Goal: Task Accomplishment & Management: Manage account settings

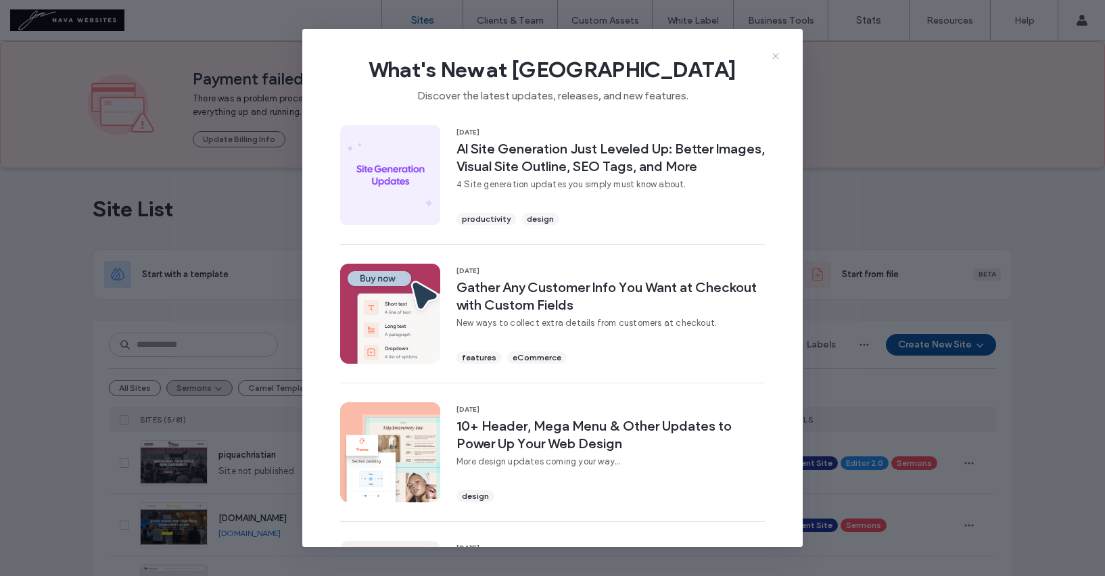
click at [776, 53] on icon at bounding box center [775, 56] width 11 height 11
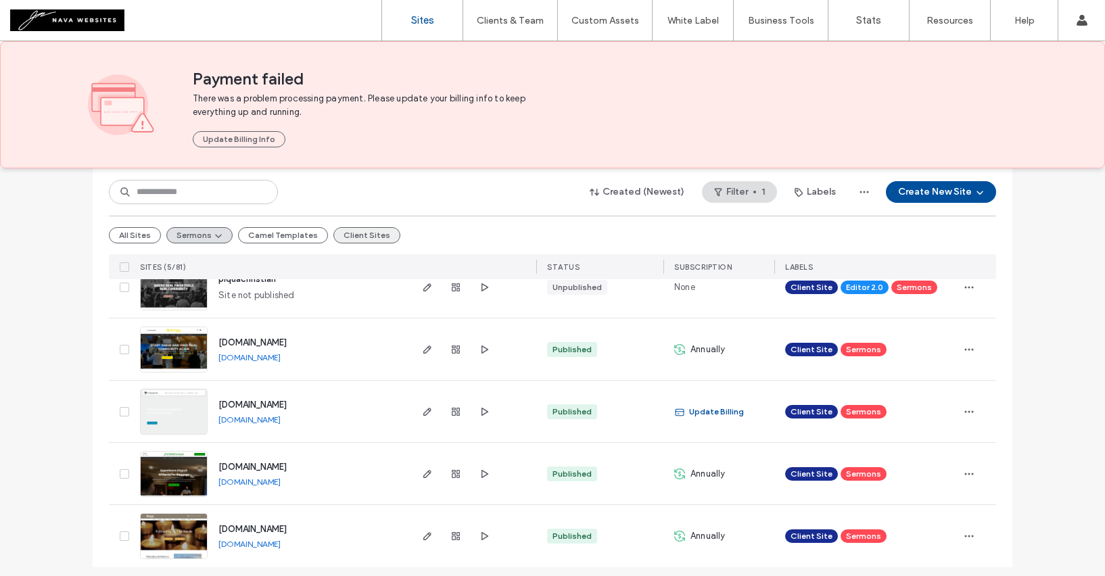
scroll to position [183, 0]
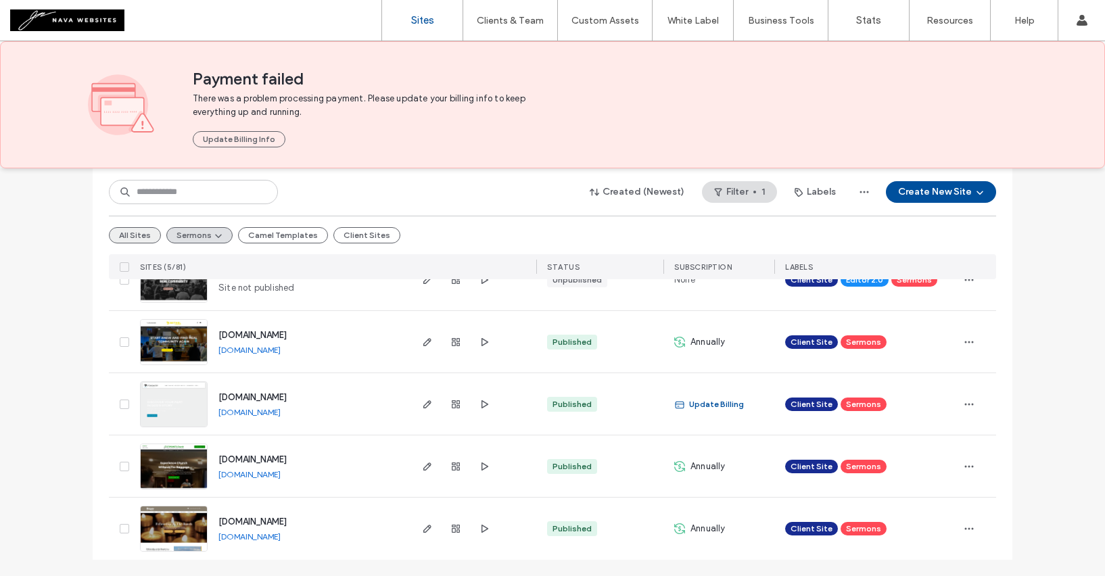
click at [135, 239] on button "All Sites" at bounding box center [135, 235] width 52 height 16
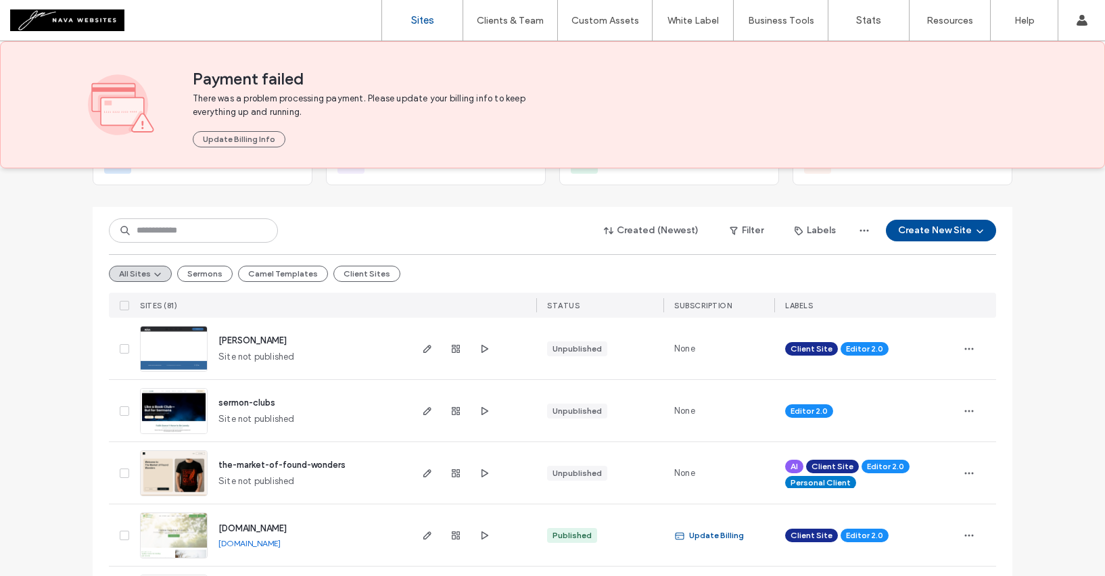
scroll to position [113, 0]
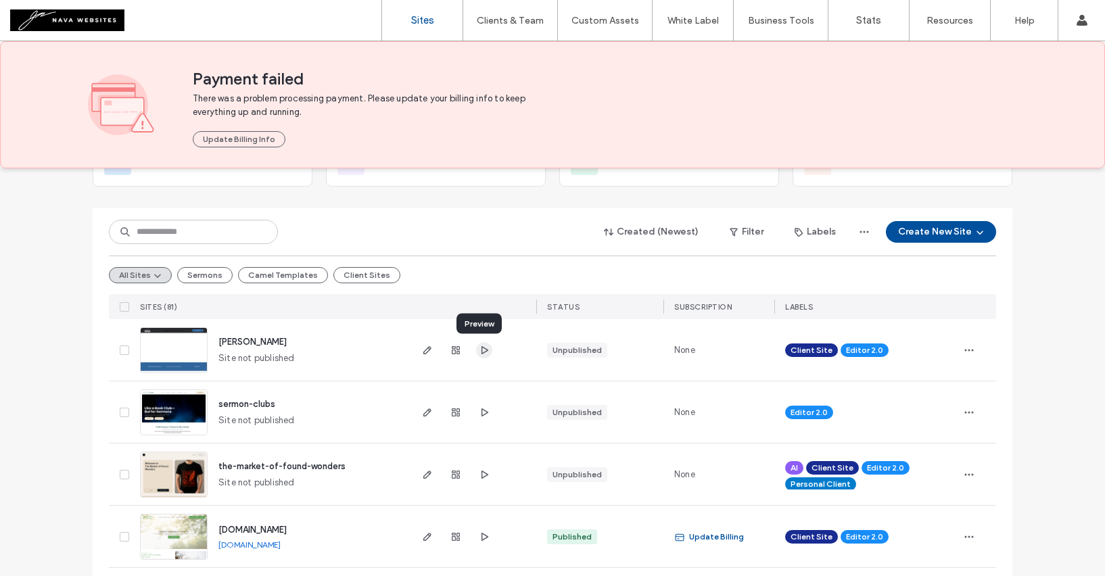
click at [482, 353] on icon "button" at bounding box center [484, 350] width 11 height 11
click at [425, 350] on icon "button" at bounding box center [427, 350] width 11 height 11
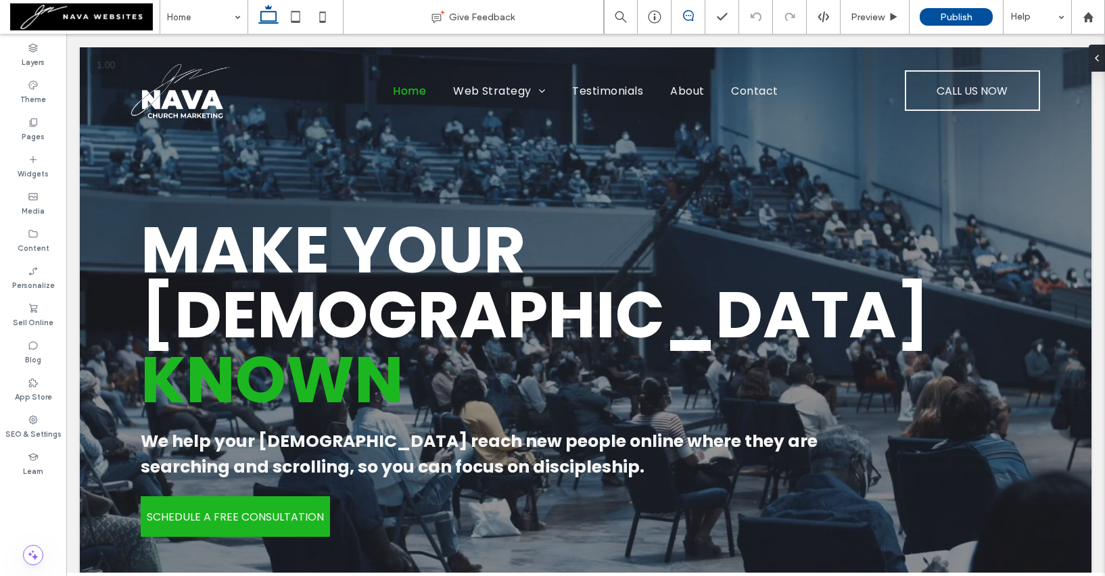
click at [684, 11] on use at bounding box center [688, 15] width 11 height 11
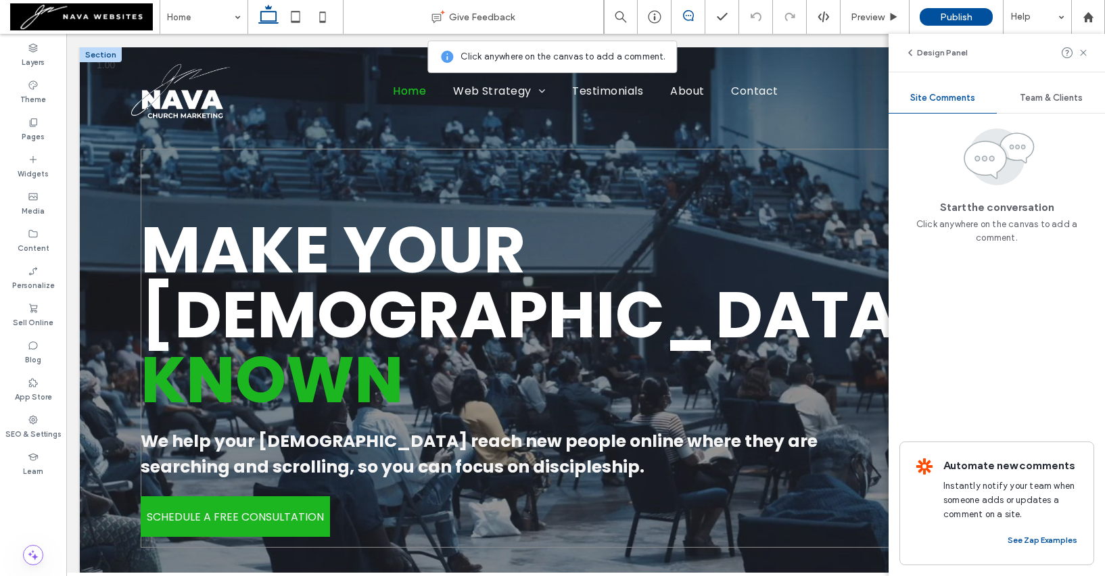
click at [743, 173] on div "Make Your Church Known We help your church reach new people online where they a…" at bounding box center [586, 349] width 890 height 400
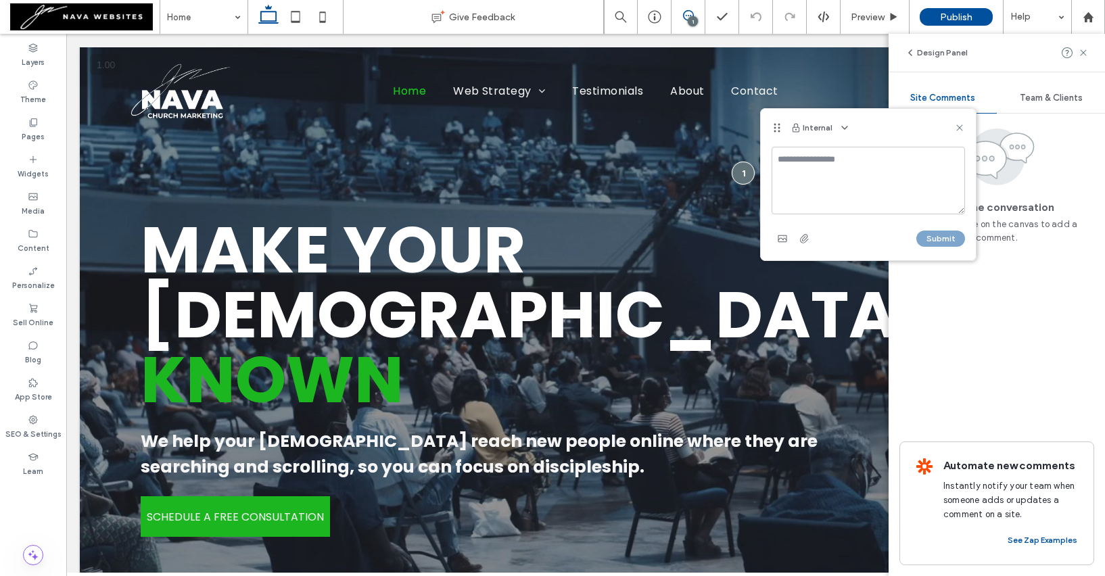
click at [807, 168] on textarea at bounding box center [867, 181] width 193 height 68
type textarea "**********"
click at [941, 237] on button "Submit" at bounding box center [940, 239] width 49 height 16
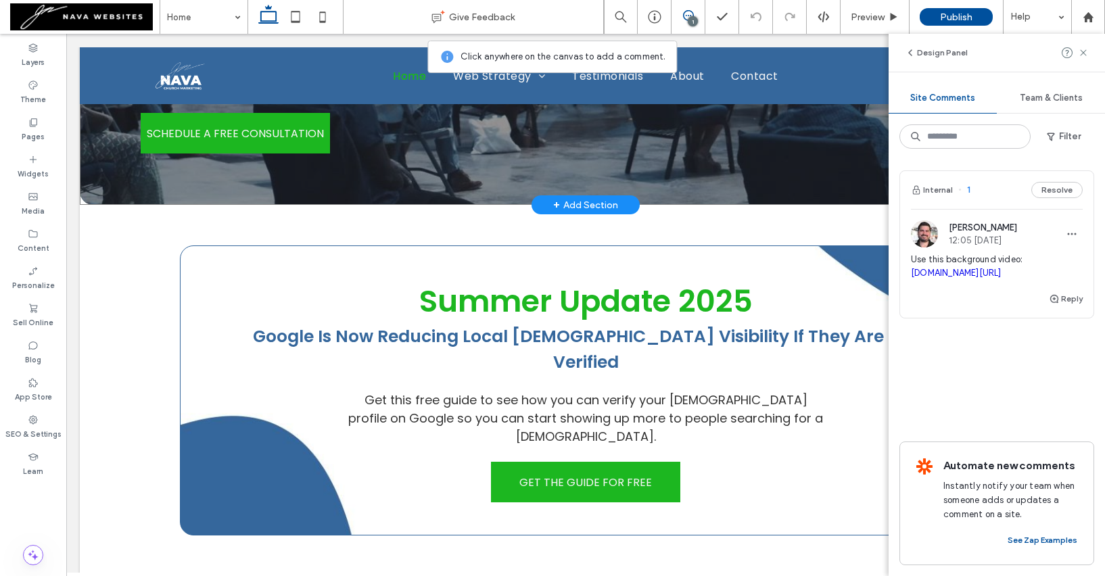
scroll to position [385, 0]
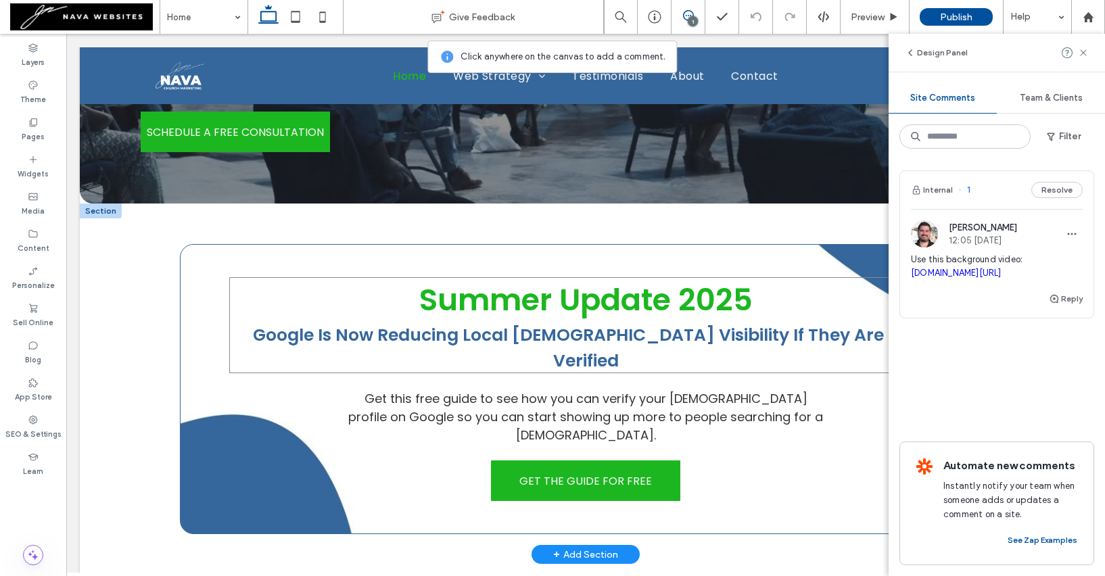
click at [455, 297] on link "Summer Update 2025" at bounding box center [585, 300] width 333 height 43
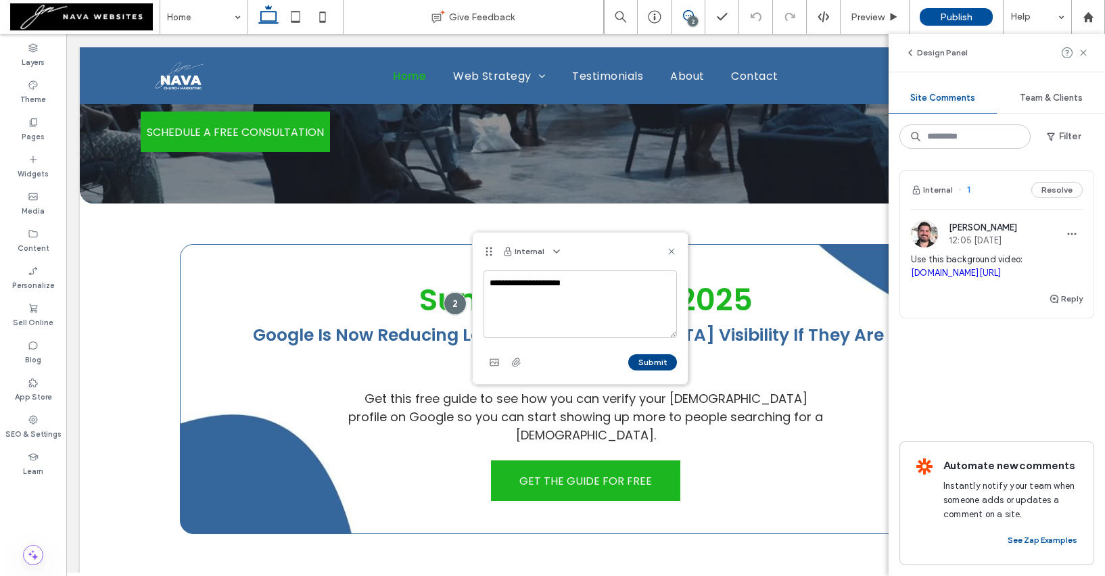
type textarea "**********"
click at [648, 362] on button "Submit" at bounding box center [652, 362] width 49 height 16
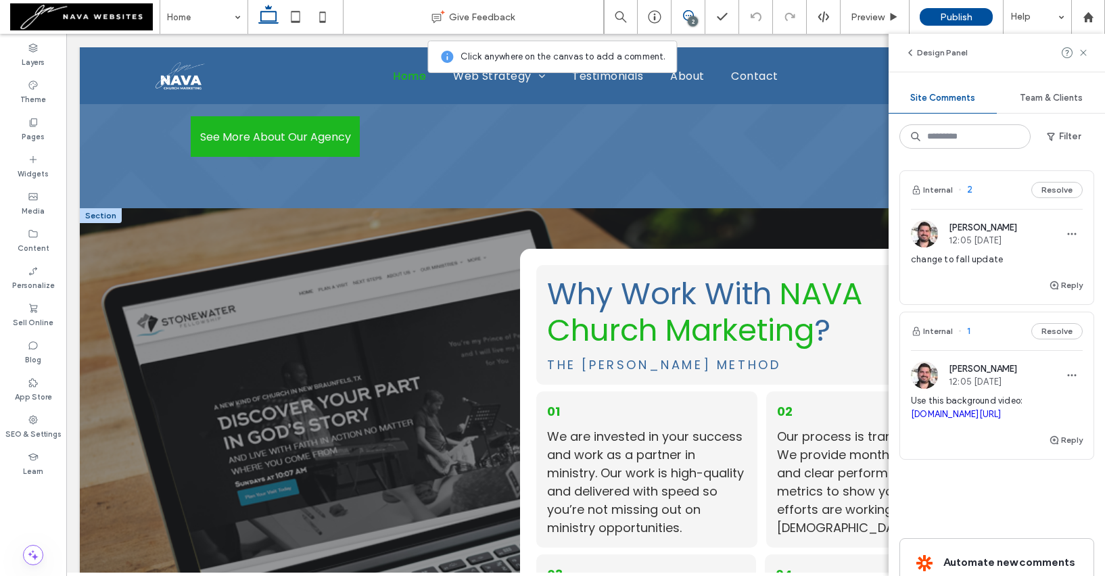
scroll to position [3160, 0]
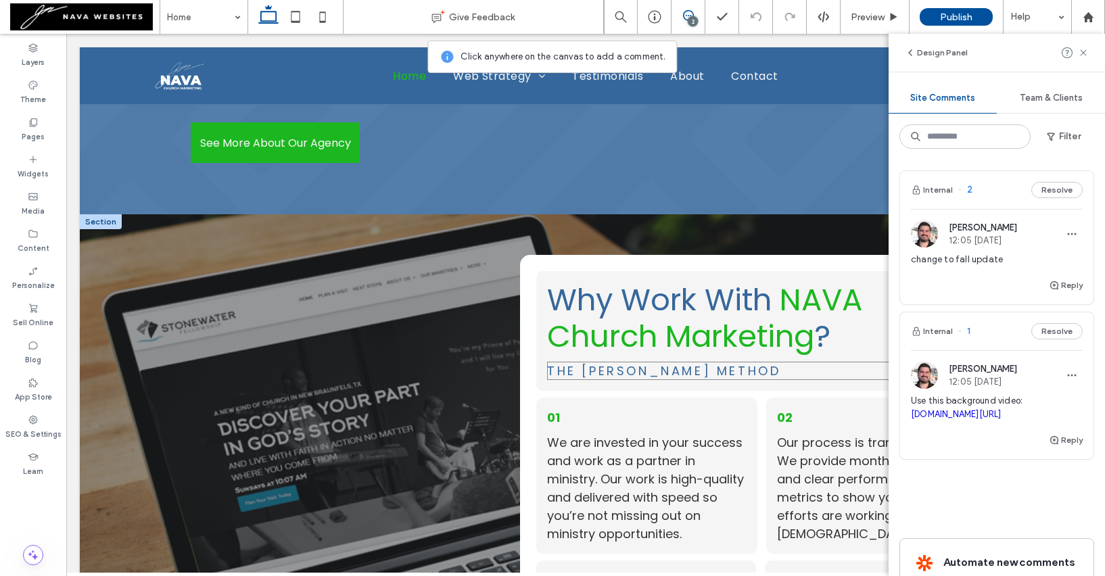
click at [634, 362] on span "The NAVA Method" at bounding box center [663, 370] width 233 height 17
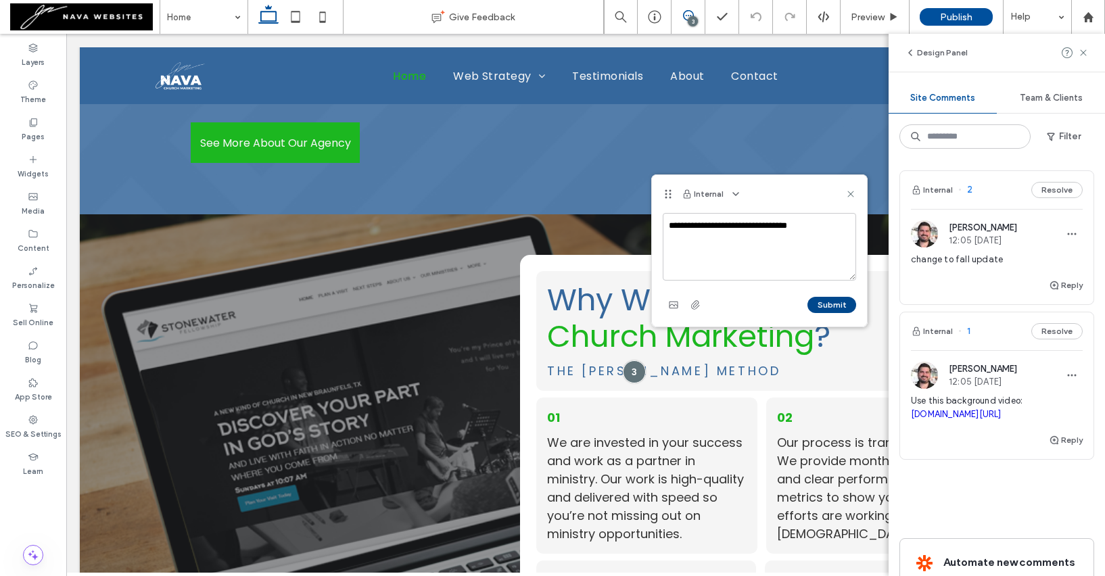
type textarea "**********"
click at [824, 302] on button "Submit" at bounding box center [831, 305] width 49 height 16
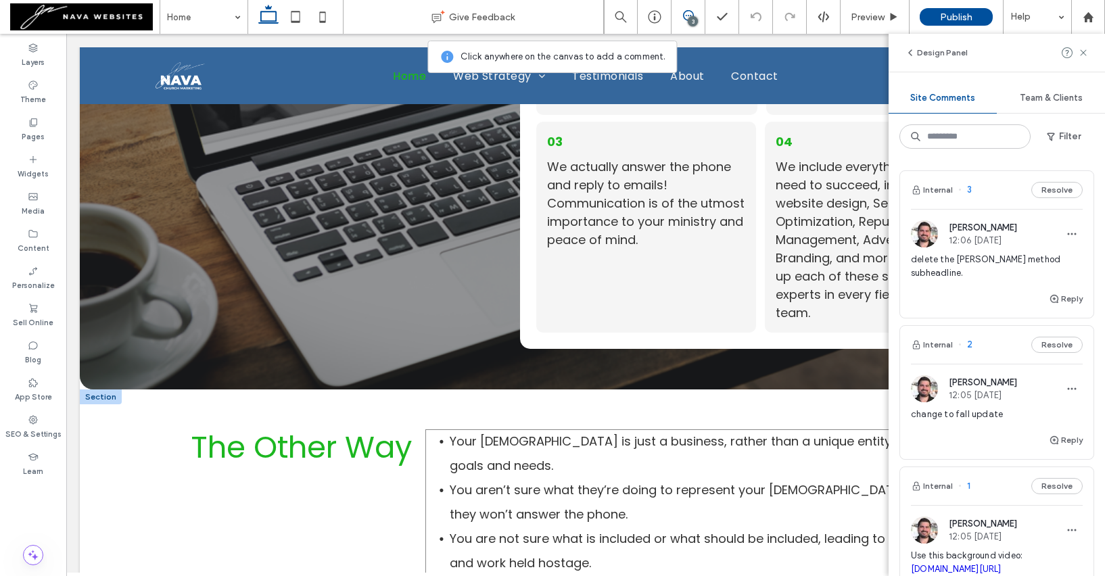
scroll to position [3625, 0]
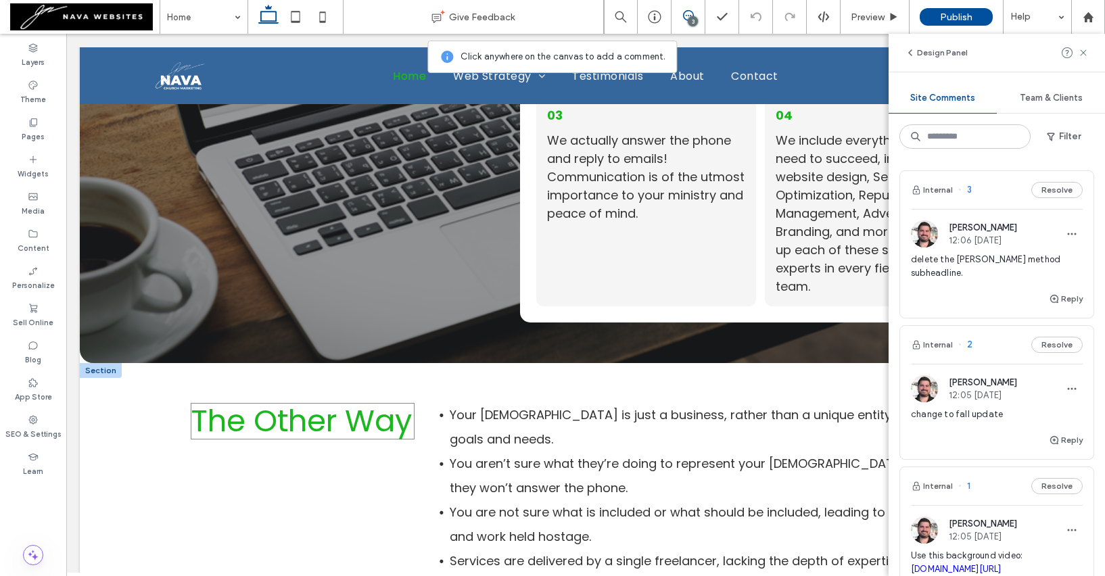
click at [311, 400] on span "The Other Way" at bounding box center [301, 421] width 221 height 43
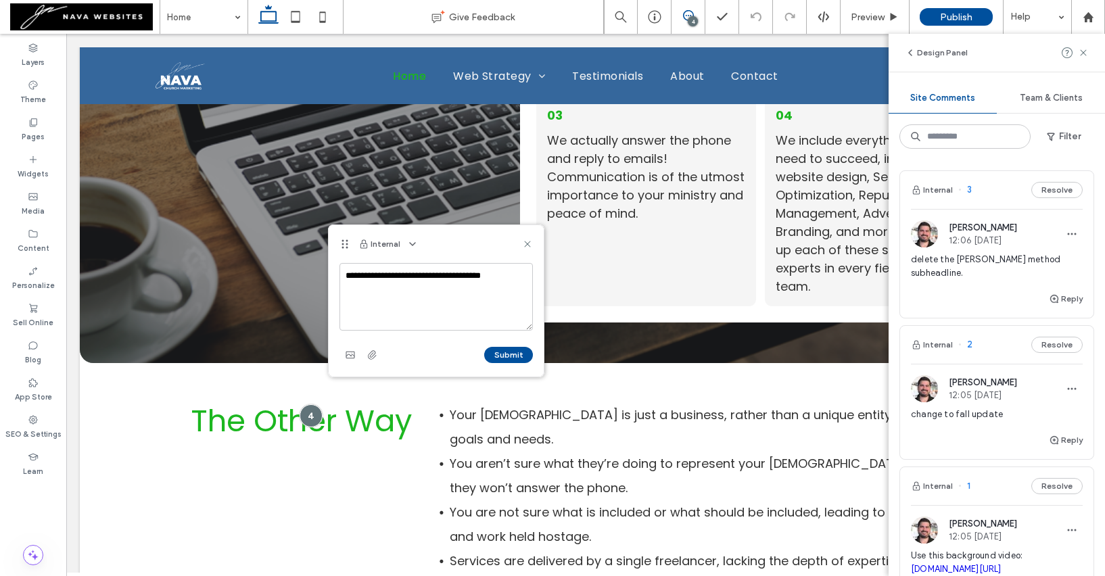
type textarea "**********"
drag, startPoint x: 527, startPoint y: 281, endPoint x: 255, endPoint y: 247, distance: 274.7
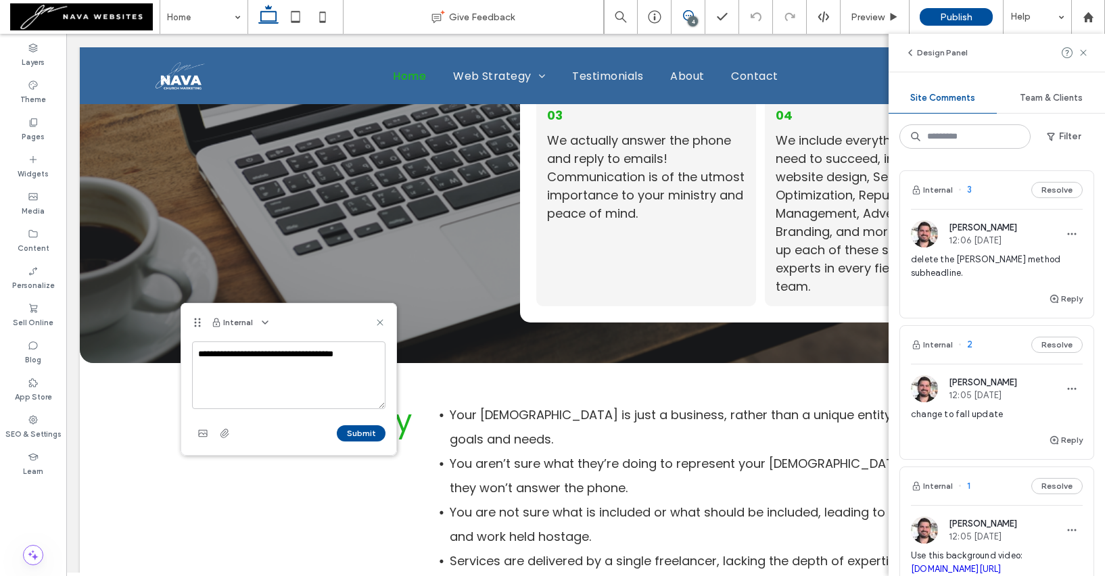
drag, startPoint x: 341, startPoint y: 244, endPoint x: 193, endPoint y: 323, distance: 167.0
click at [193, 323] on icon at bounding box center [197, 322] width 11 height 11
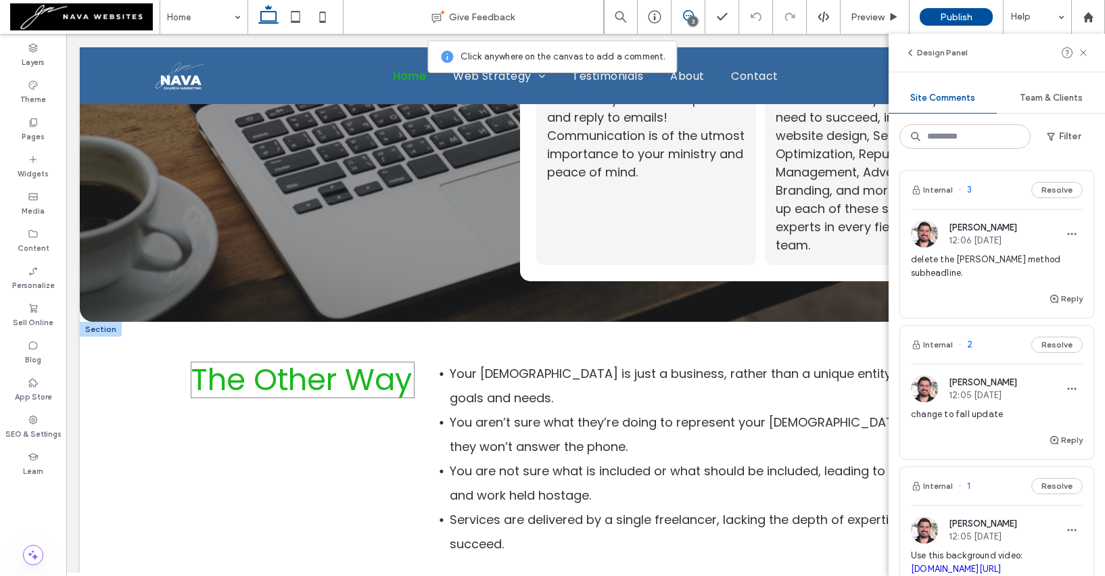
scroll to position [3684, 0]
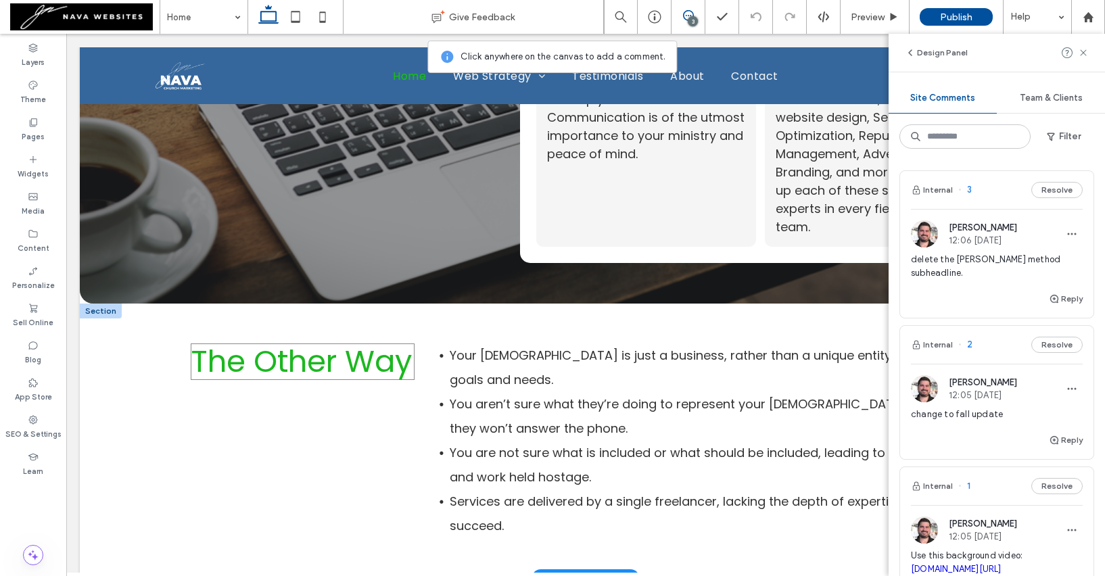
click at [366, 340] on span "The Other Way" at bounding box center [301, 361] width 221 height 43
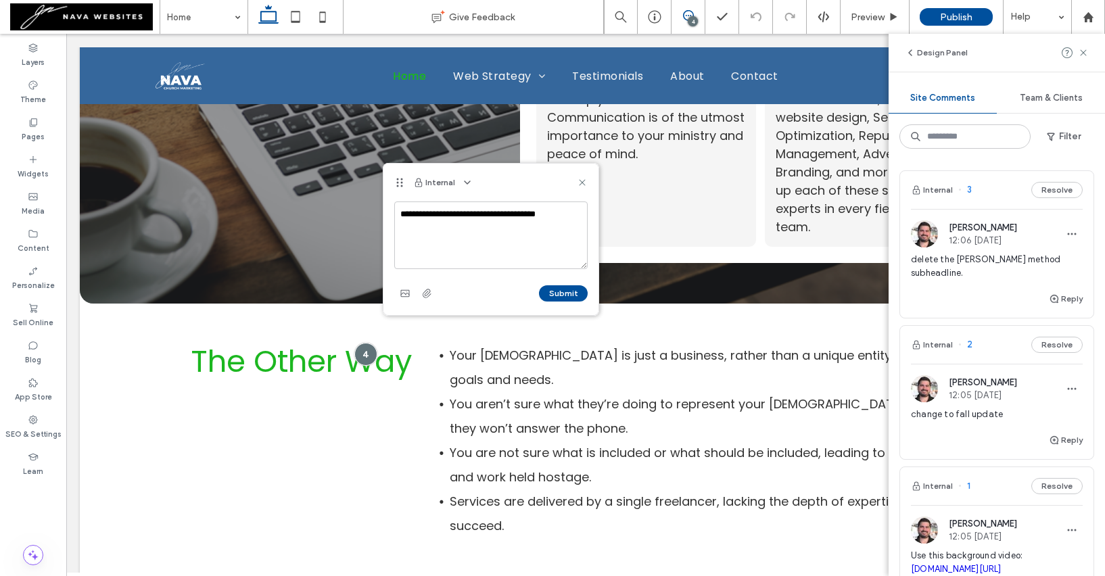
click at [467, 216] on textarea "**********" at bounding box center [490, 235] width 193 height 68
click at [468, 216] on textarea "**********" at bounding box center [490, 235] width 193 height 68
drag, startPoint x: 556, startPoint y: 216, endPoint x: 403, endPoint y: 218, distance: 153.5
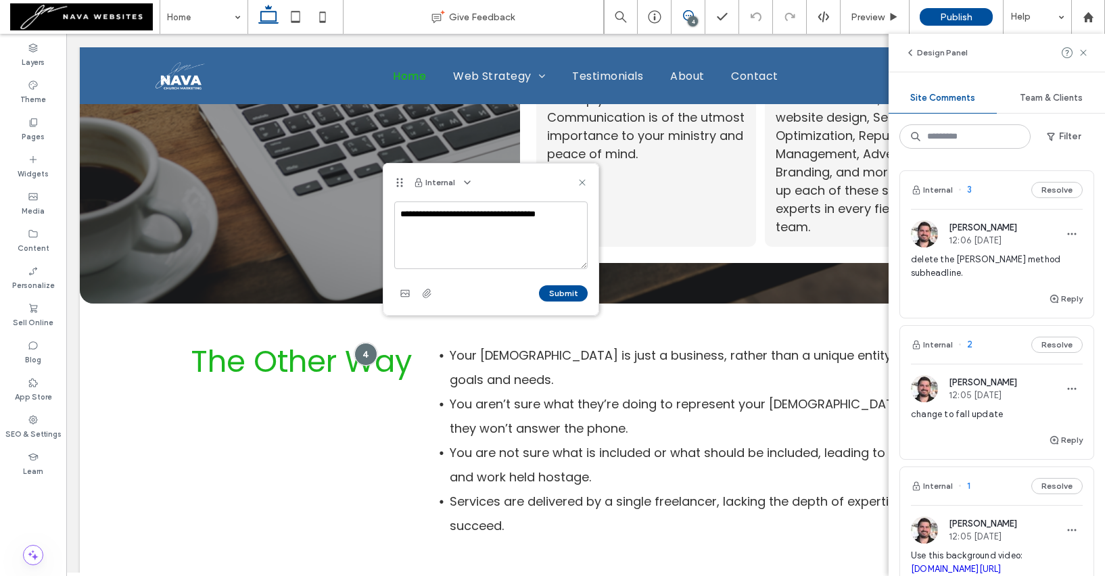
click at [402, 218] on textarea "**********" at bounding box center [490, 235] width 193 height 68
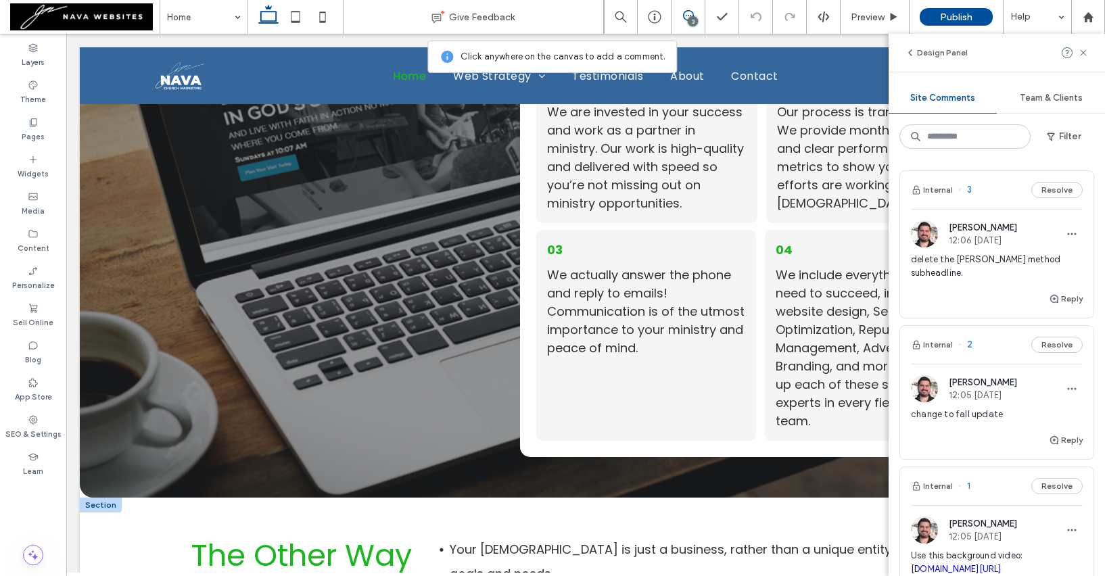
scroll to position [3502, 0]
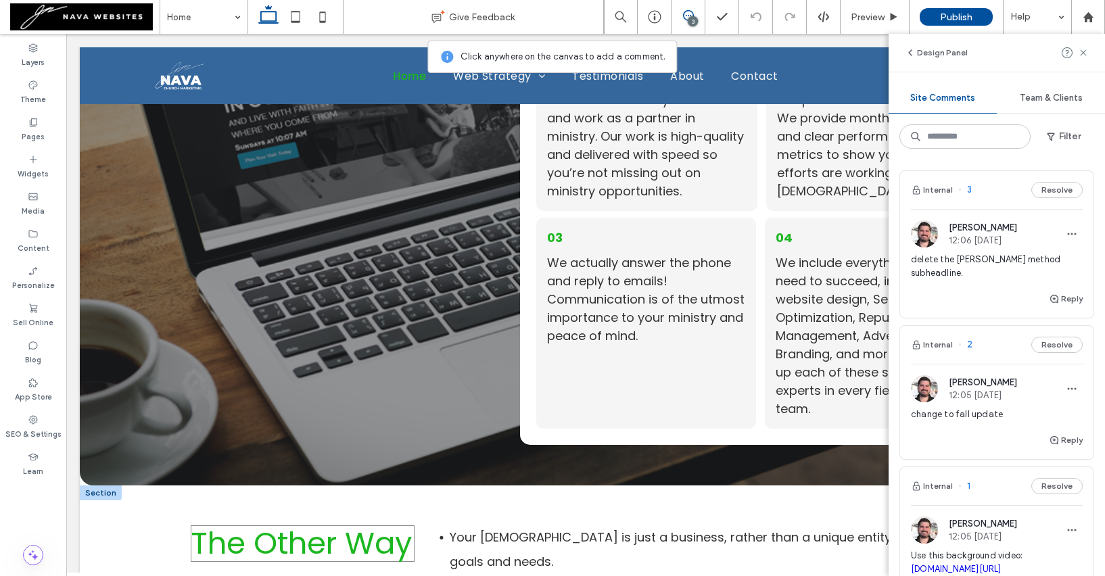
click at [373, 522] on span "The Other Way" at bounding box center [301, 543] width 221 height 43
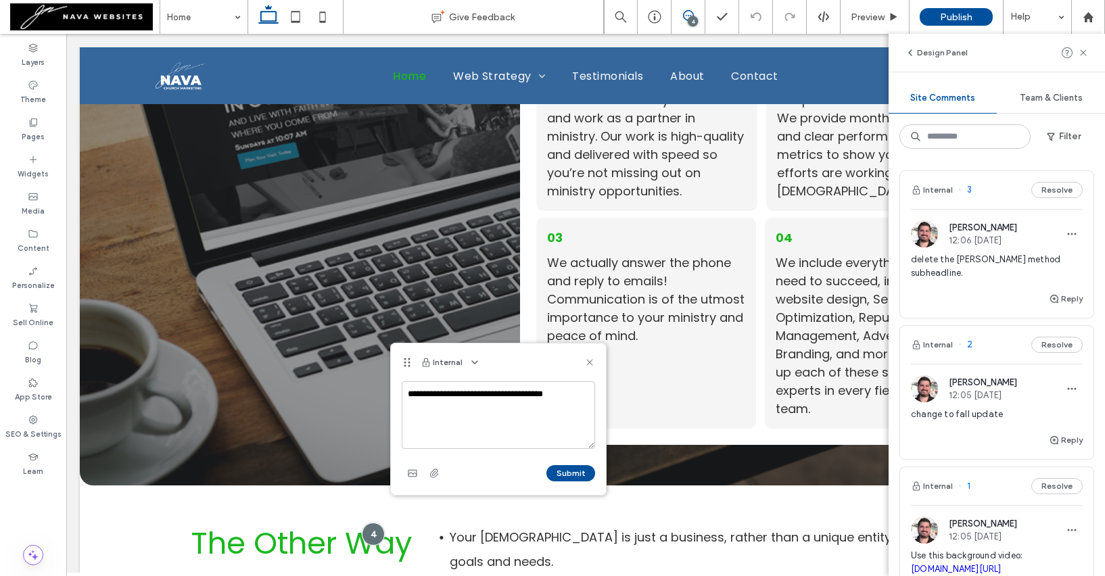
click at [436, 404] on textarea "**********" at bounding box center [498, 415] width 193 height 68
type textarea "*"
type textarea "**********"
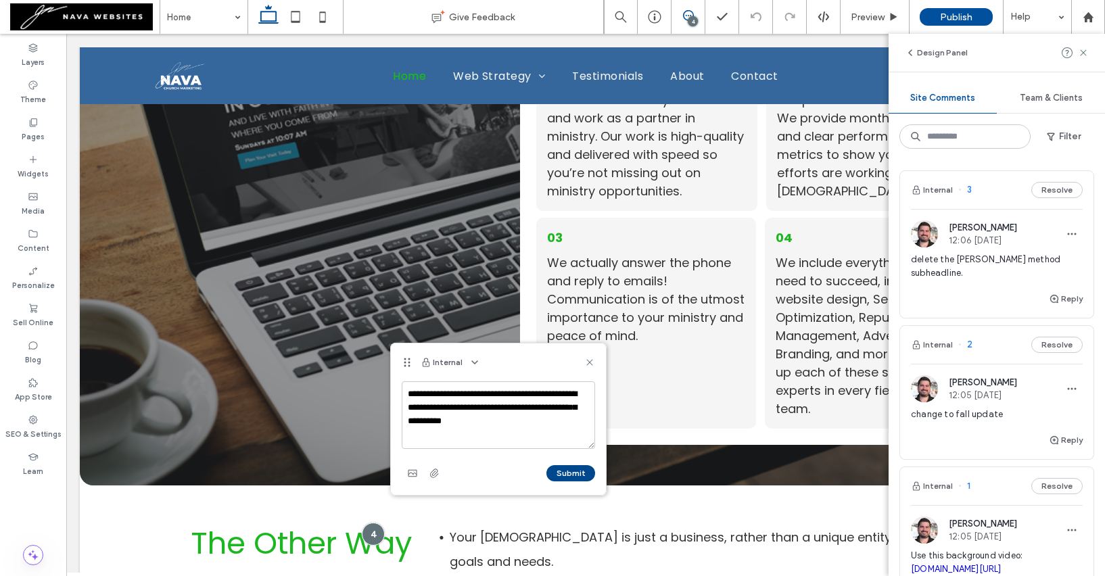
click at [578, 473] on button "Submit" at bounding box center [570, 473] width 49 height 16
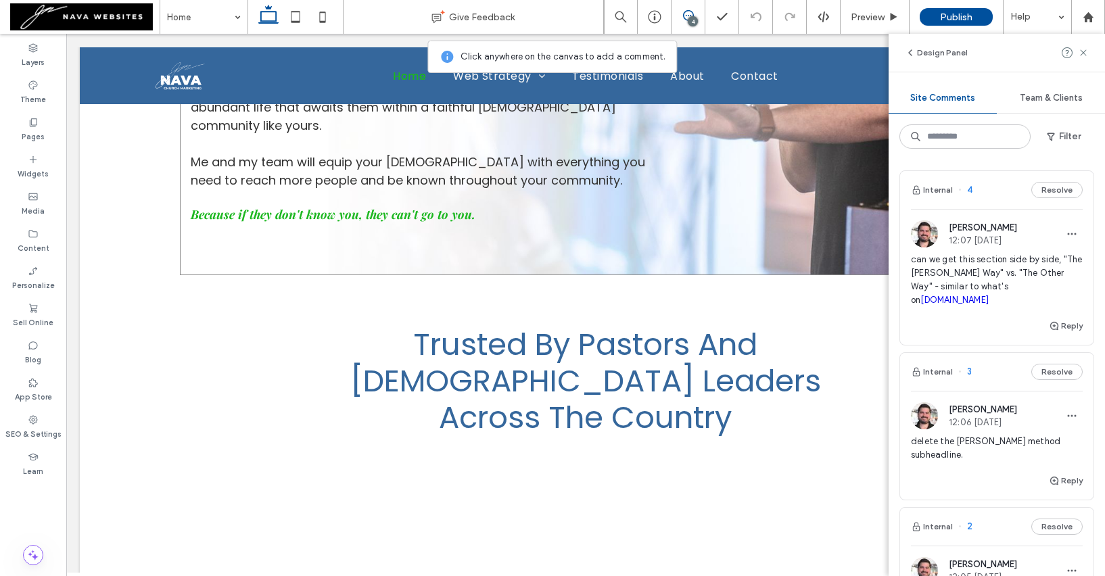
scroll to position [4458, 0]
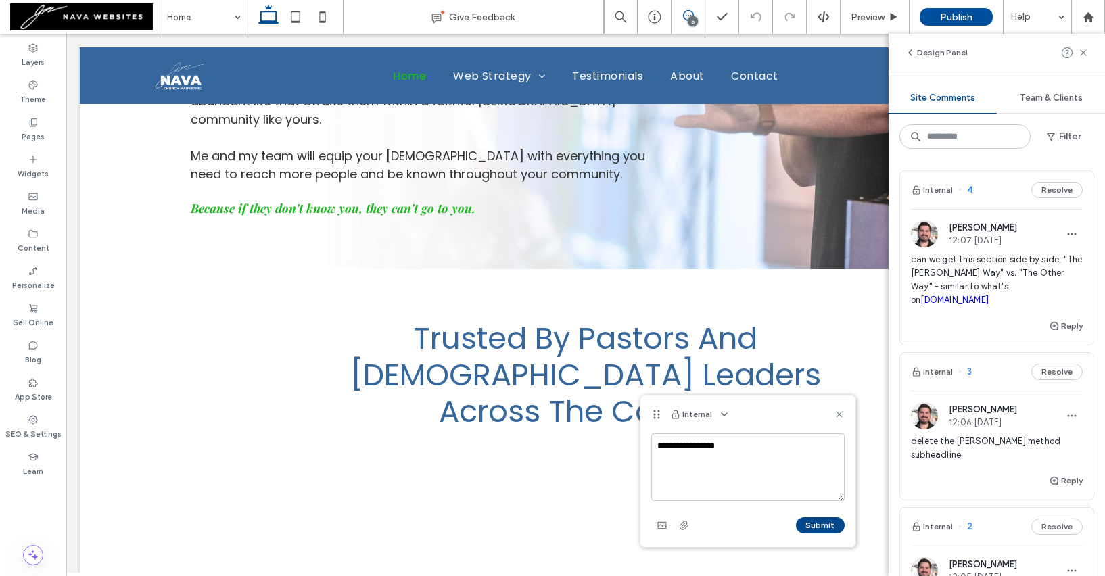
type textarea "**********"
click at [819, 524] on button "Submit" at bounding box center [820, 525] width 49 height 16
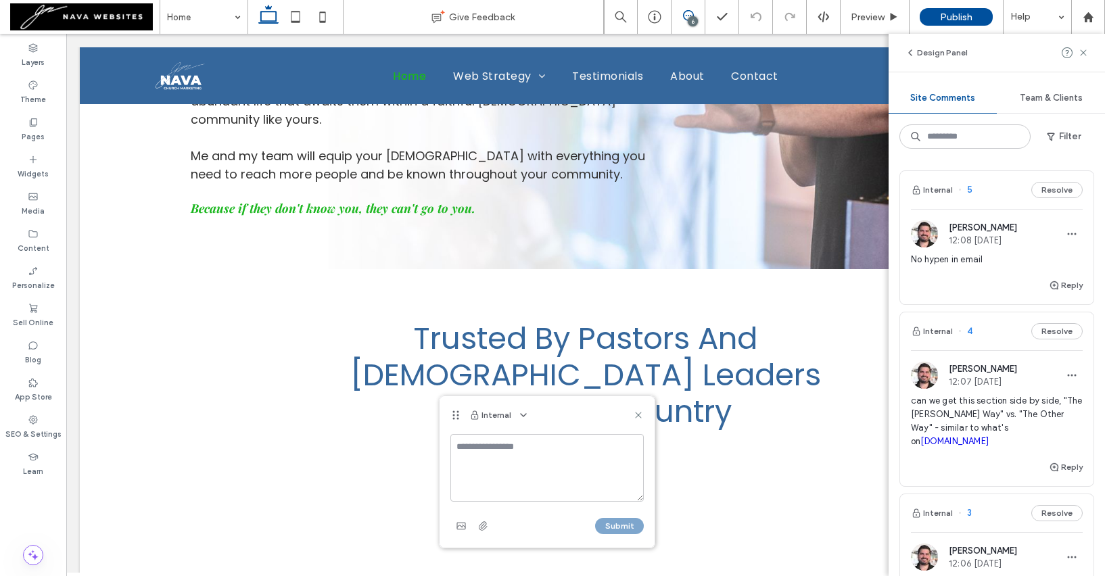
click at [505, 454] on textarea at bounding box center [546, 468] width 193 height 68
type textarea "**********"
click at [624, 517] on div "Submit" at bounding box center [546, 526] width 193 height 22
click at [624, 521] on button "Submit" at bounding box center [619, 526] width 49 height 16
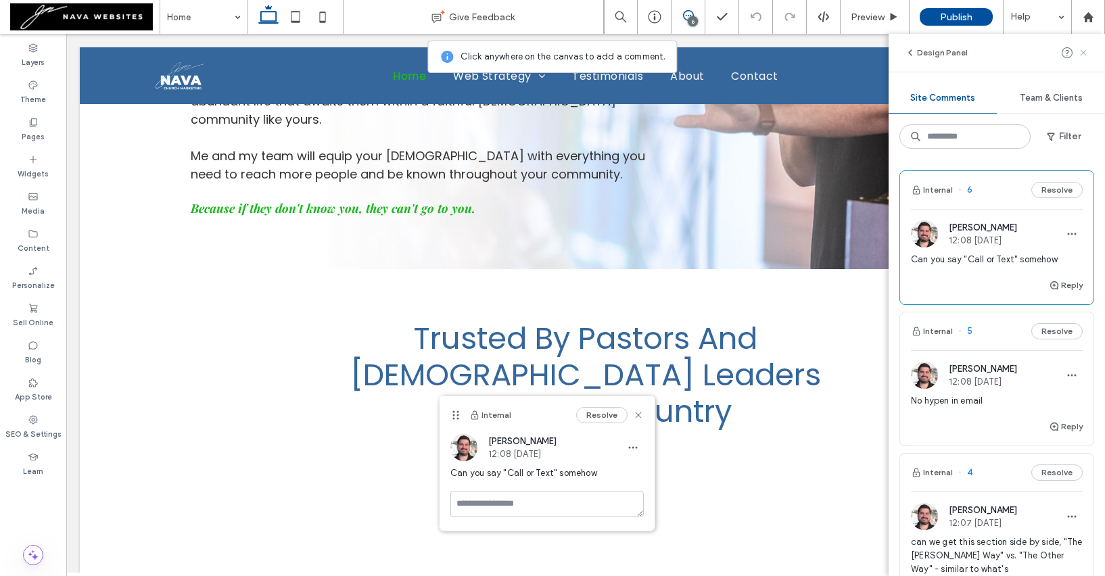
click at [1085, 57] on icon at bounding box center [1083, 52] width 11 height 11
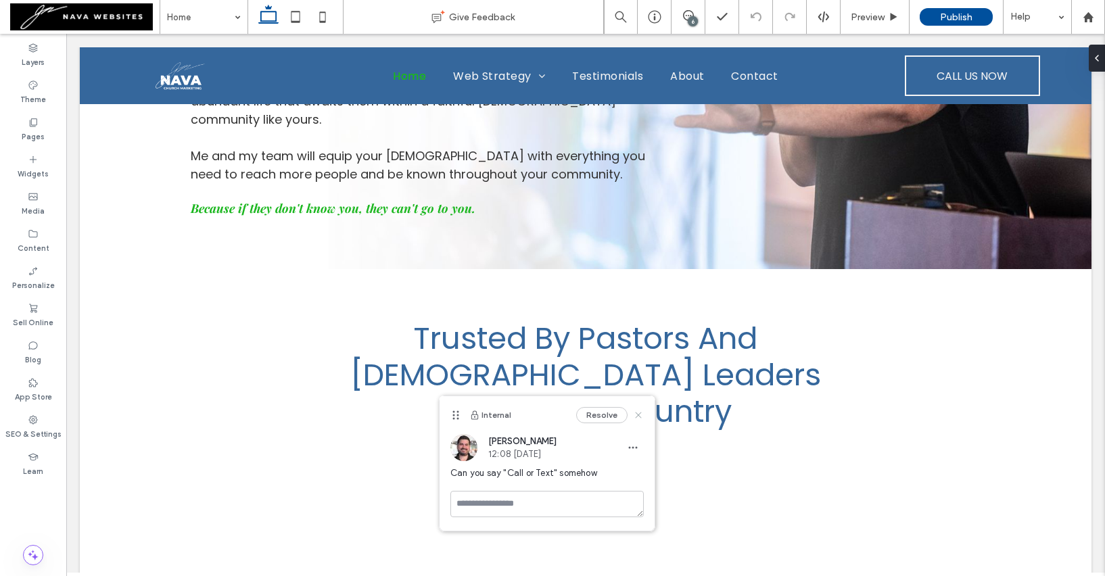
click at [639, 415] on use at bounding box center [638, 415] width 6 height 6
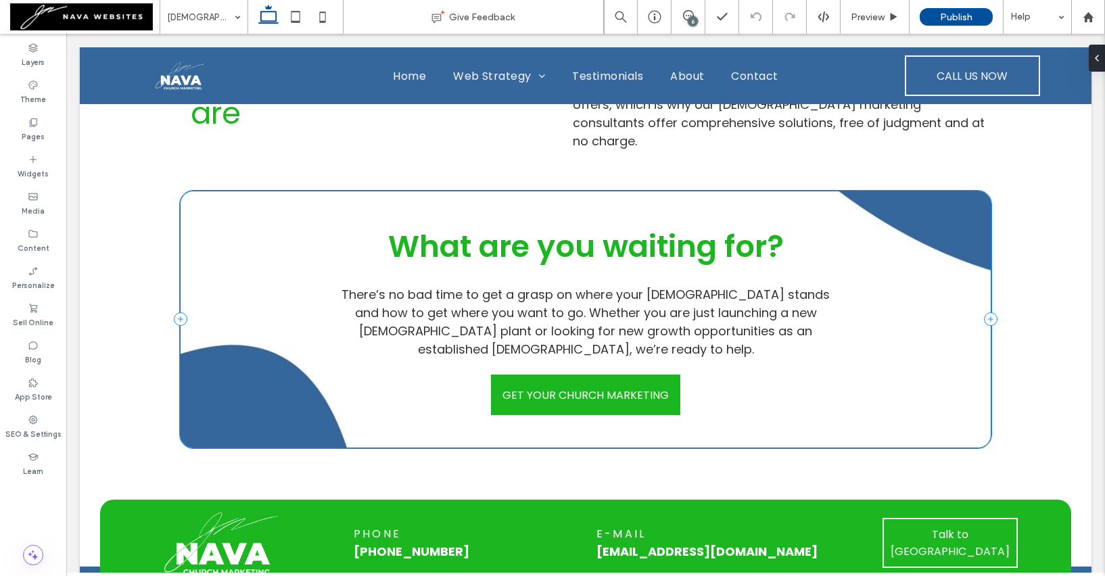
scroll to position [1510, 0]
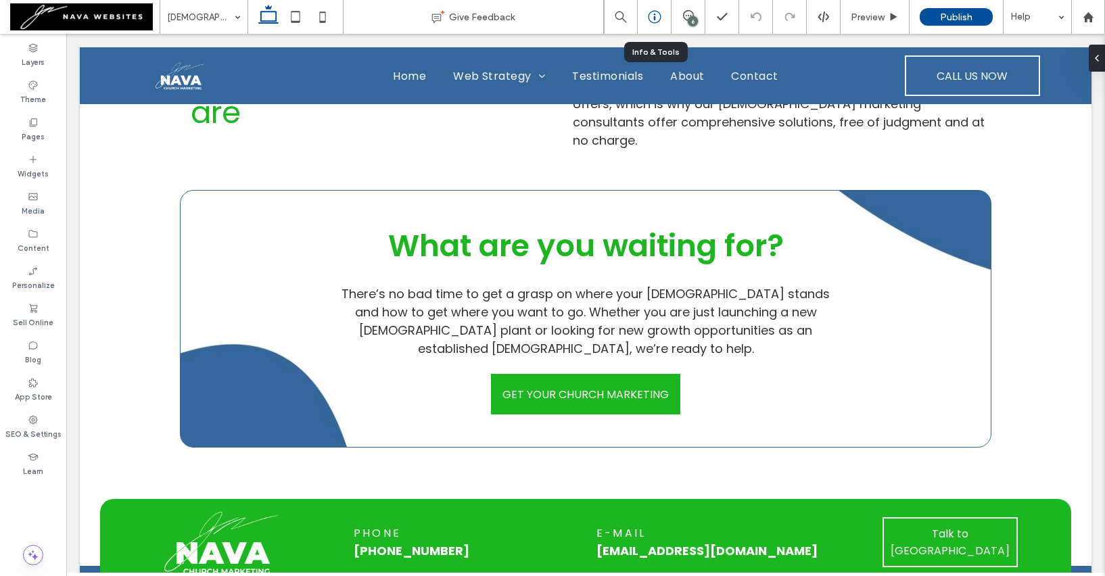
click at [648, 14] on use at bounding box center [654, 17] width 13 height 13
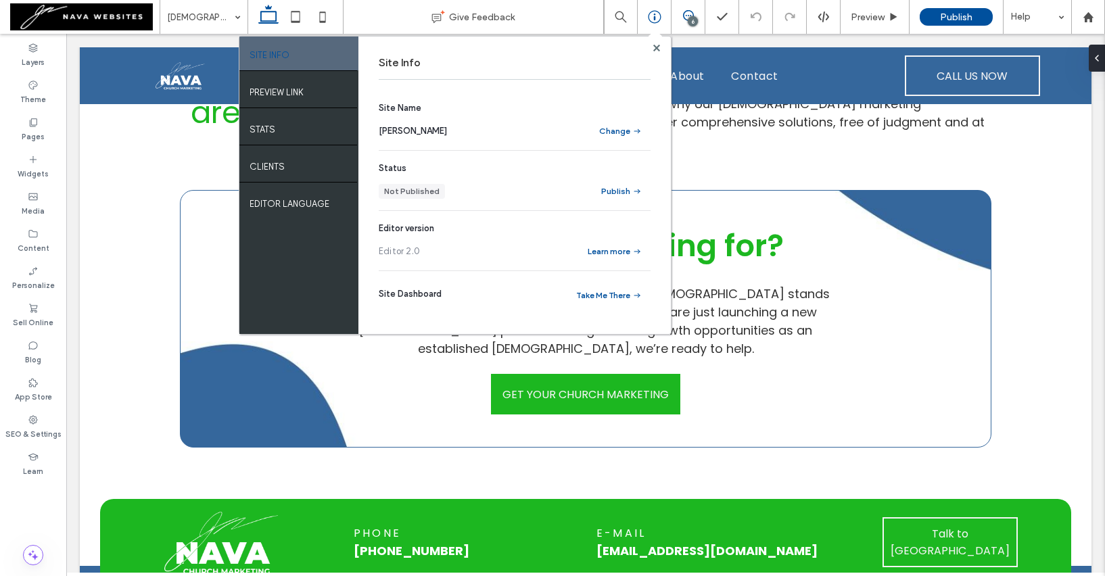
click at [688, 10] on icon at bounding box center [688, 15] width 11 height 11
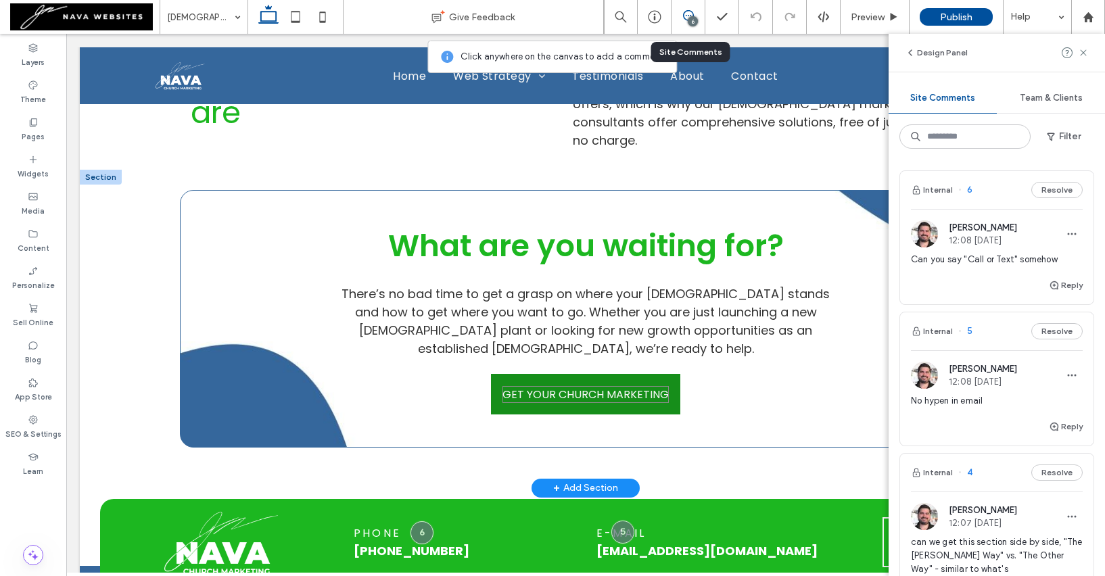
click at [590, 386] on span "GET YOUR CHURCH MARKETING" at bounding box center [585, 394] width 166 height 17
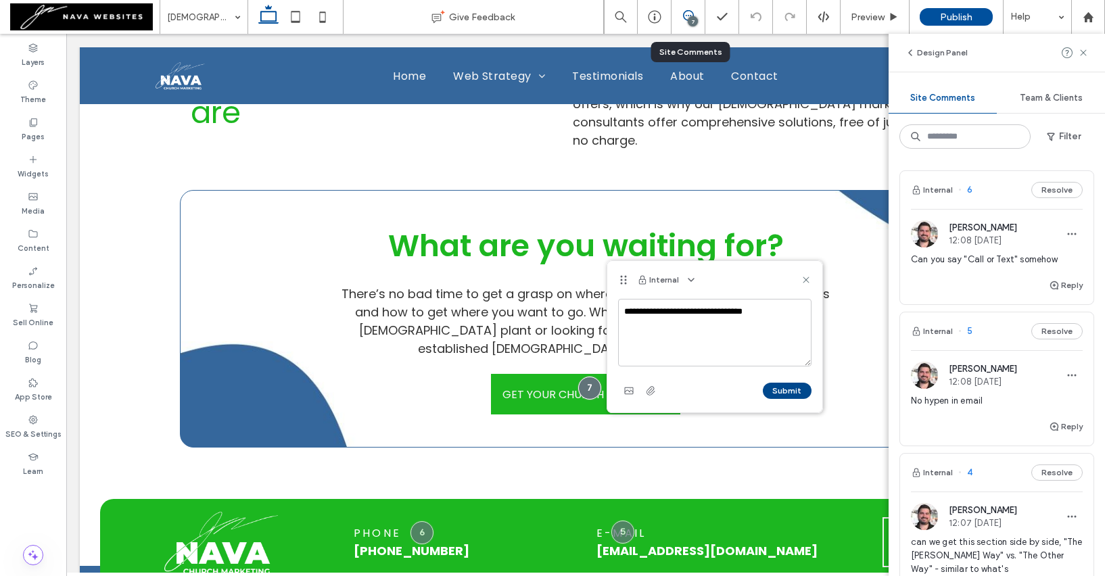
type textarea "**********"
click at [790, 391] on button "Submit" at bounding box center [787, 391] width 49 height 16
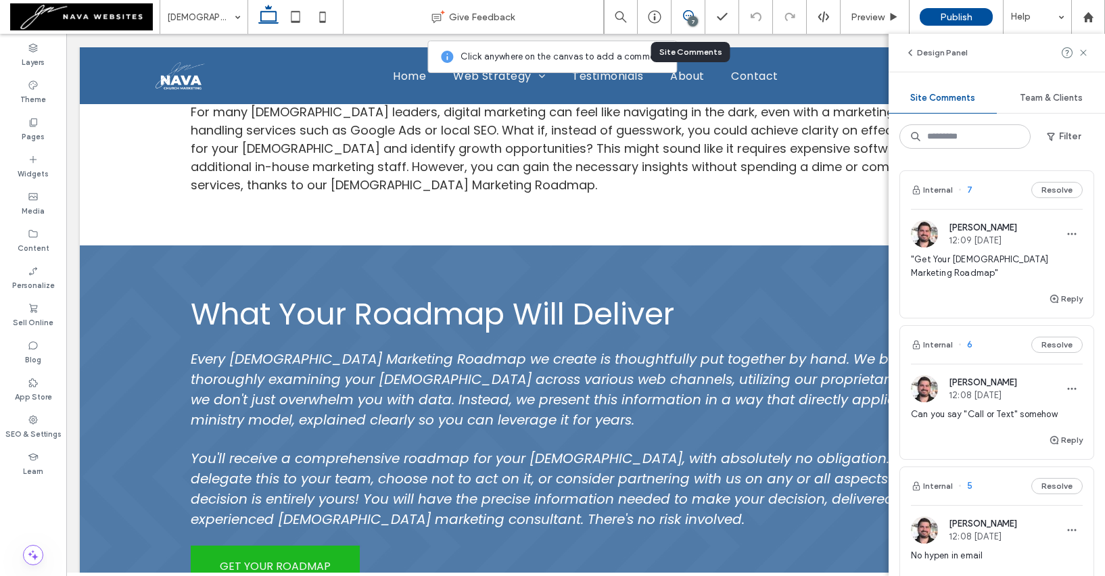
scroll to position [0, 0]
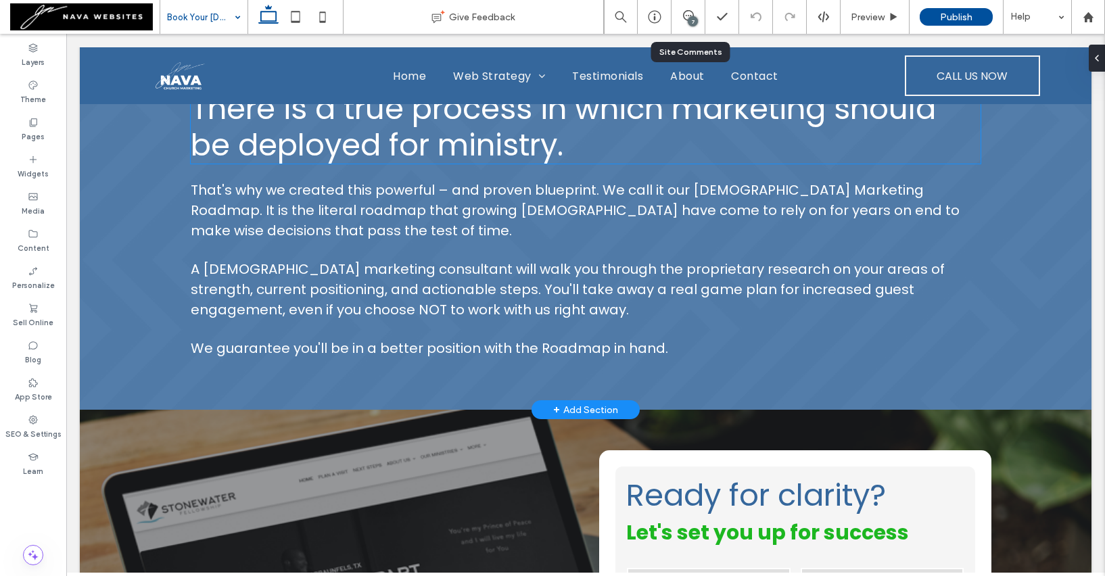
scroll to position [701, 0]
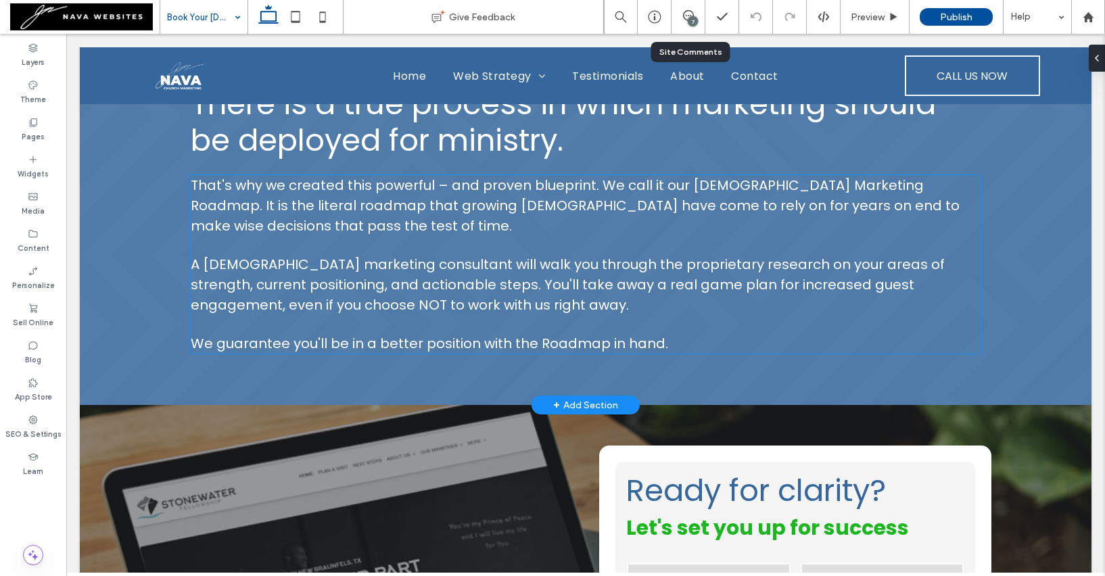
click at [695, 191] on span "That's why we created this powerful – and proven blueprint. We call it our Chur…" at bounding box center [575, 205] width 769 height 59
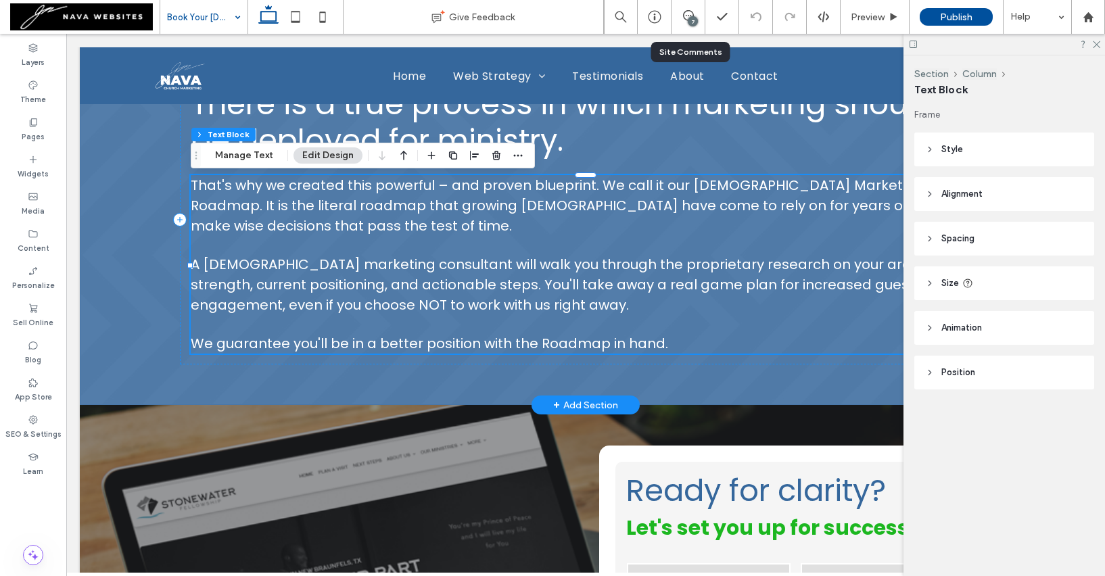
click at [695, 191] on span "That's why we created this powerful – and proven blueprint. We call it our Chur…" at bounding box center [575, 205] width 769 height 59
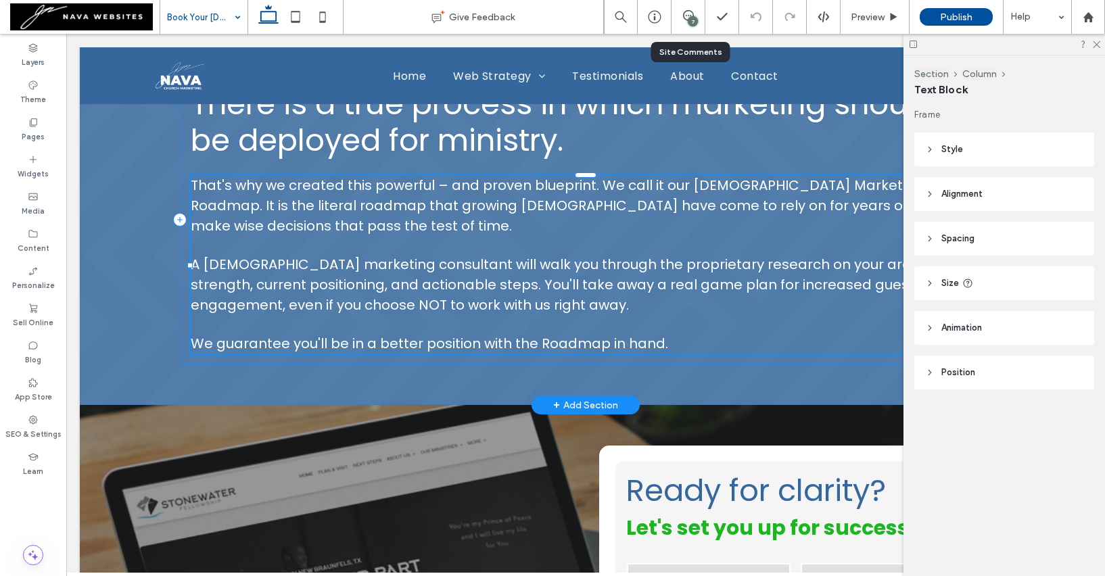
type input "*******"
type input "**"
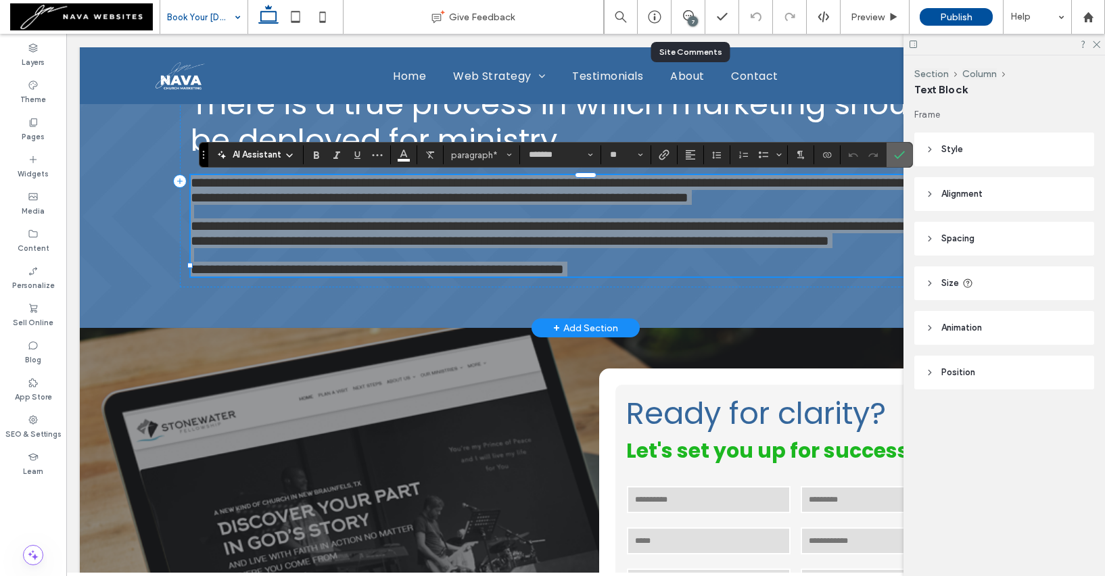
click at [901, 156] on icon "Confirm" at bounding box center [899, 154] width 11 height 11
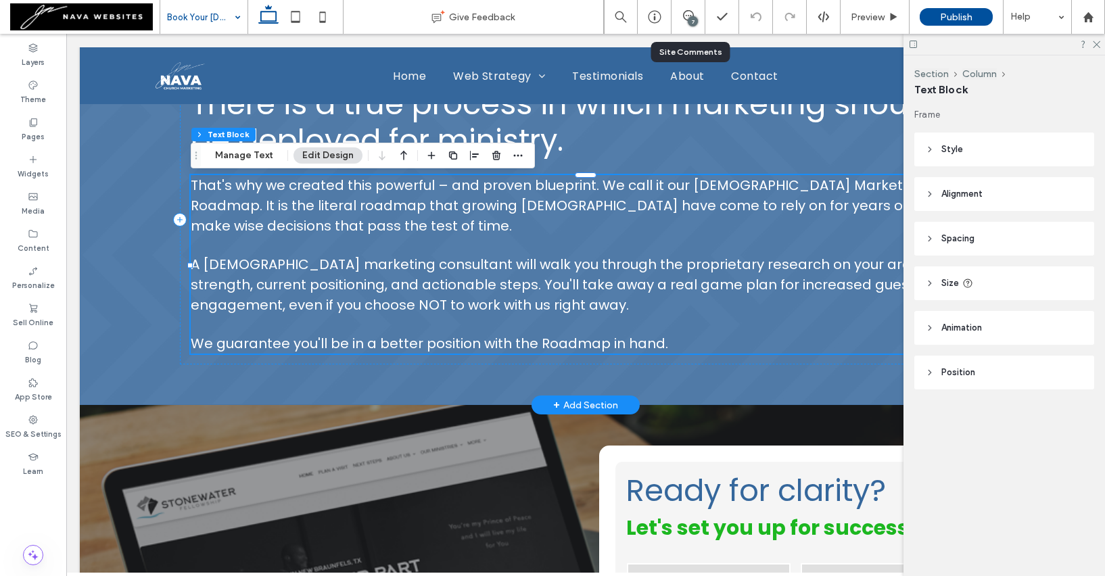
click at [696, 195] on span "That's why we created this powerful – and proven blueprint. We call it our Chur…" at bounding box center [575, 205] width 769 height 59
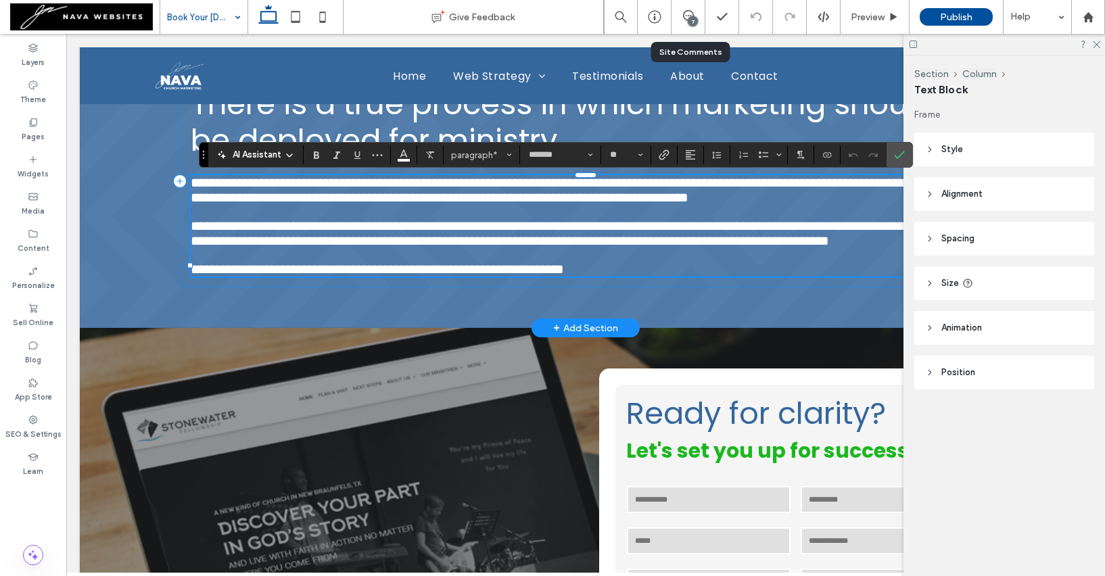
click at [687, 189] on span "**********" at bounding box center [583, 190] width 784 height 28
drag, startPoint x: 688, startPoint y: 189, endPoint x: 805, endPoint y: 189, distance: 117.0
click at [805, 189] on span "**********" at bounding box center [583, 190] width 784 height 28
click at [900, 160] on icon "Confirm" at bounding box center [899, 154] width 11 height 11
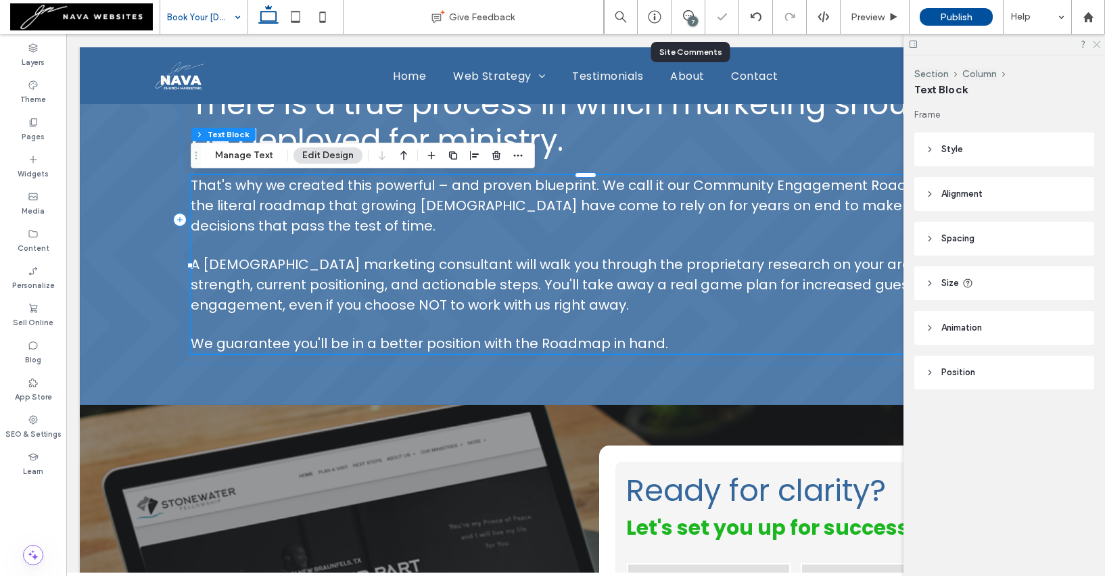
click at [1097, 47] on icon at bounding box center [1095, 43] width 9 height 9
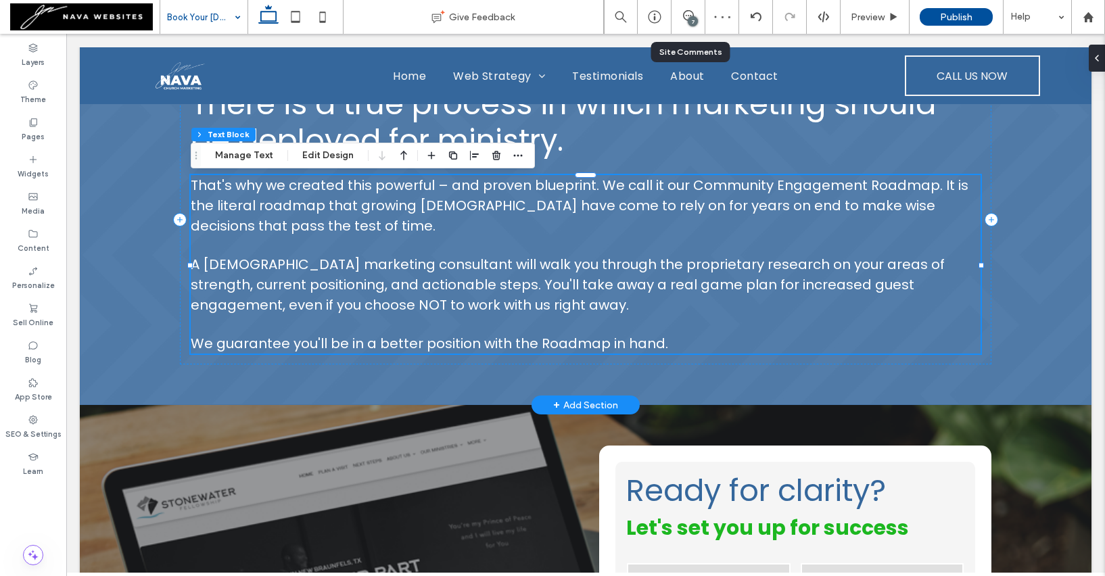
click at [561, 187] on span "That's why we created this powerful – and proven blueprint. We call it our Comm…" at bounding box center [580, 205] width 778 height 59
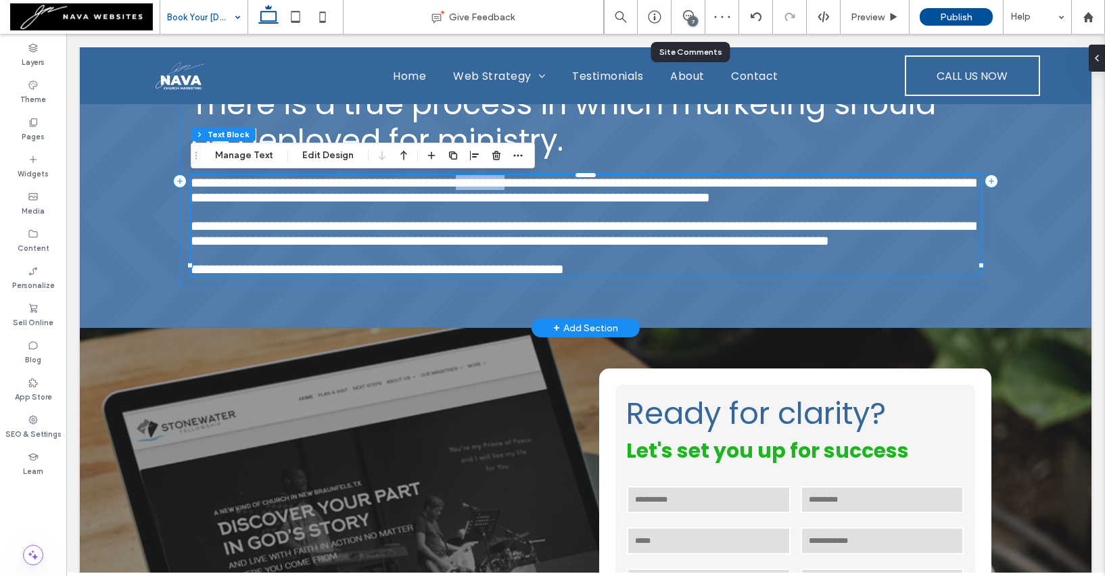
click at [561, 187] on span "**********" at bounding box center [583, 190] width 784 height 28
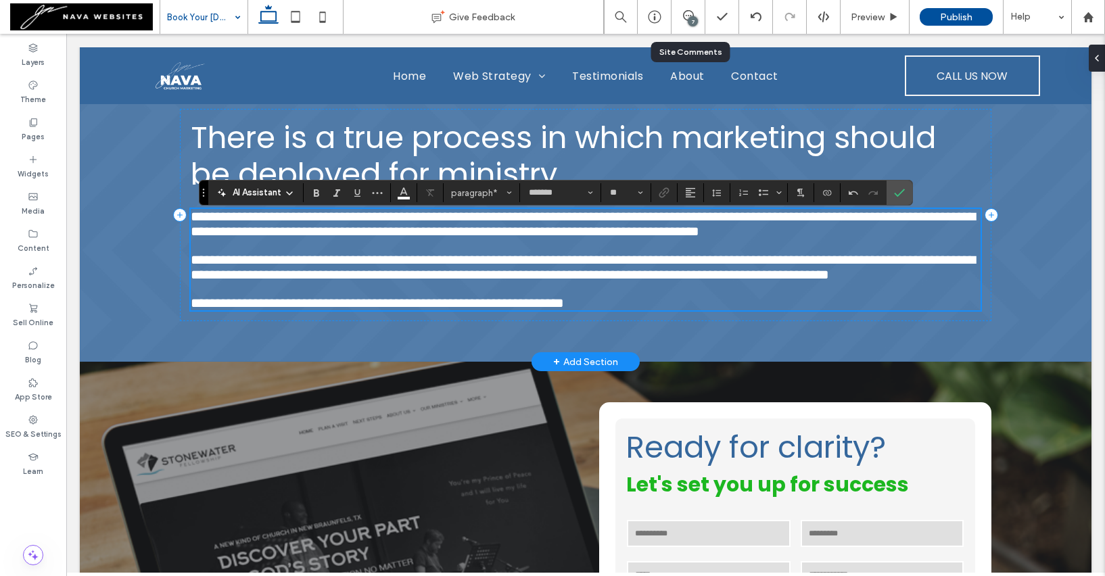
scroll to position [663, 0]
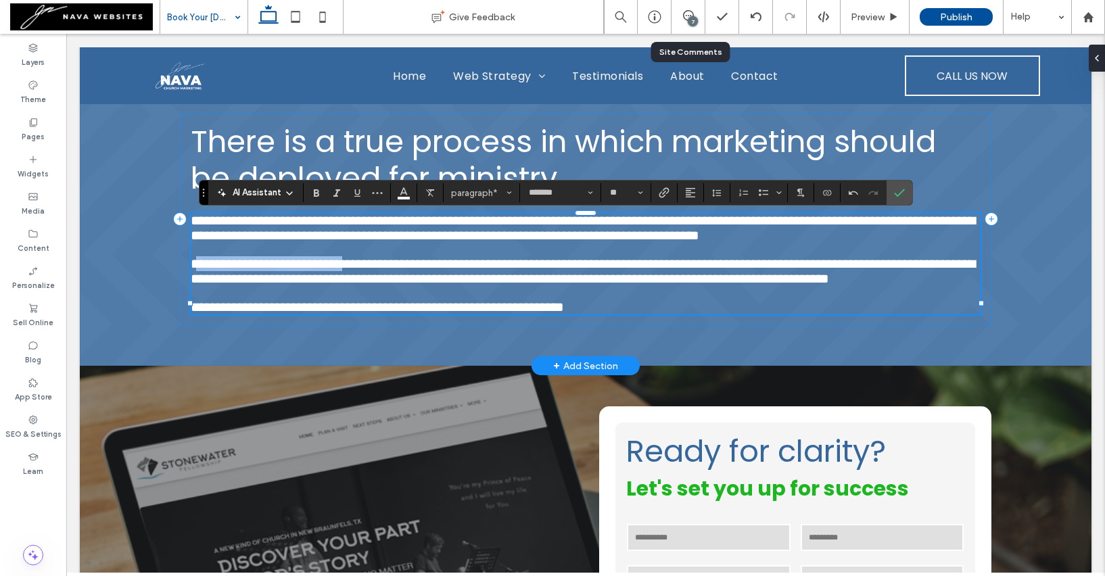
drag, startPoint x: 397, startPoint y: 304, endPoint x: 200, endPoint y: 301, distance: 196.8
click at [199, 285] on span "**********" at bounding box center [583, 271] width 784 height 28
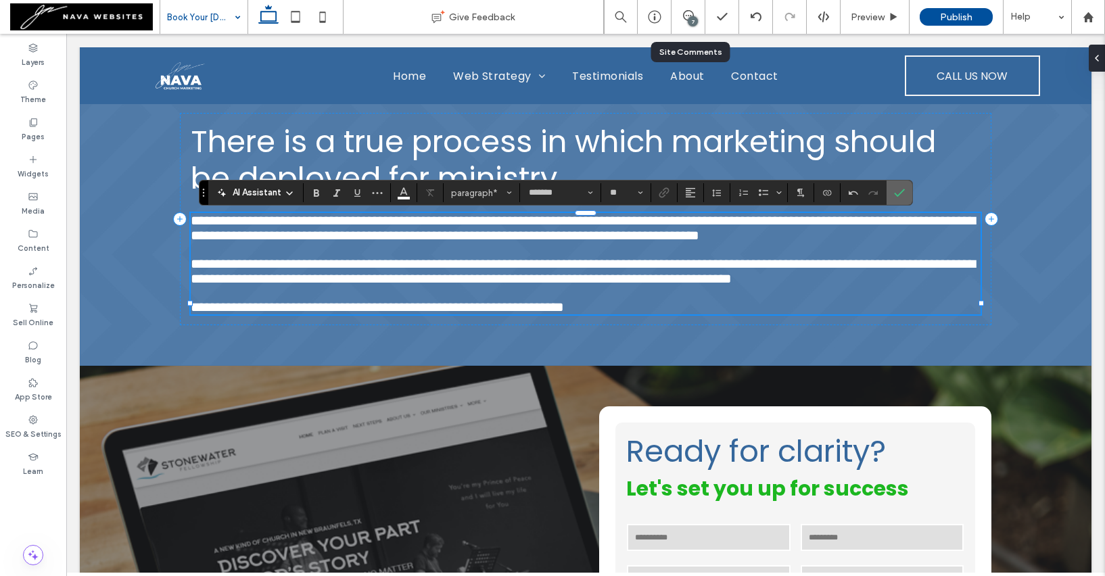
click at [902, 191] on icon "Confirm" at bounding box center [899, 192] width 11 height 11
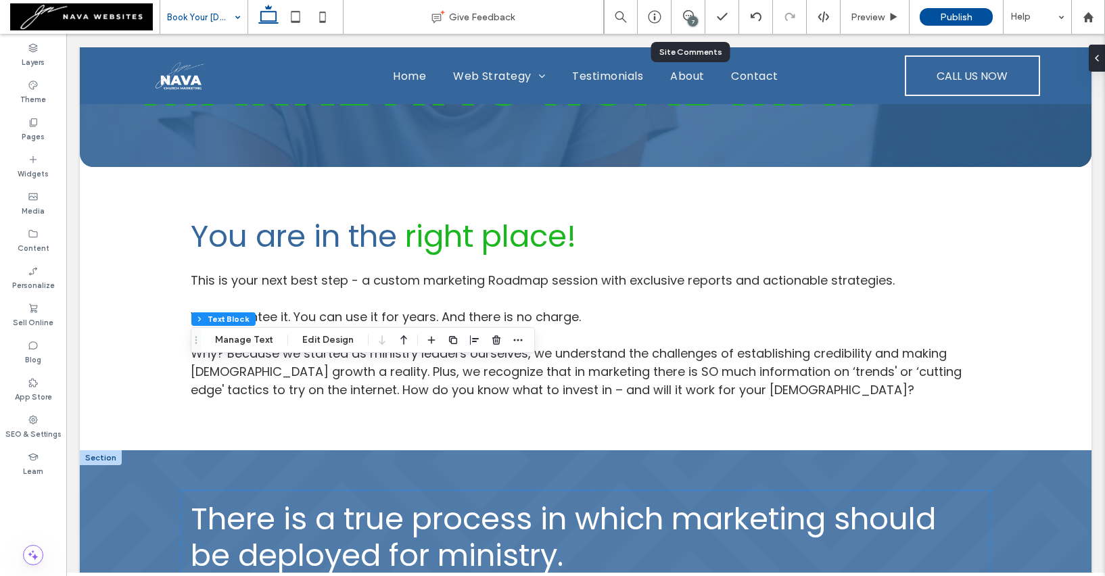
scroll to position [0, 0]
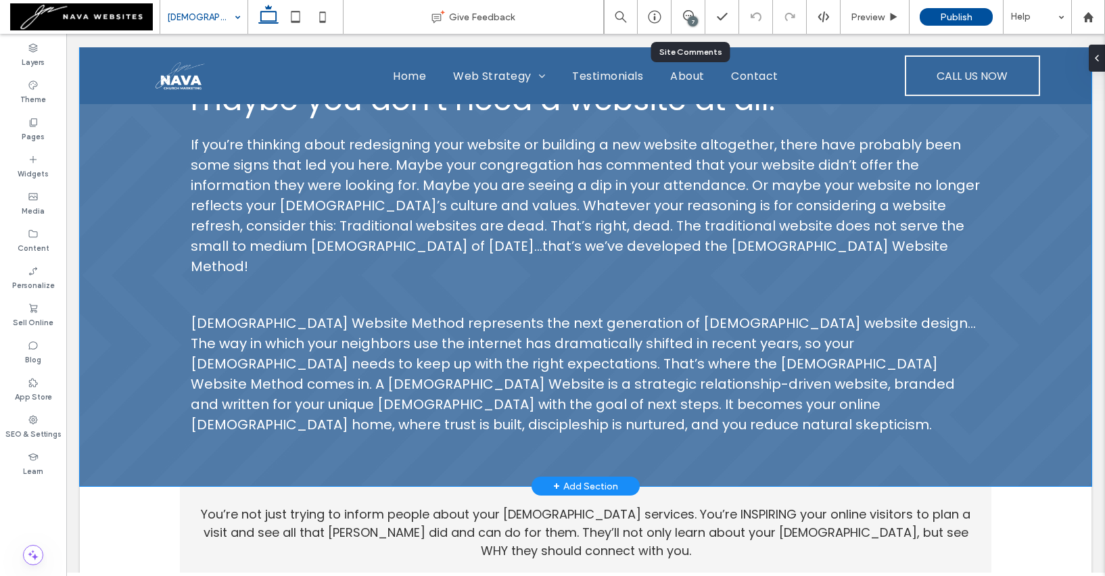
scroll to position [892, 0]
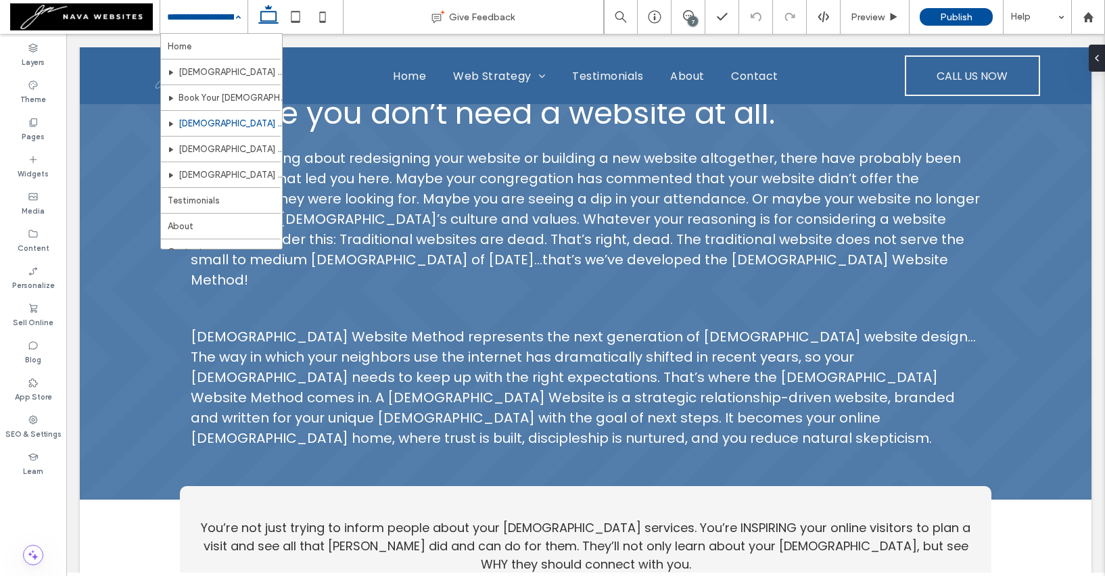
click at [694, 17] on div "7" at bounding box center [693, 21] width 10 height 10
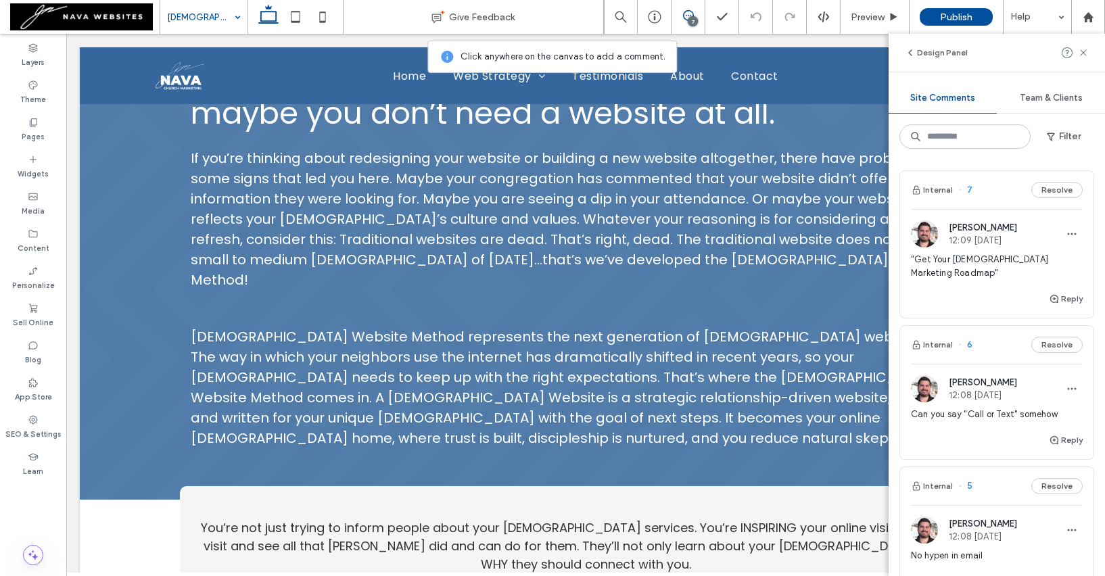
click at [687, 11] on use at bounding box center [688, 15] width 11 height 11
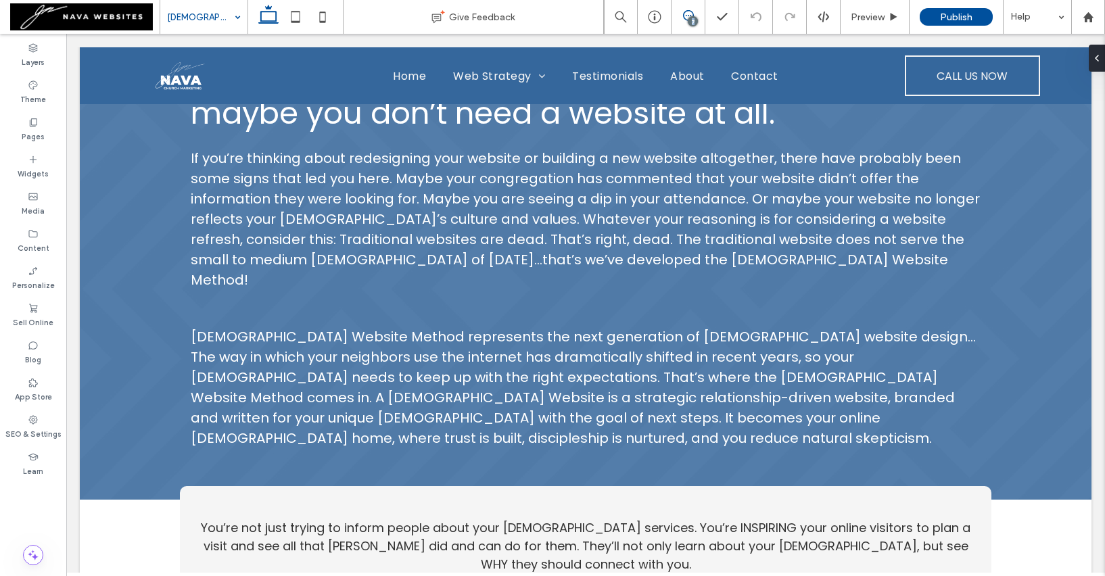
click at [687, 11] on use at bounding box center [688, 15] width 11 height 11
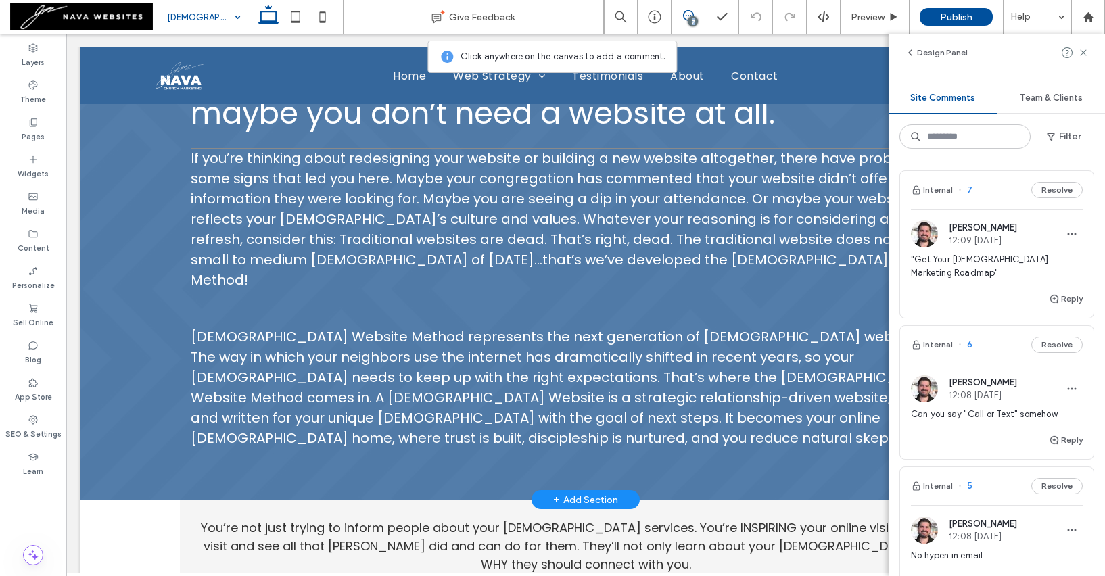
click at [624, 292] on p at bounding box center [586, 299] width 790 height 18
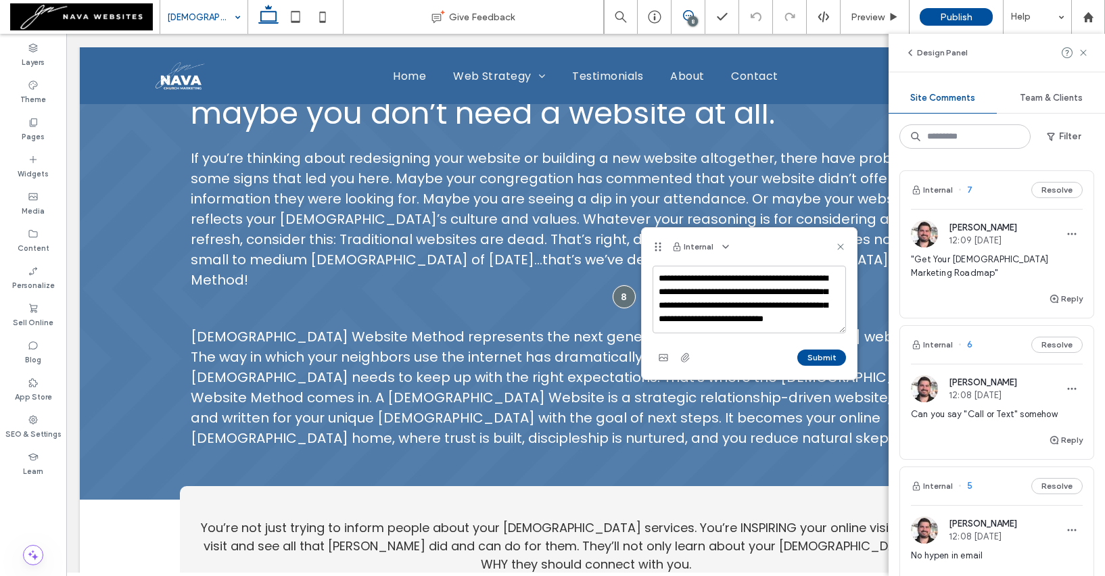
scroll to position [19, 0]
type textarea "**********"
click at [832, 356] on button "Submit" at bounding box center [821, 358] width 49 height 16
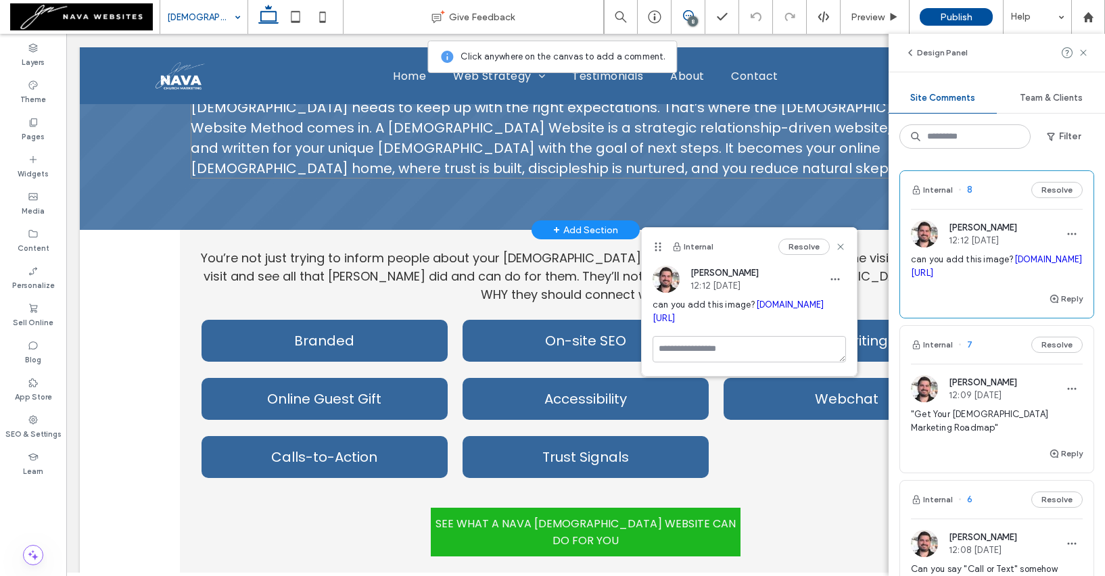
scroll to position [1167, 0]
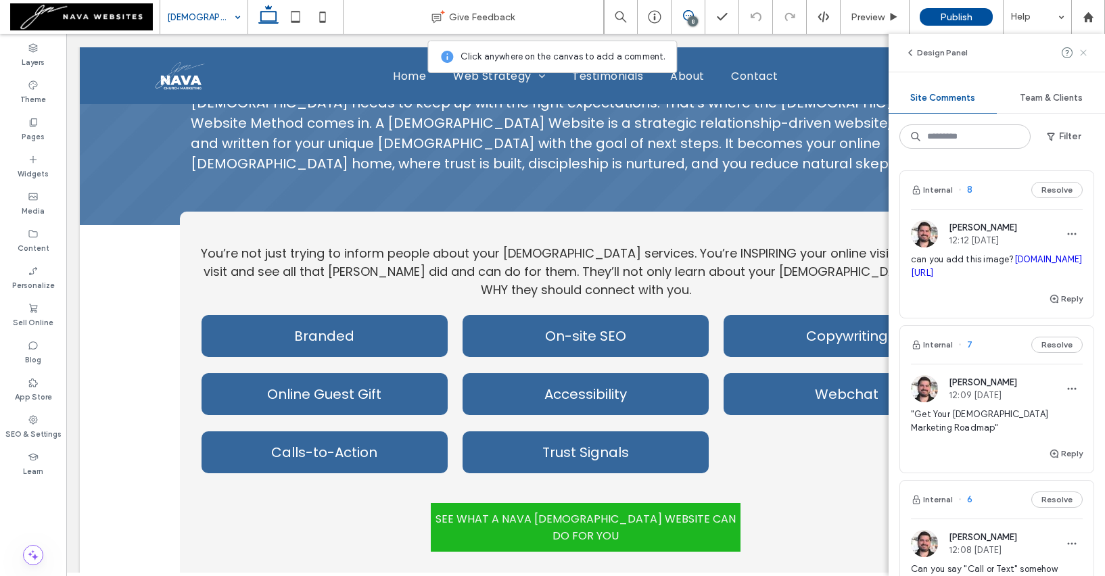
click at [1085, 51] on use at bounding box center [1083, 52] width 6 height 6
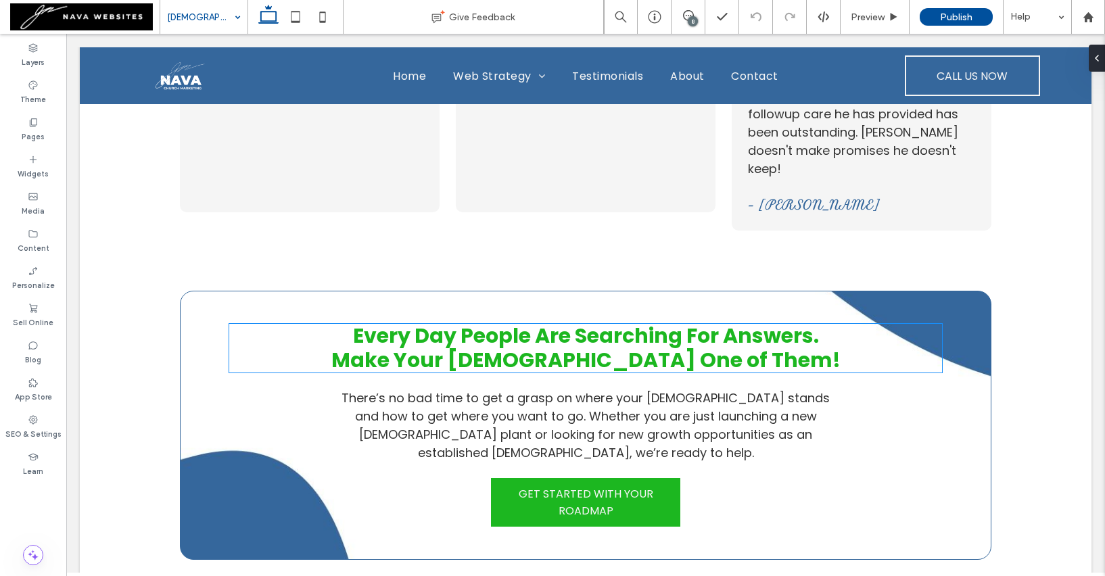
scroll to position [2478, 0]
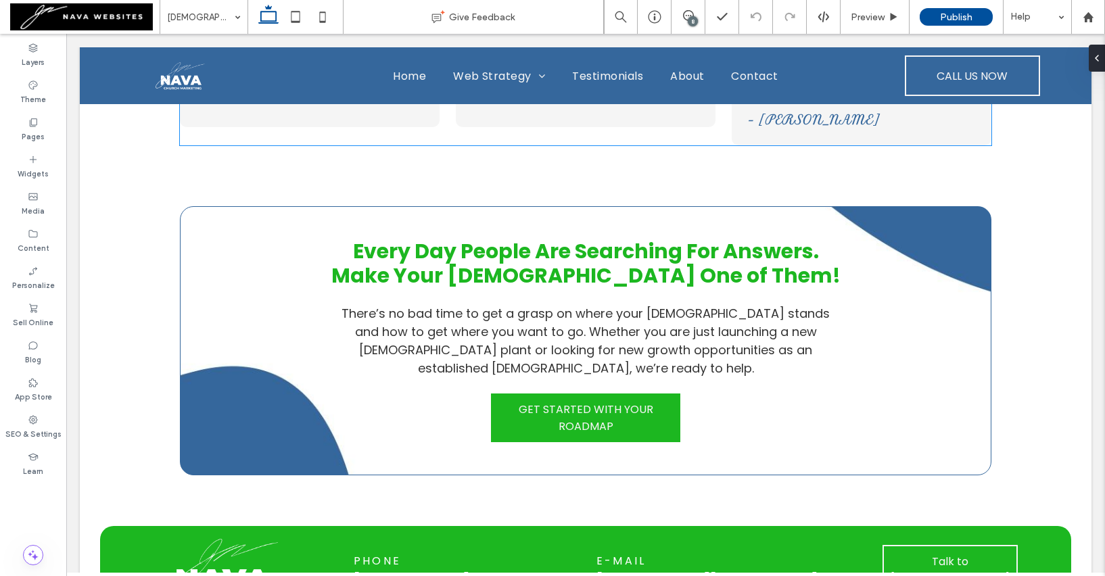
scroll to position [2427, 0]
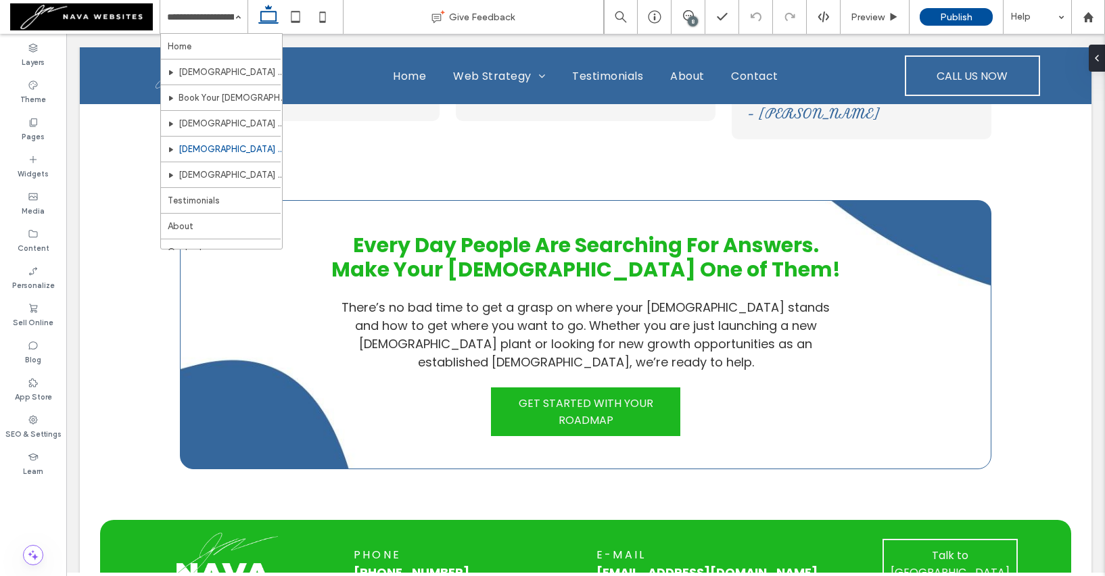
click at [223, 12] on input at bounding box center [200, 17] width 67 height 34
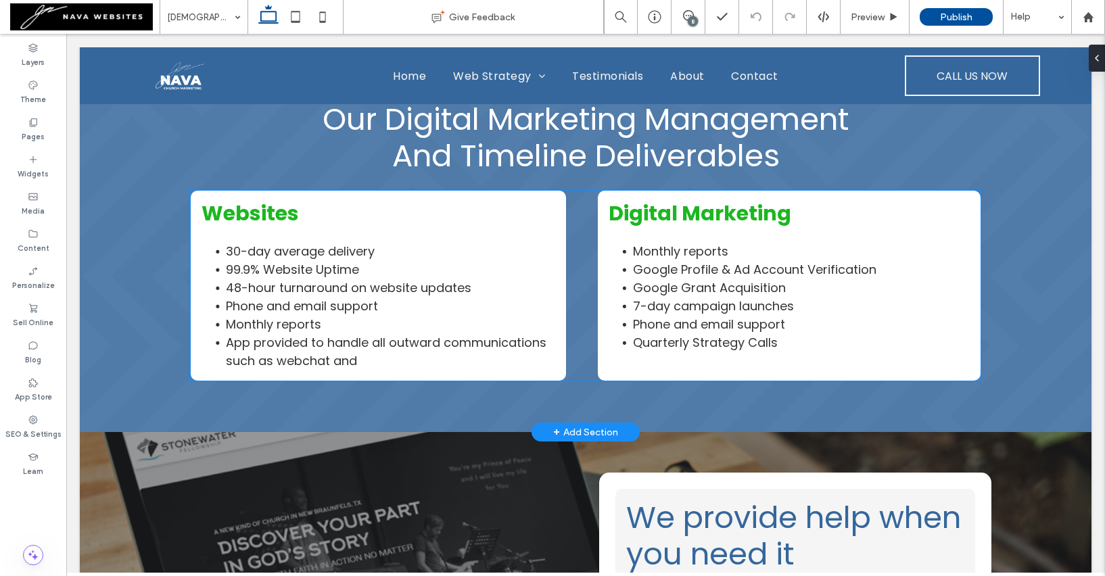
scroll to position [776, 0]
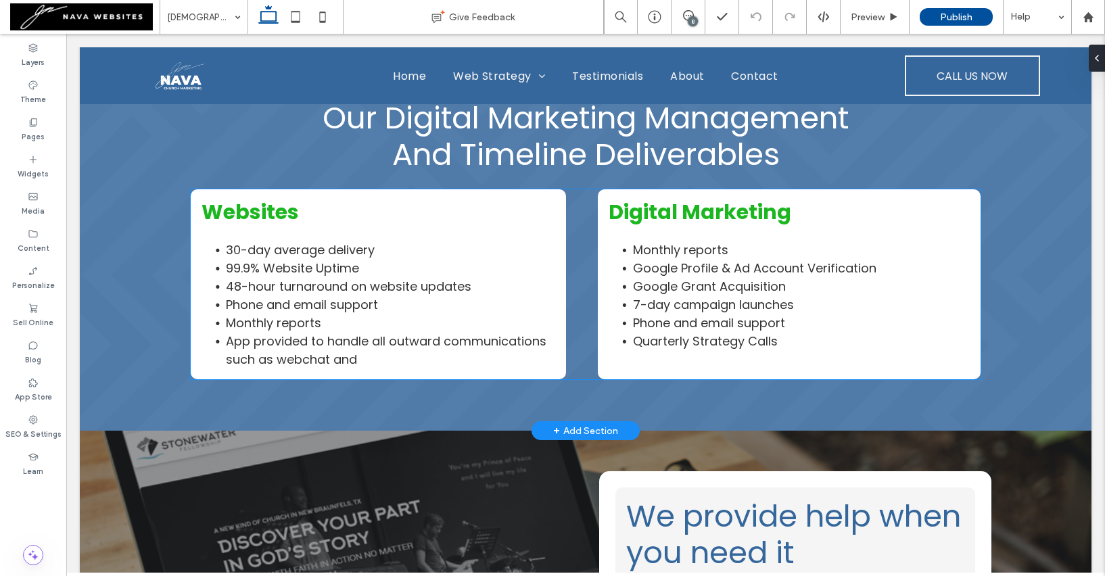
click at [375, 265] on li "99.9% Website Uptime" at bounding box center [390, 268] width 329 height 18
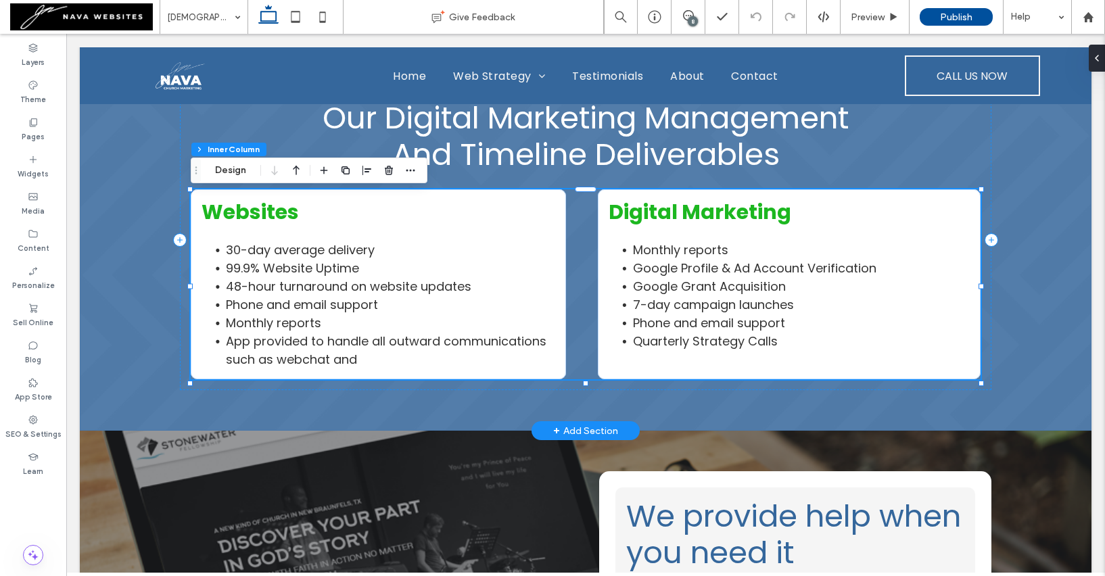
click at [362, 270] on li "99.9% Website Uptime" at bounding box center [390, 268] width 329 height 18
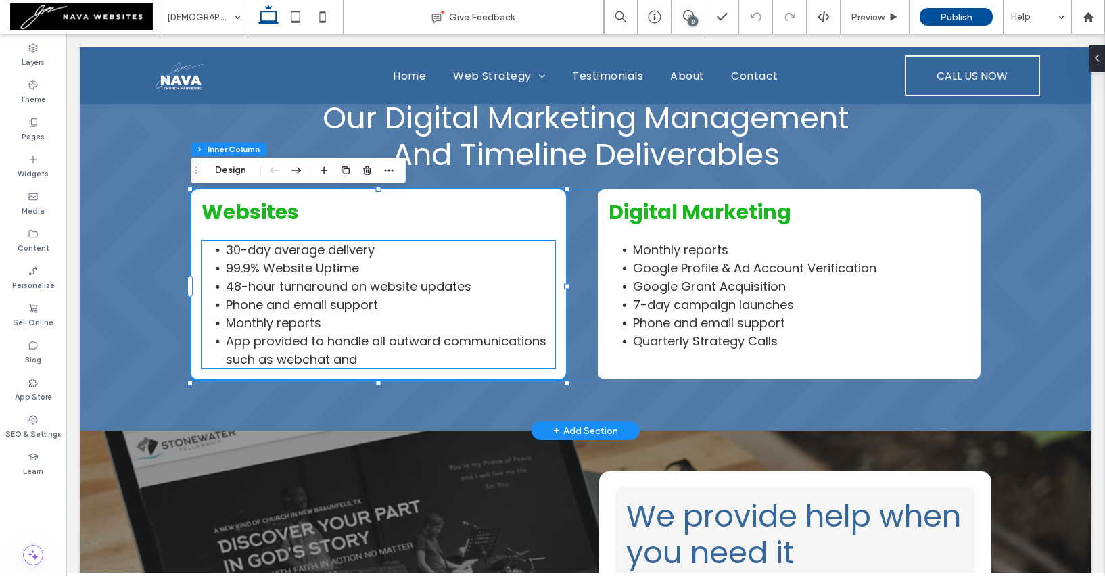
click at [344, 275] on span "99.9% Website Uptime" at bounding box center [292, 268] width 133 height 17
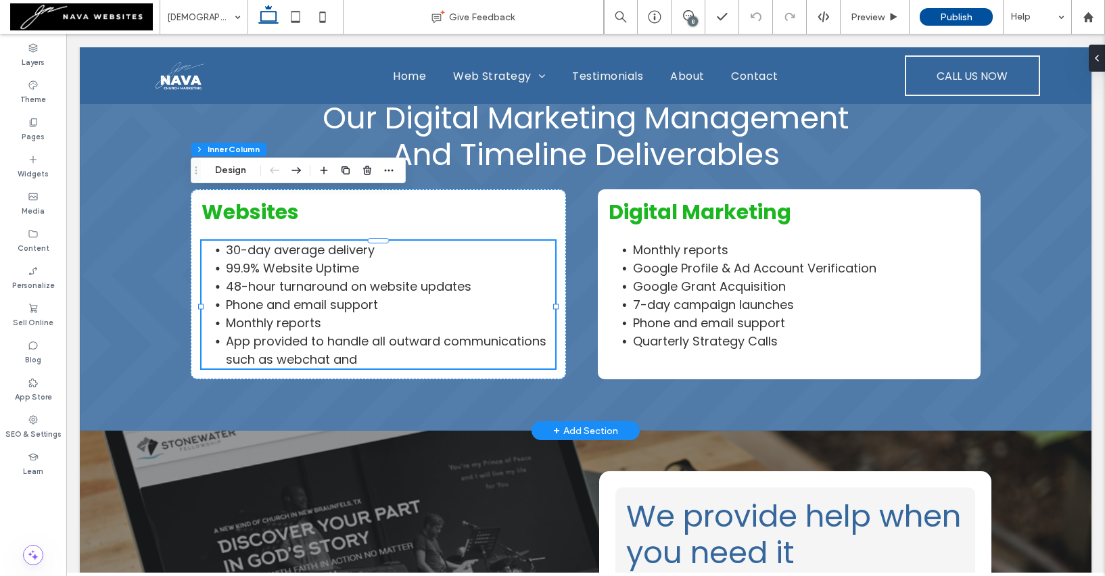
click at [344, 275] on div "30-day average delivery 99.9% Website Uptime 48-hour turnaround on website upda…" at bounding box center [378, 305] width 354 height 128
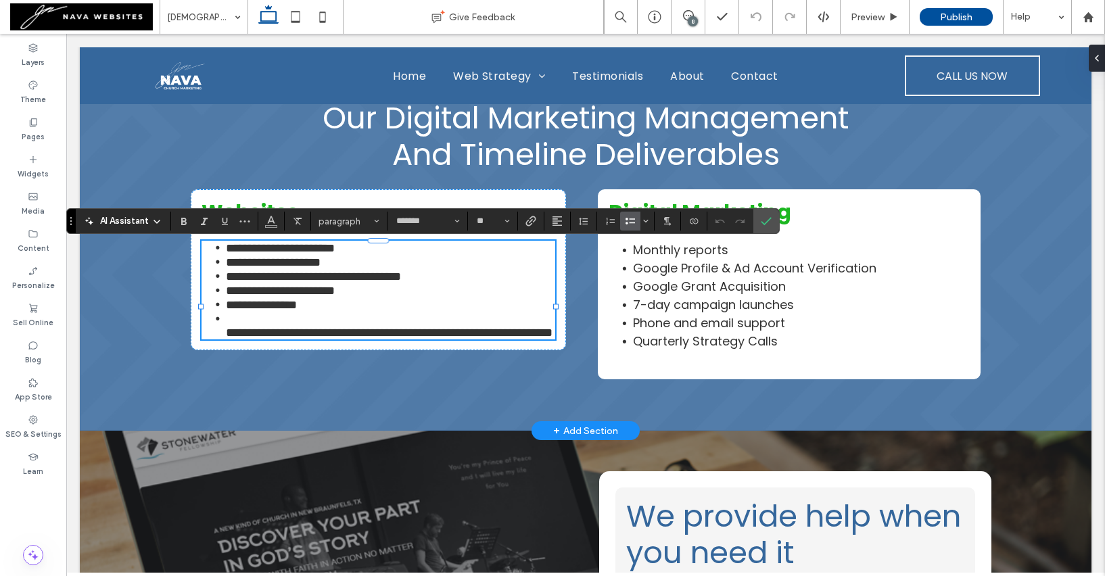
click at [365, 269] on li "**********" at bounding box center [390, 262] width 329 height 14
click at [771, 226] on icon "Confirm" at bounding box center [766, 221] width 11 height 11
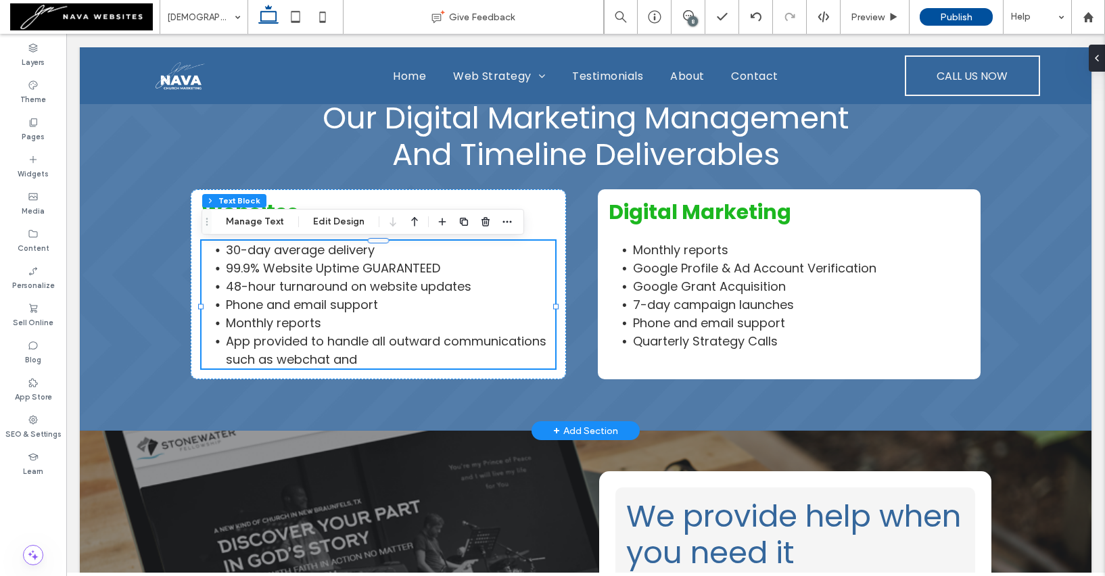
click at [379, 364] on li "App provided to handle all outward communications such as webchat and" at bounding box center [390, 350] width 329 height 37
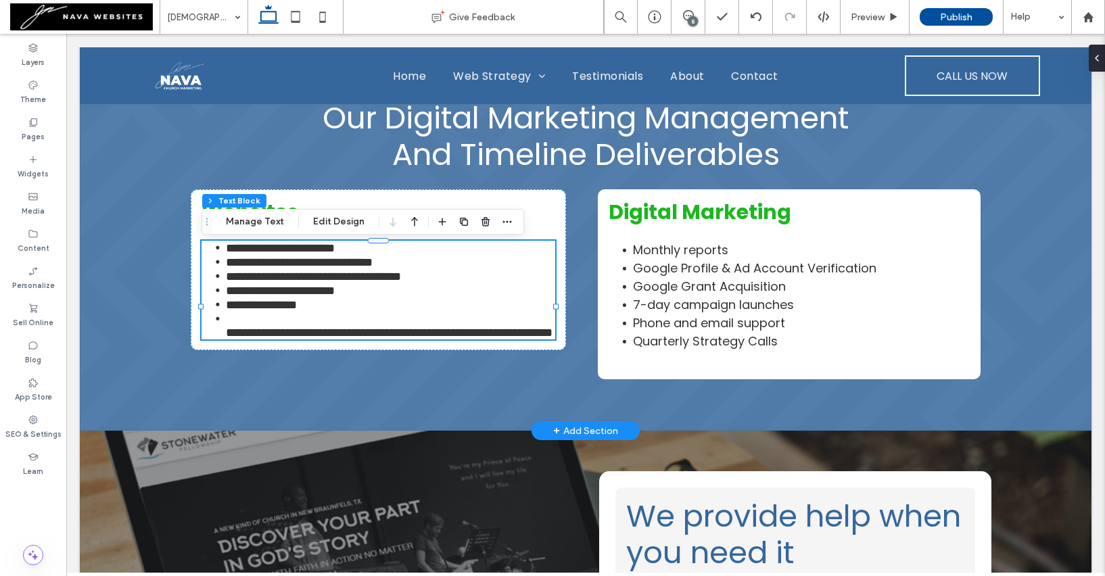
click at [379, 339] on li "**********" at bounding box center [390, 326] width 329 height 28
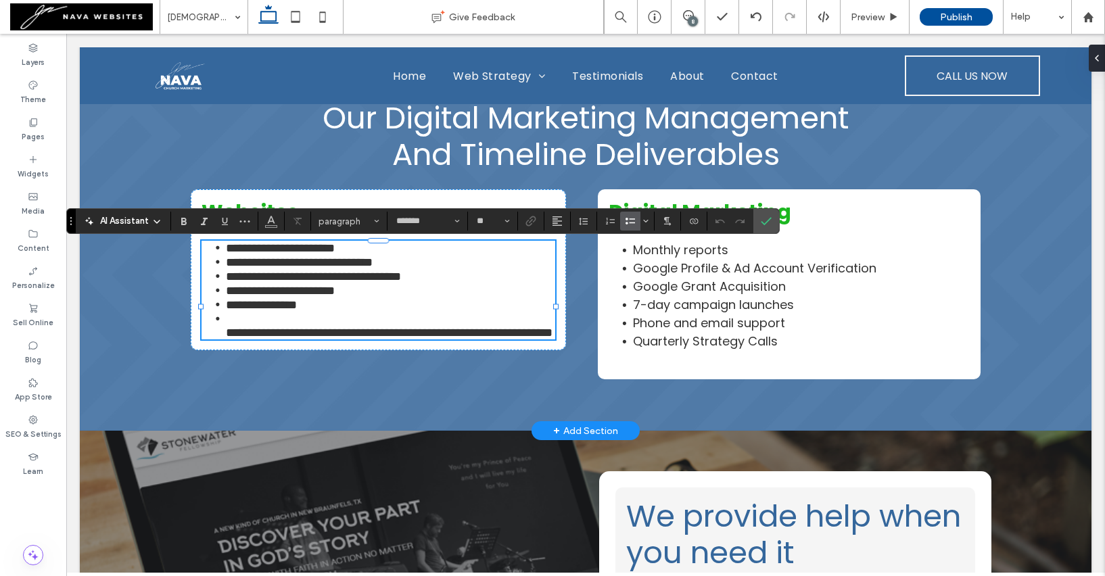
drag, startPoint x: 367, startPoint y: 366, endPoint x: 234, endPoint y: 349, distance: 134.3
click at [234, 339] on li "**********" at bounding box center [390, 326] width 329 height 28
drag, startPoint x: 231, startPoint y: 349, endPoint x: 364, endPoint y: 362, distance: 134.6
click at [364, 339] on li "**********" at bounding box center [390, 326] width 329 height 28
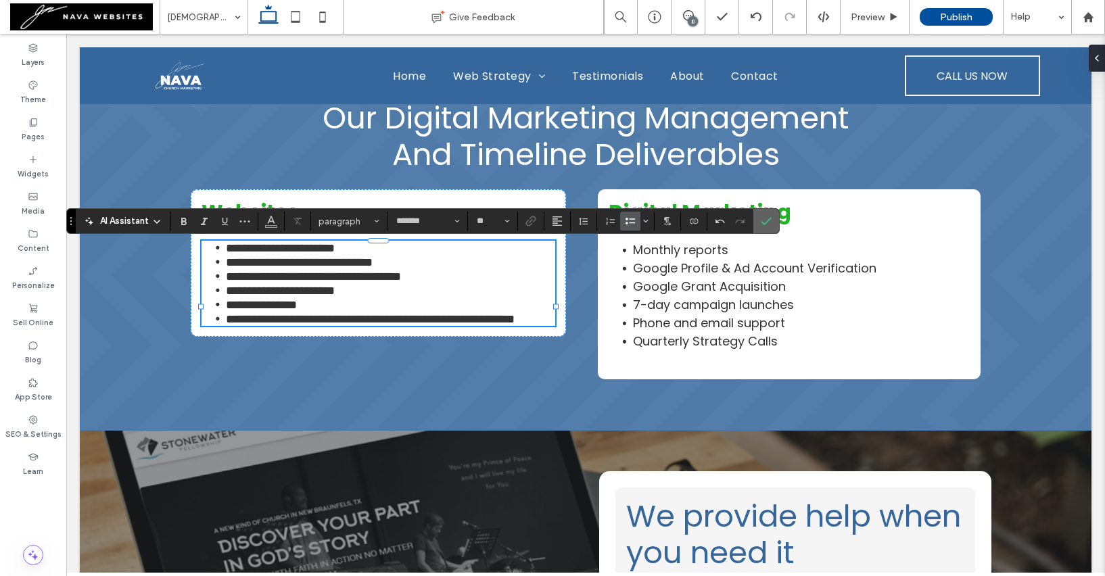
click at [766, 226] on icon "Confirm" at bounding box center [766, 221] width 11 height 11
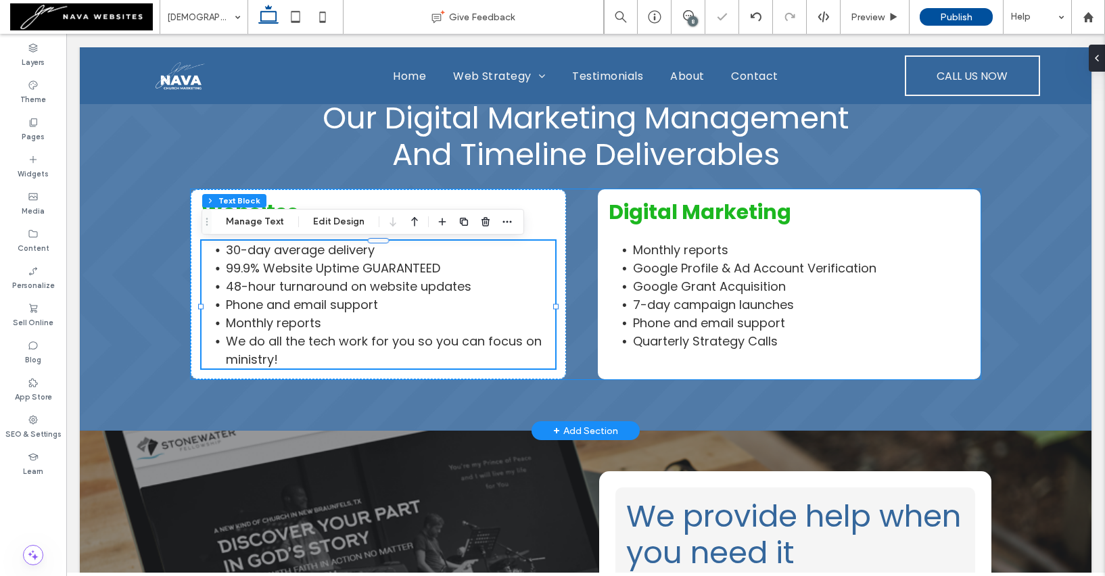
click at [579, 234] on div "Websites 30-day average delivery 99.9% Website Uptime GUARANTEED 48-hour turnar…" at bounding box center [586, 284] width 790 height 190
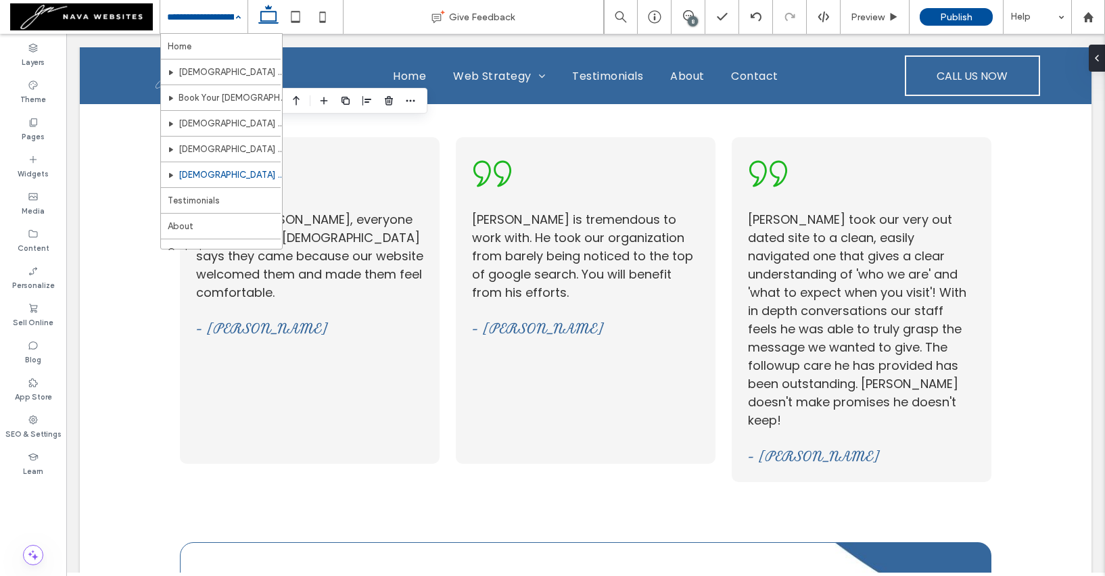
scroll to position [20, 0]
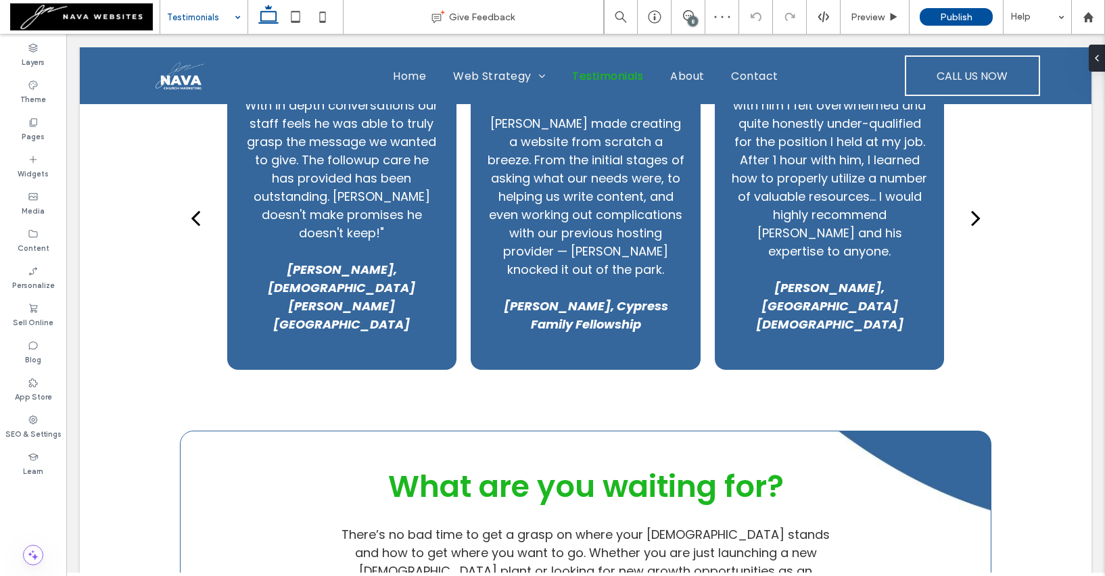
scroll to position [2162, 0]
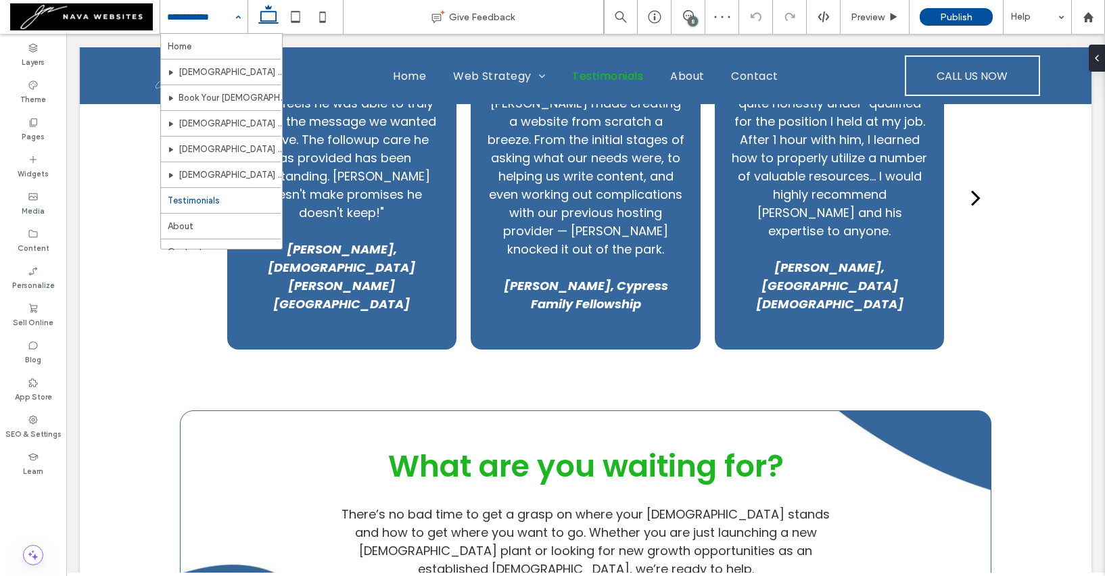
click at [218, 15] on input at bounding box center [200, 17] width 67 height 34
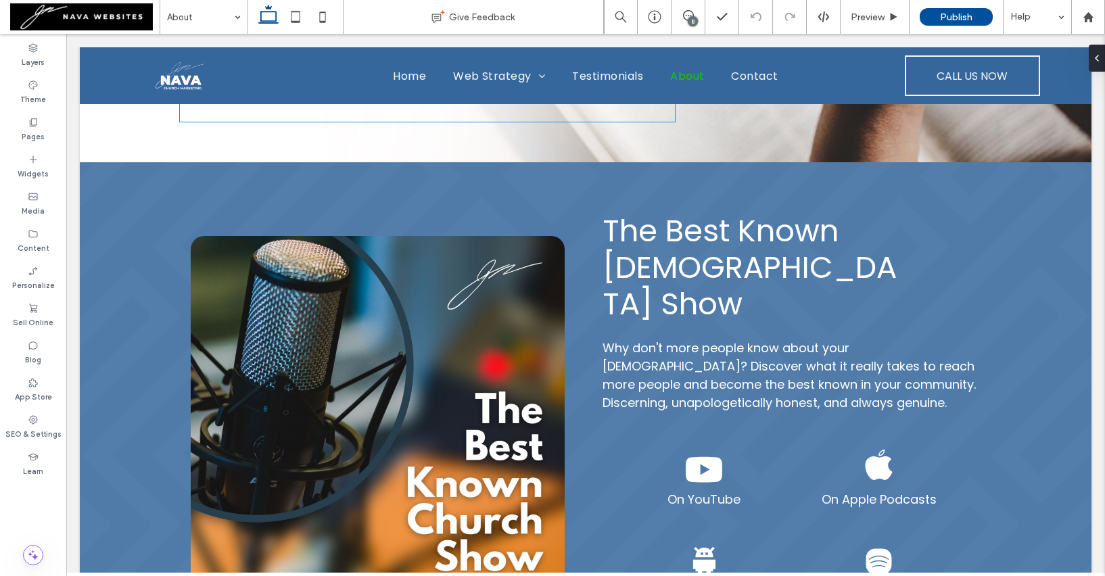
scroll to position [1032, 0]
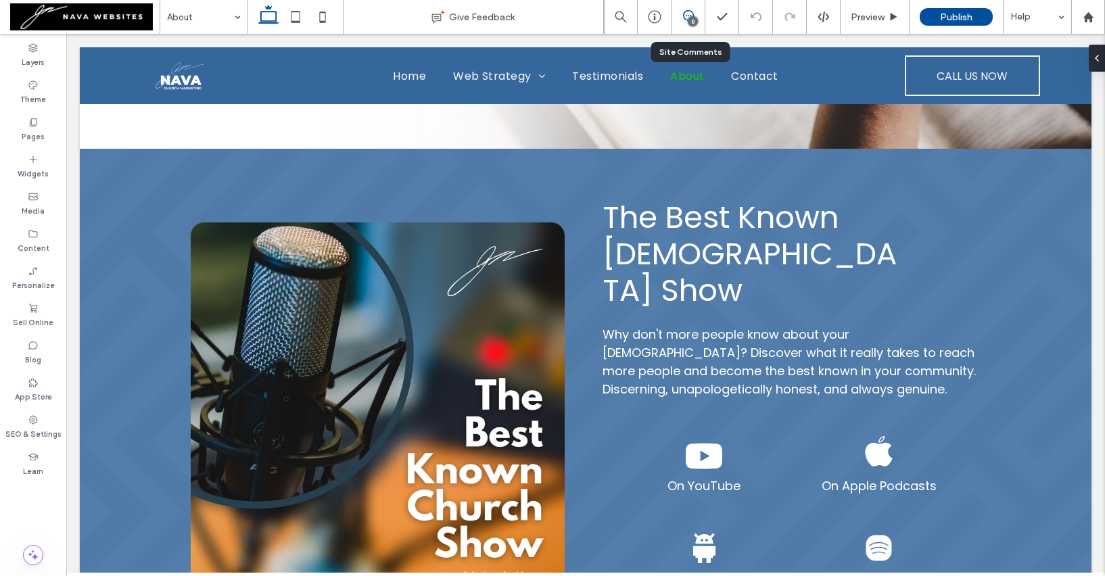
click at [692, 11] on icon at bounding box center [688, 15] width 11 height 11
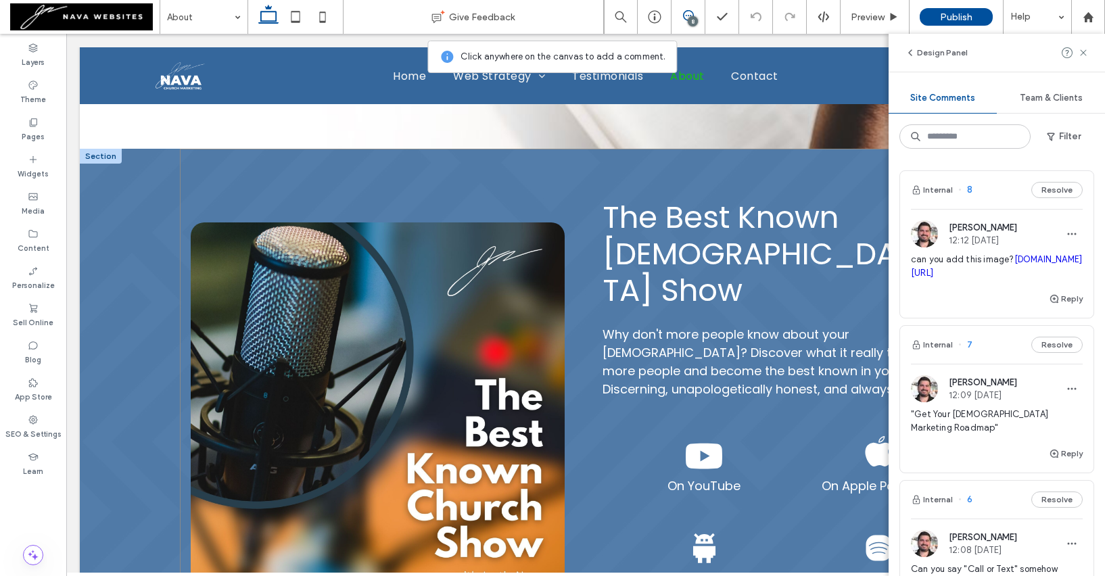
click at [586, 204] on div "The Best Known Church Show Why don't more people know about your church? Discov…" at bounding box center [585, 407] width 811 height 517
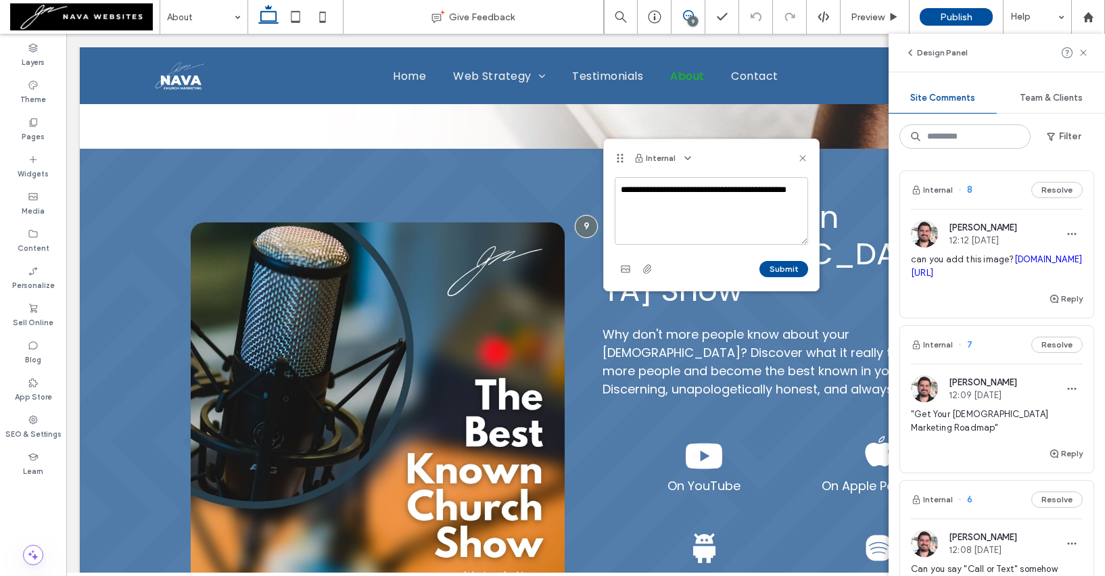
type textarea "**********"
click at [783, 260] on div "Submit" at bounding box center [711, 269] width 193 height 22
click at [782, 267] on button "Submit" at bounding box center [783, 269] width 49 height 16
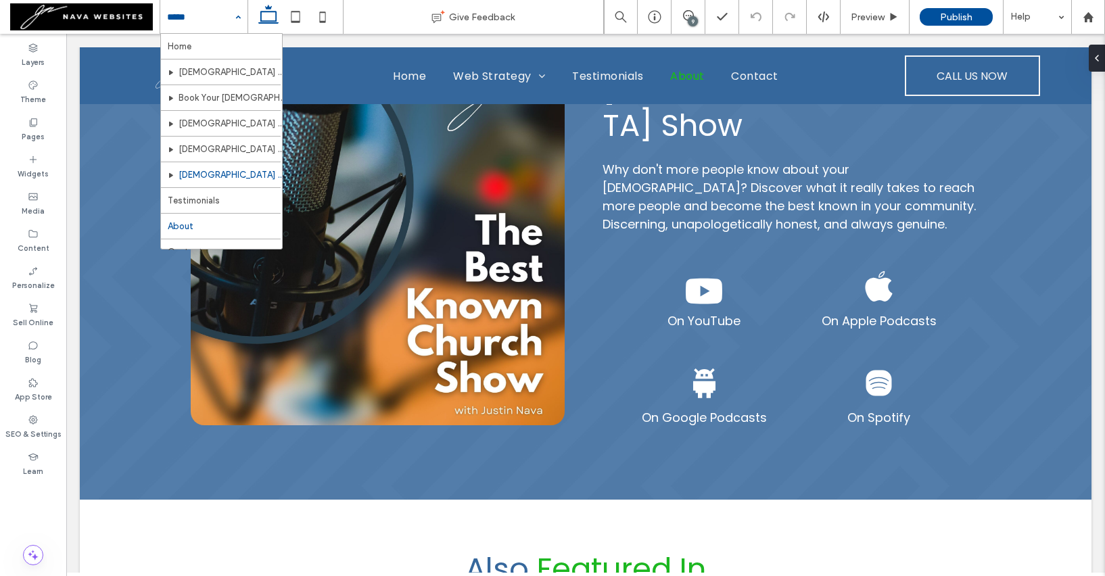
scroll to position [20, 0]
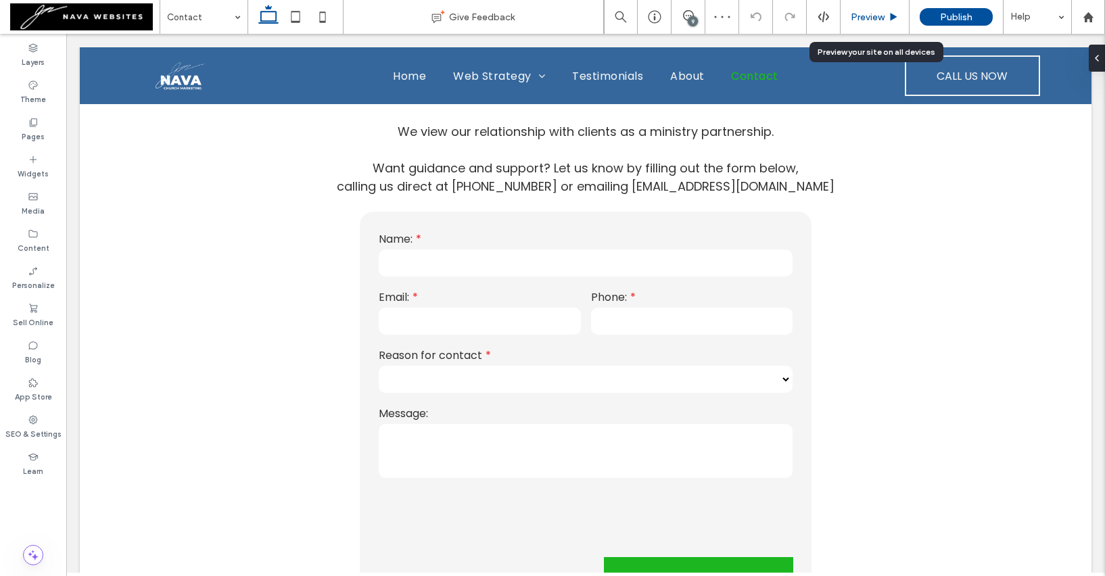
click at [868, 12] on span "Preview" at bounding box center [868, 16] width 34 height 11
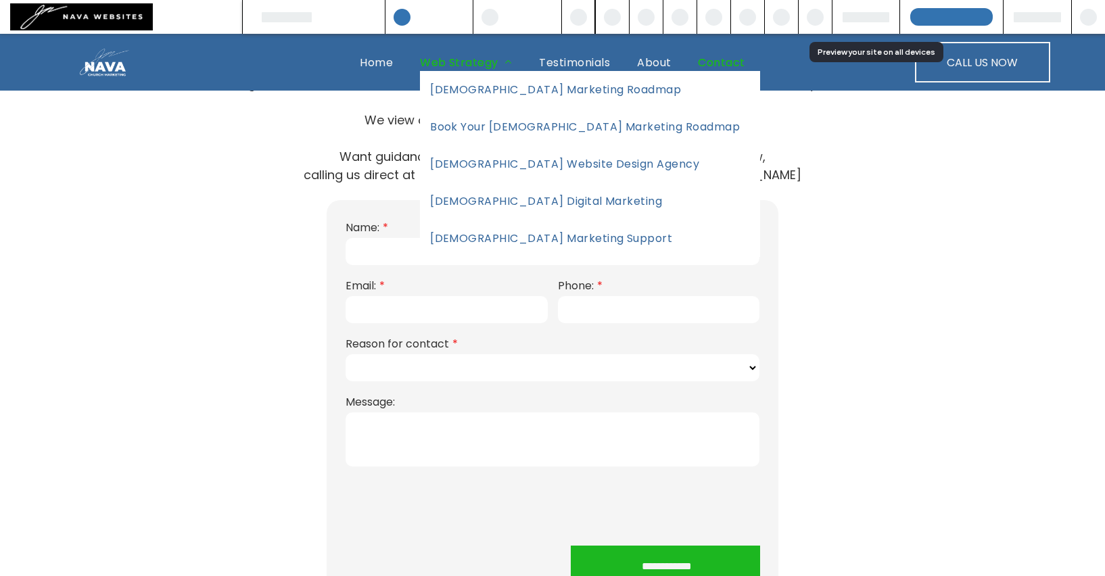
scroll to position [421, 0]
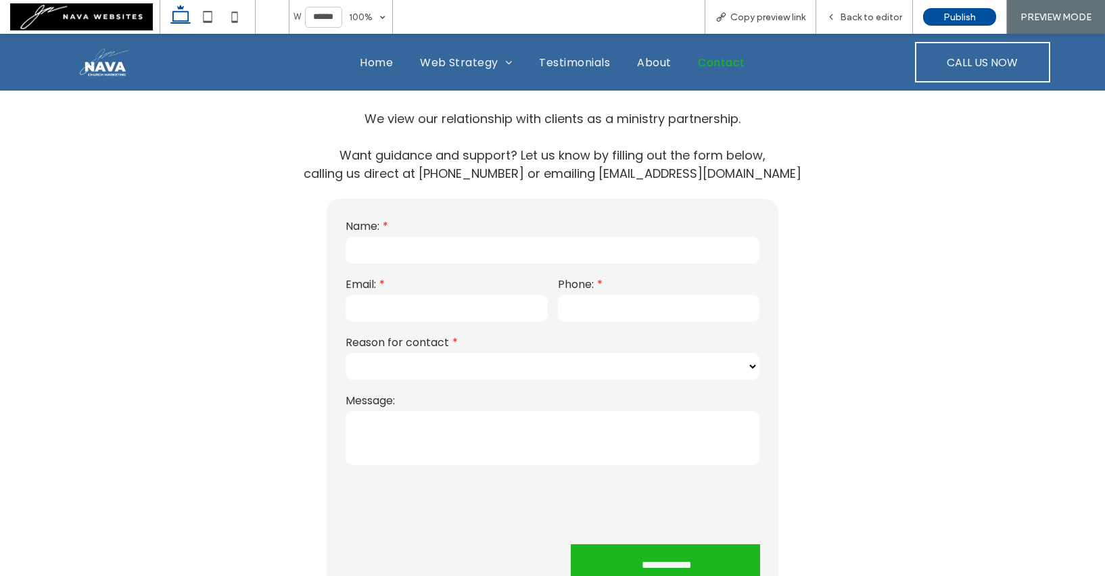
click at [278, 316] on div "**********" at bounding box center [552, 337] width 811 height 551
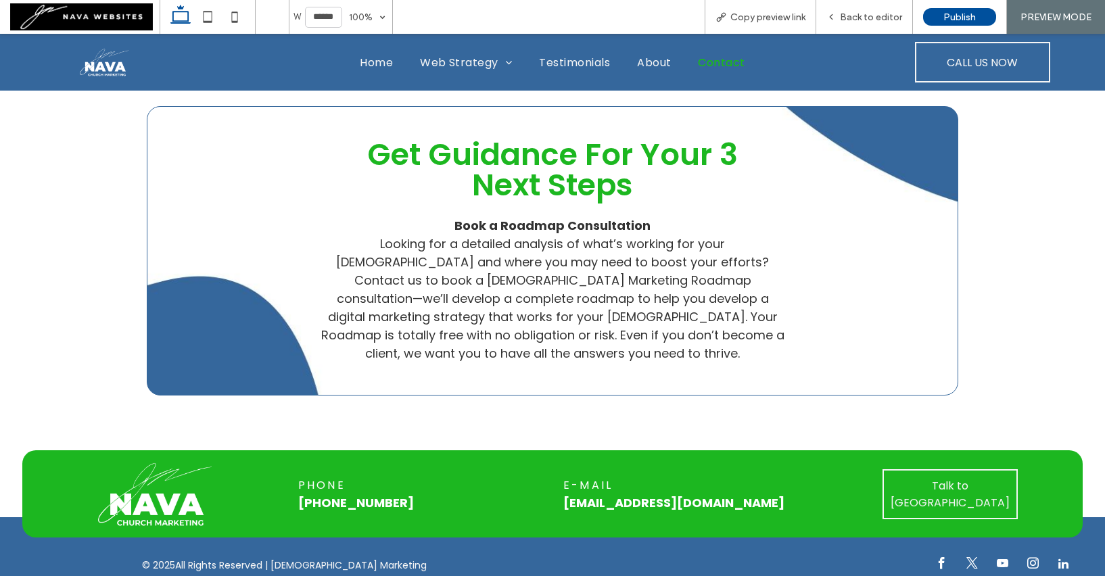
scroll to position [0, 0]
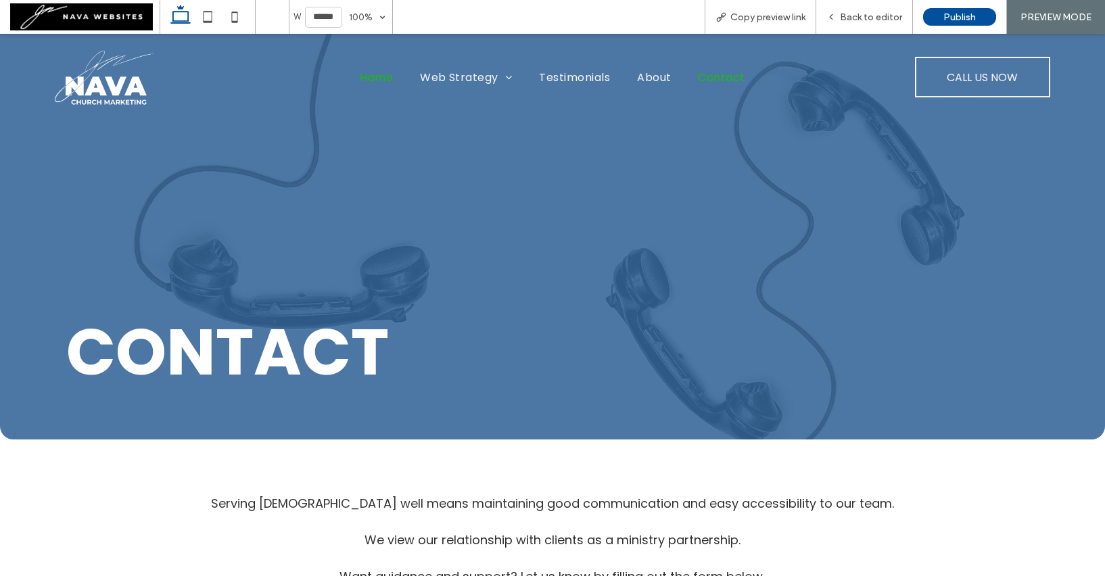
click at [373, 76] on span "Home" at bounding box center [376, 77] width 33 height 17
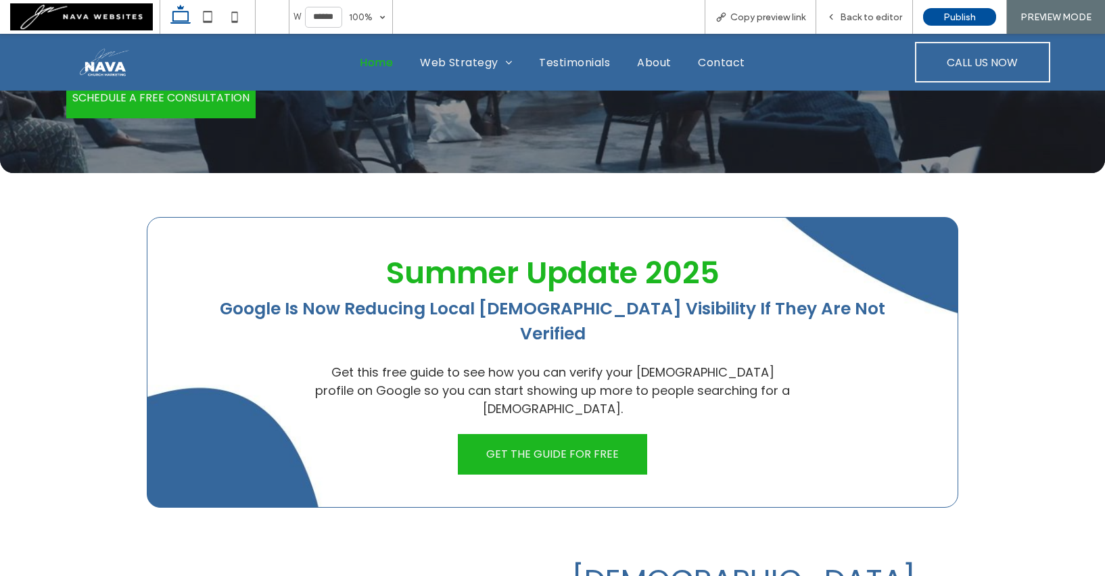
scroll to position [405, 0]
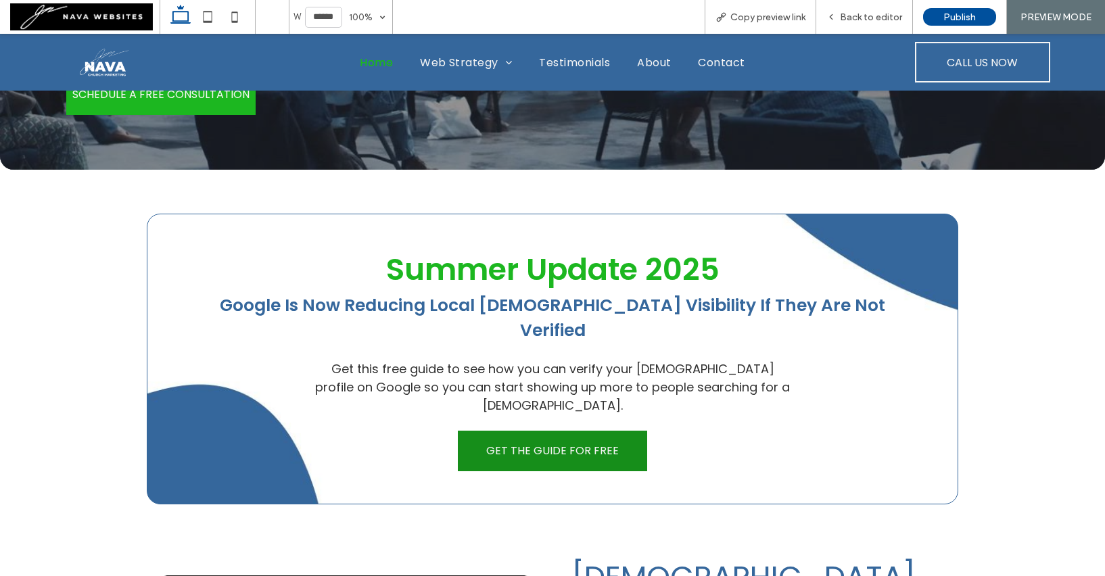
click at [541, 442] on span "GET THE GUIDE FOR FREE" at bounding box center [552, 450] width 133 height 17
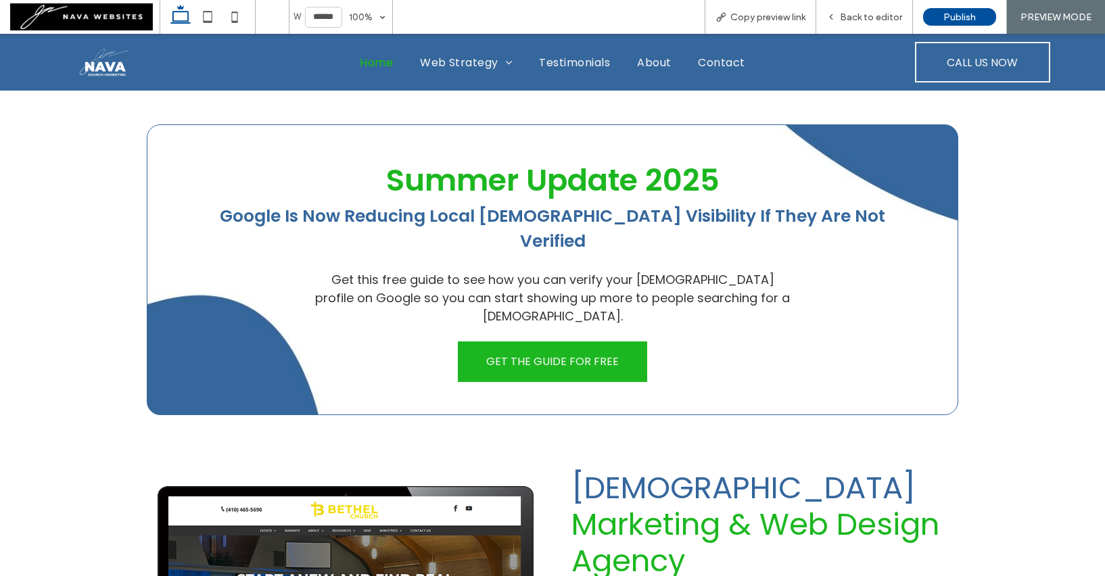
scroll to position [617, 0]
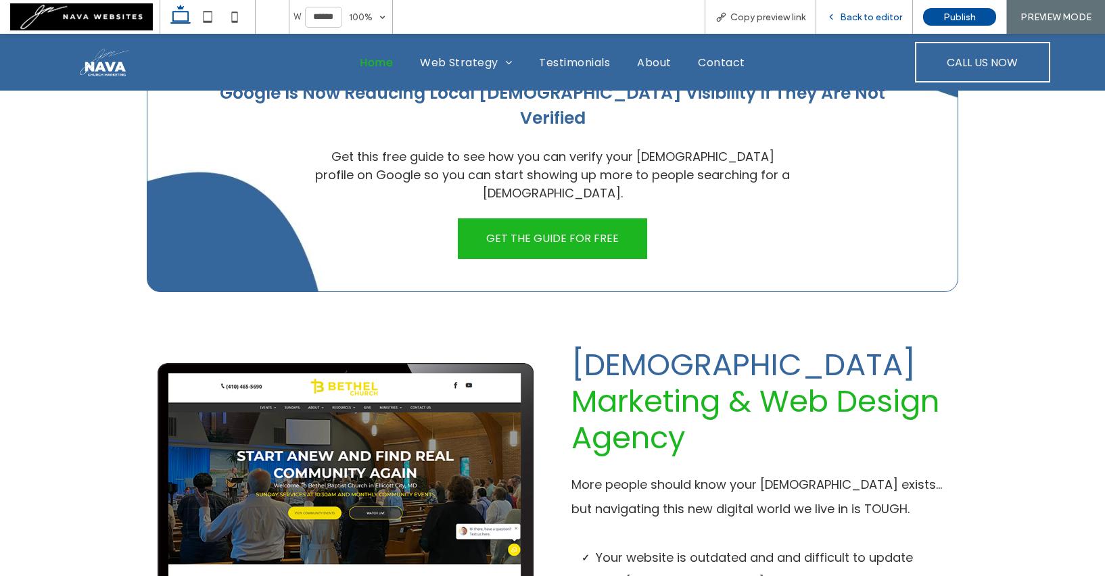
click at [841, 15] on div "Back to editor" at bounding box center [864, 16] width 96 height 11
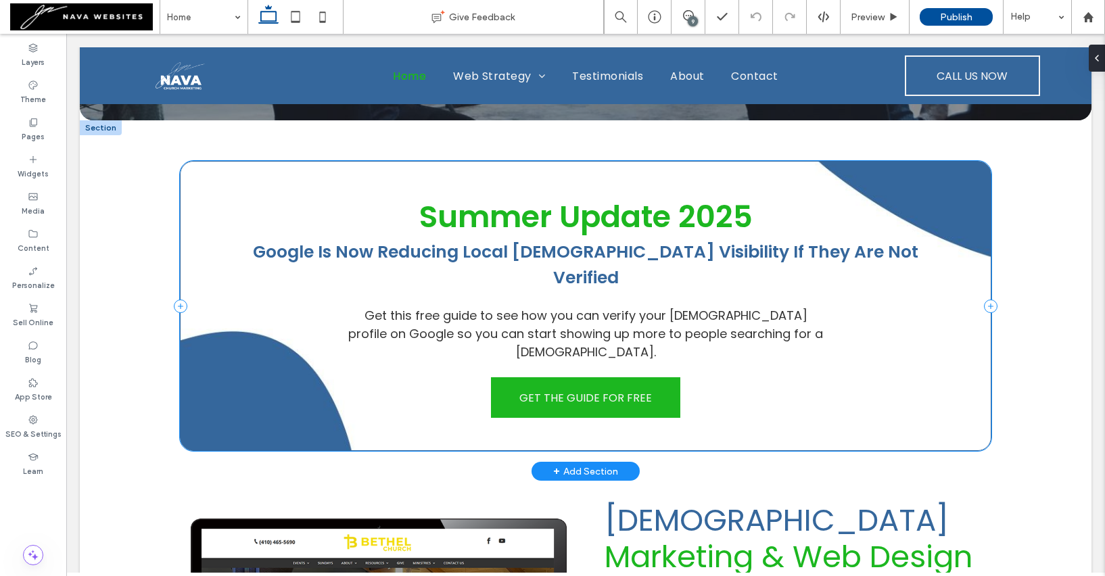
scroll to position [469, 0]
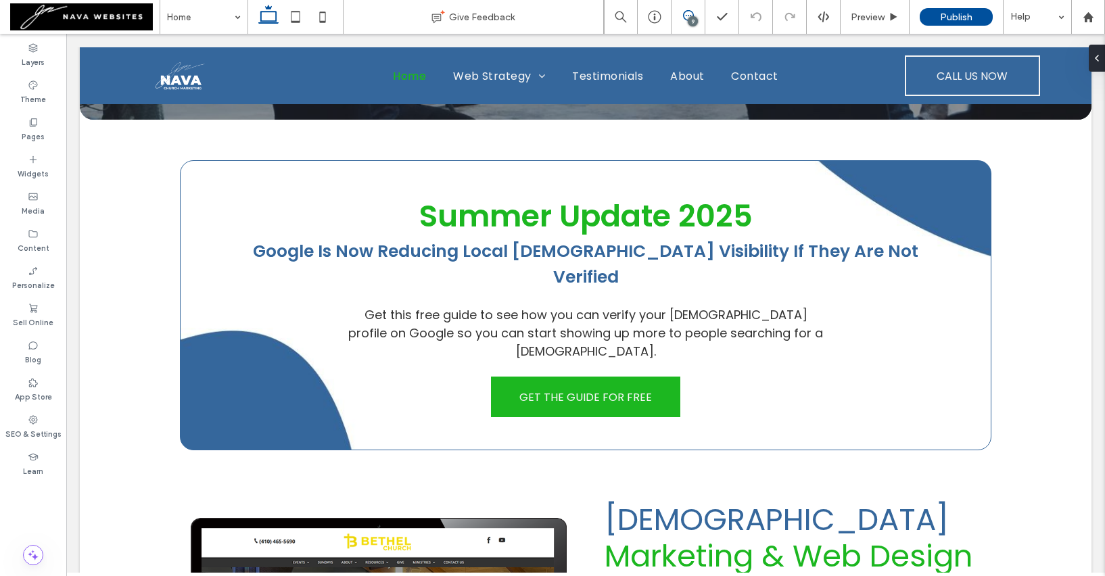
click at [692, 13] on use at bounding box center [688, 15] width 11 height 11
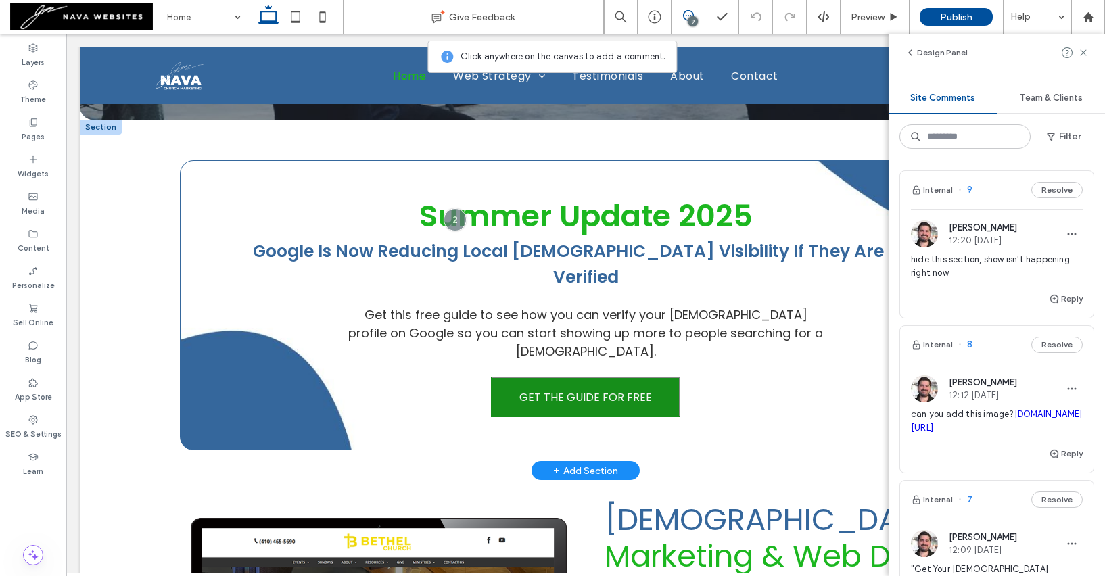
click at [623, 377] on link "GET THE GUIDE FOR FREE" at bounding box center [585, 397] width 189 height 41
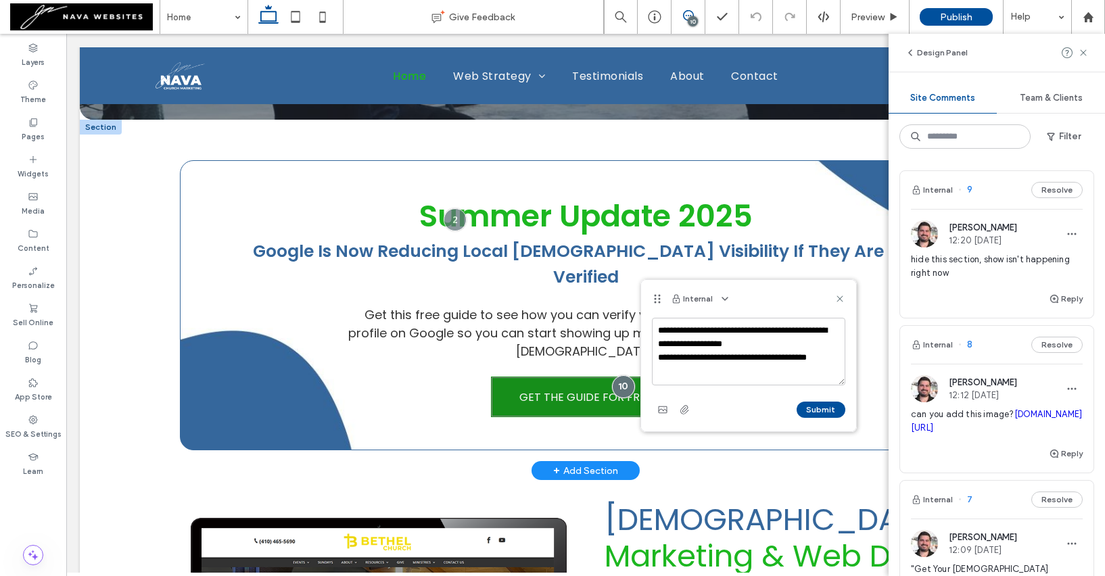
scroll to position [5, 0]
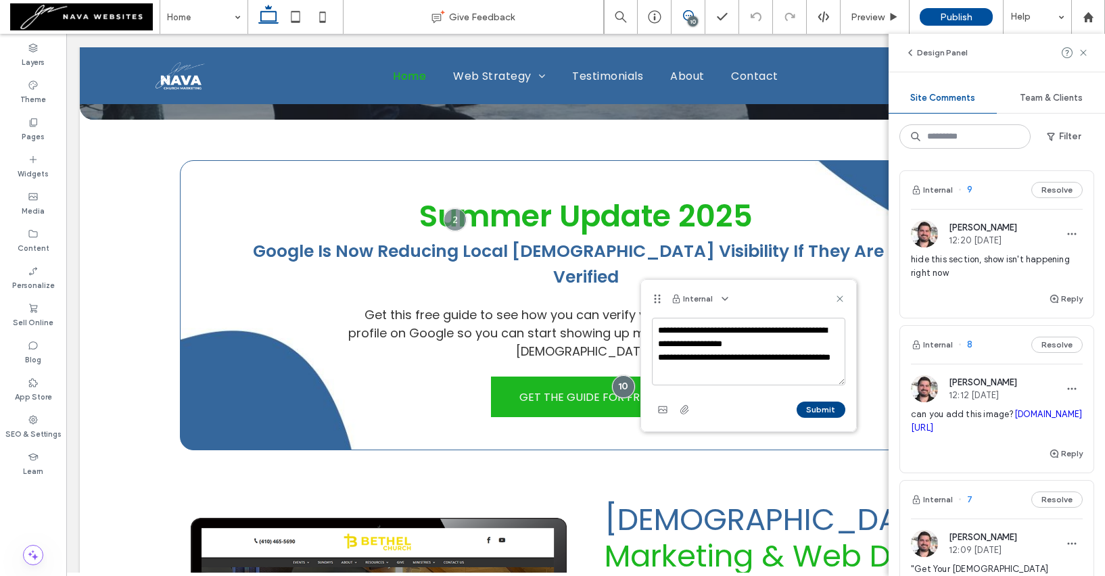
type textarea "**********"
click at [826, 403] on button "Submit" at bounding box center [820, 410] width 49 height 16
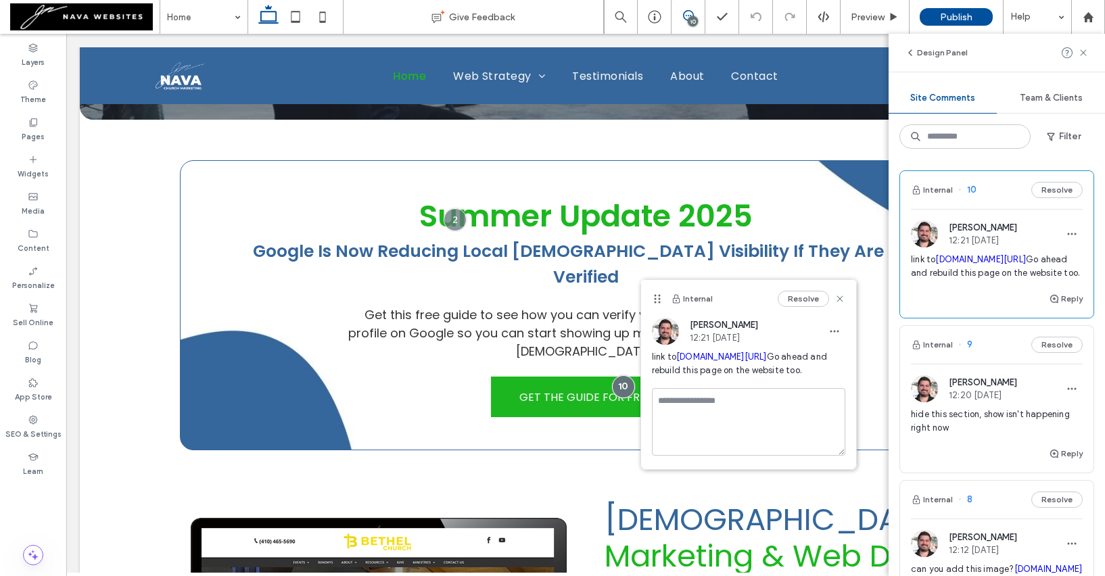
scroll to position [0, 0]
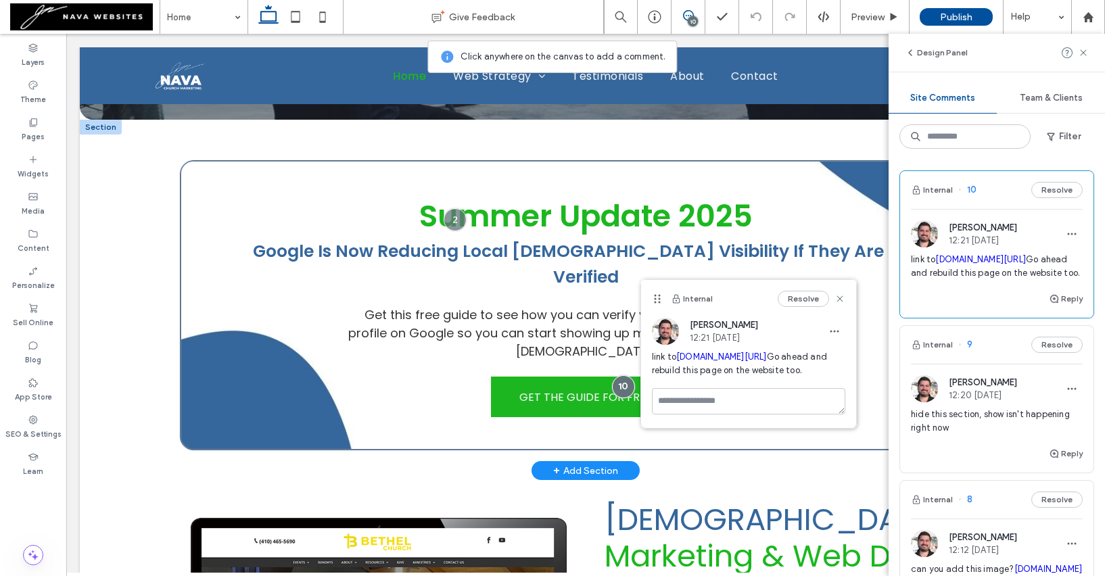
click at [523, 325] on div "Summer Update 2025 Google Is Now Reducing Local Church Visibility If They Are N…" at bounding box center [585, 305] width 811 height 291
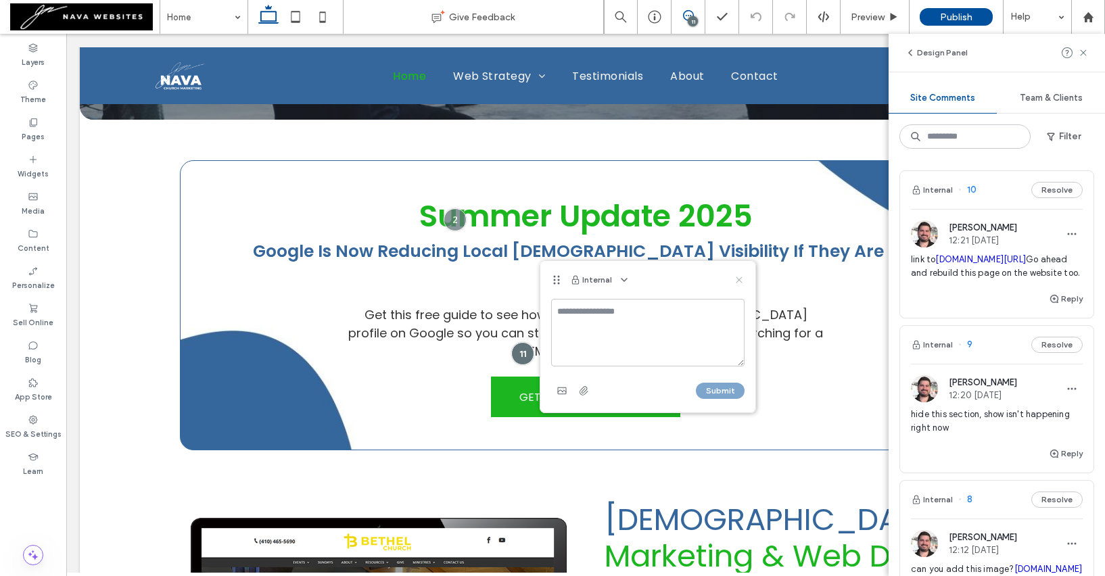
click at [735, 279] on icon at bounding box center [739, 280] width 11 height 11
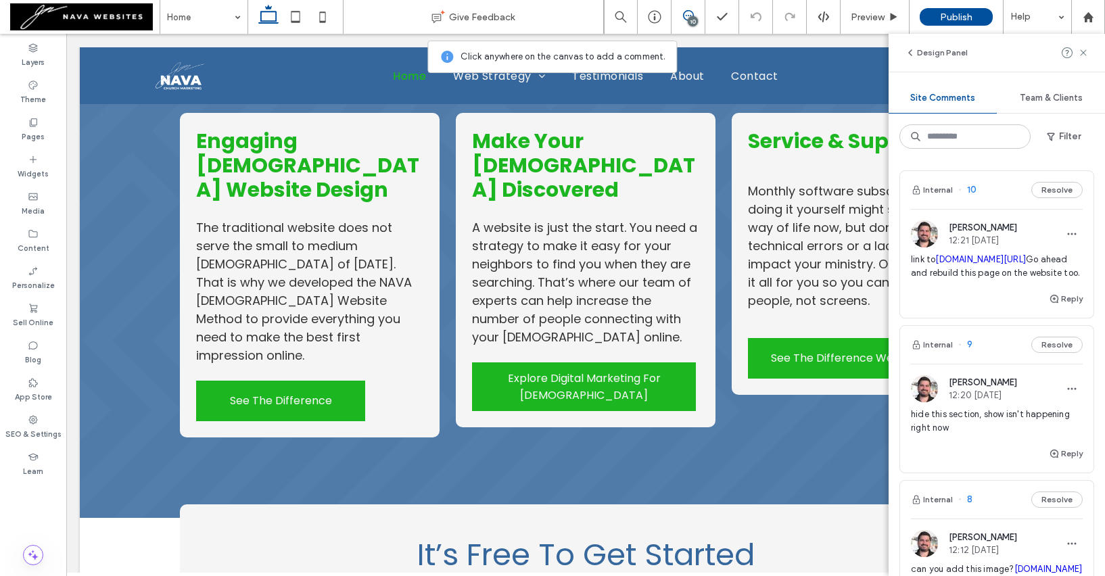
scroll to position [1366, 0]
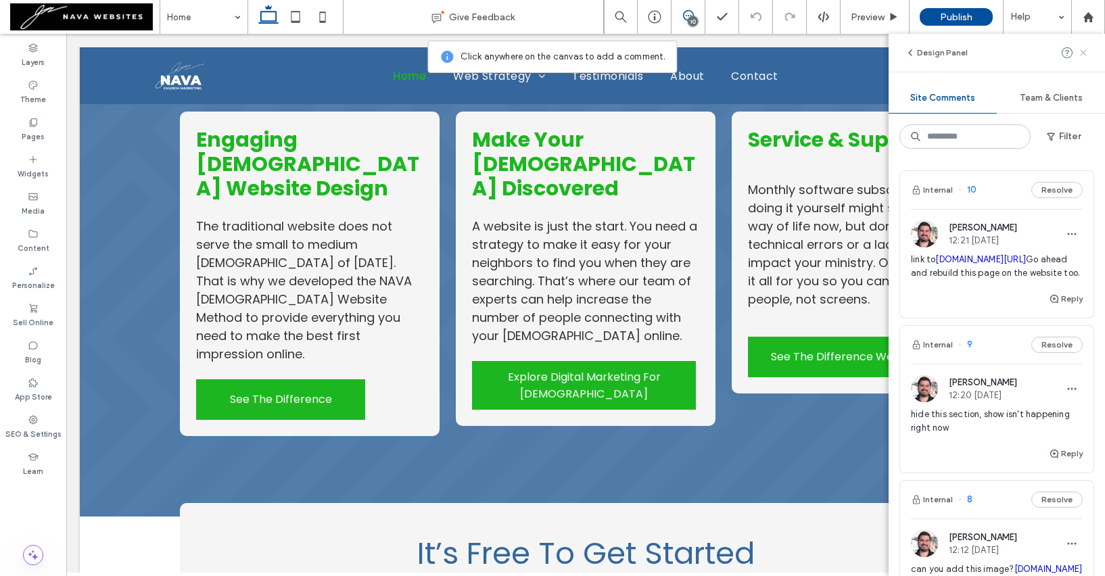
click at [1087, 53] on icon at bounding box center [1083, 52] width 11 height 11
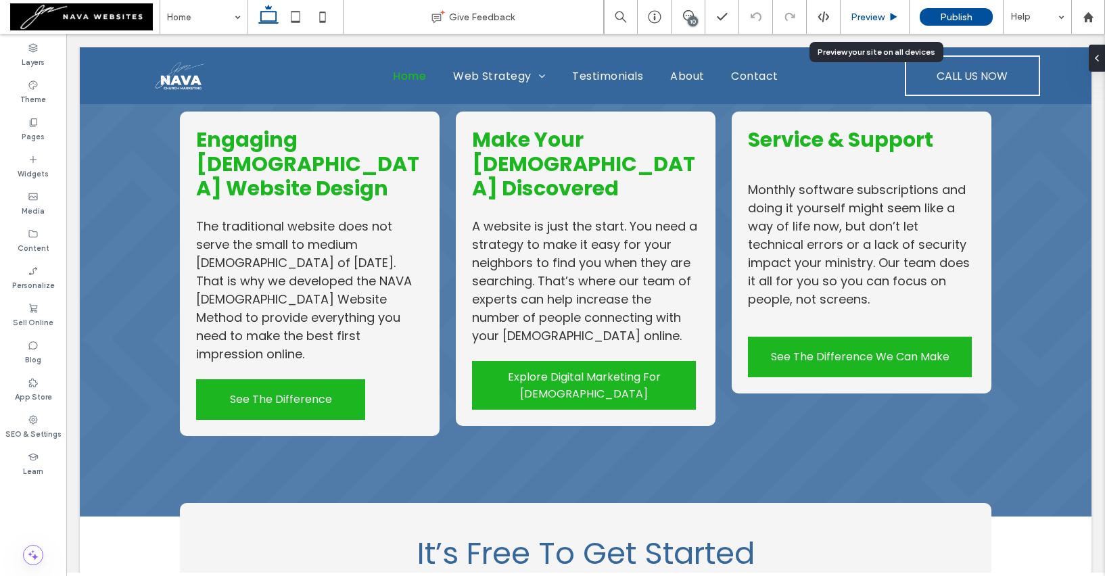
click at [875, 16] on span "Preview" at bounding box center [868, 16] width 34 height 11
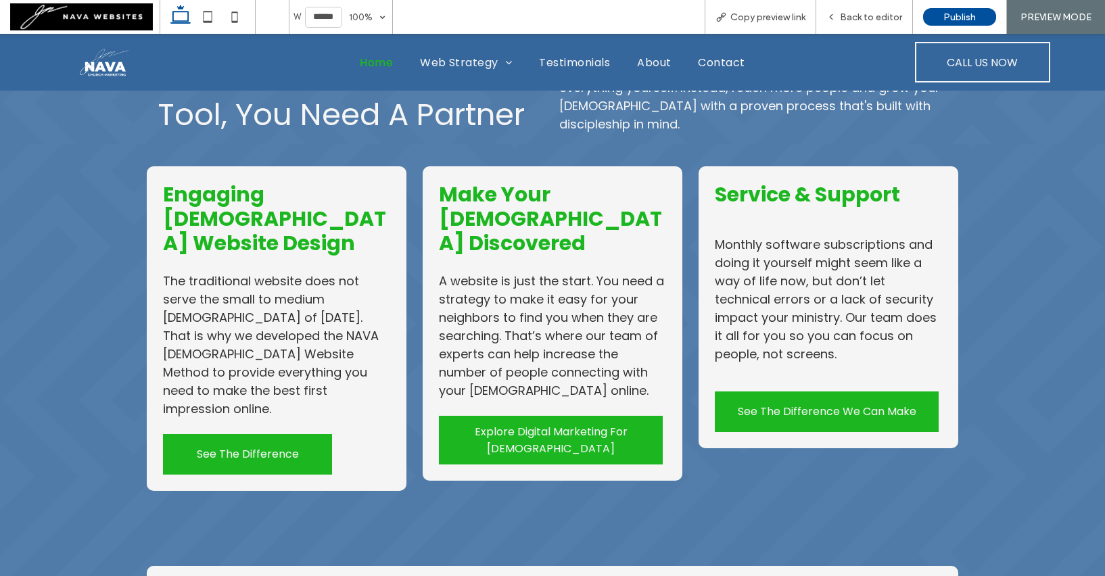
scroll to position [1313, 0]
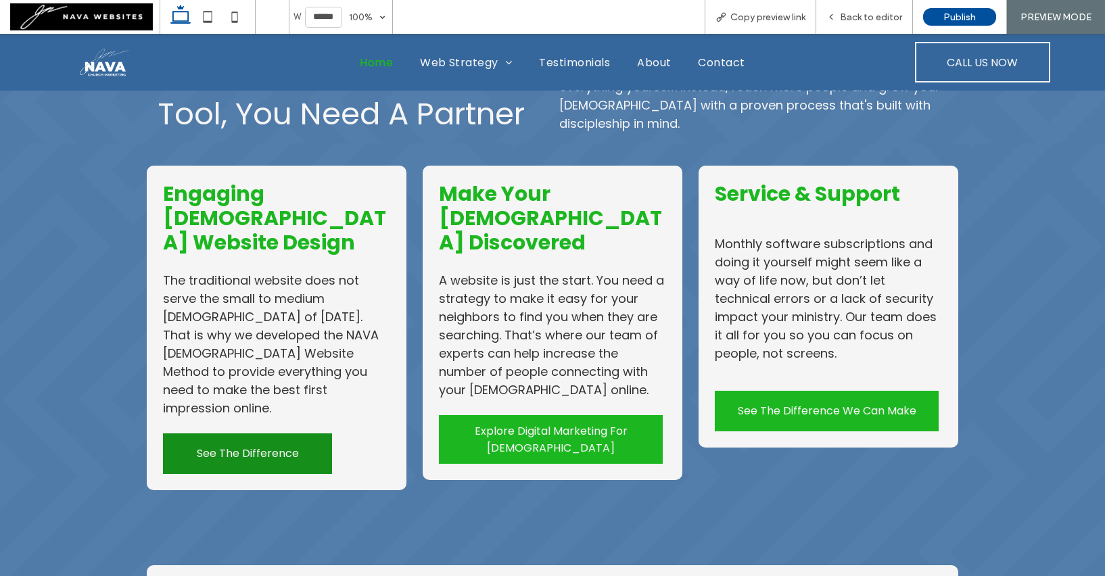
click at [293, 445] on span "See The Difference" at bounding box center [248, 453] width 102 height 17
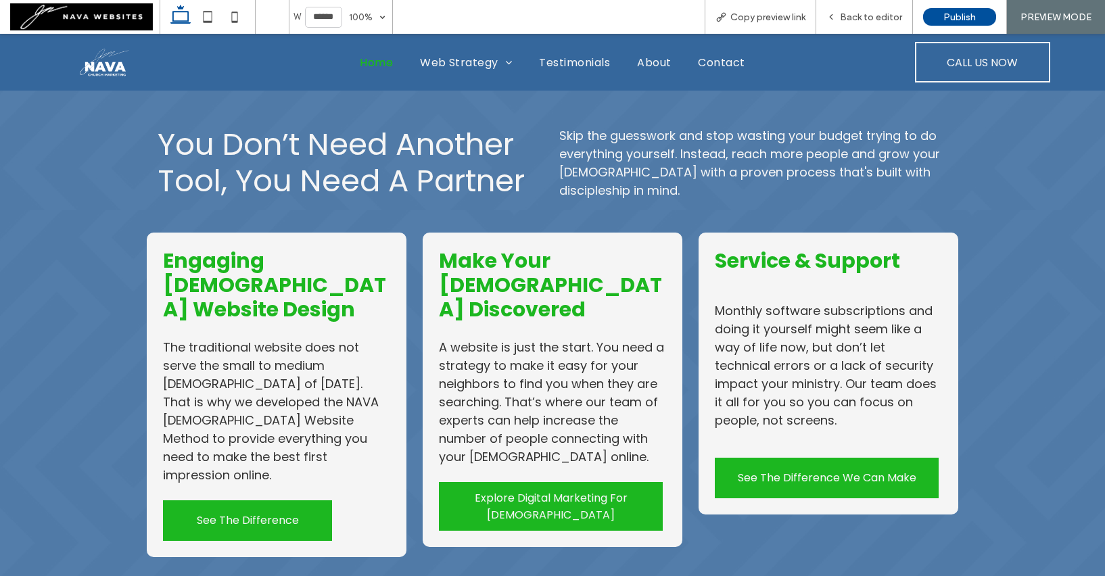
scroll to position [1247, 0]
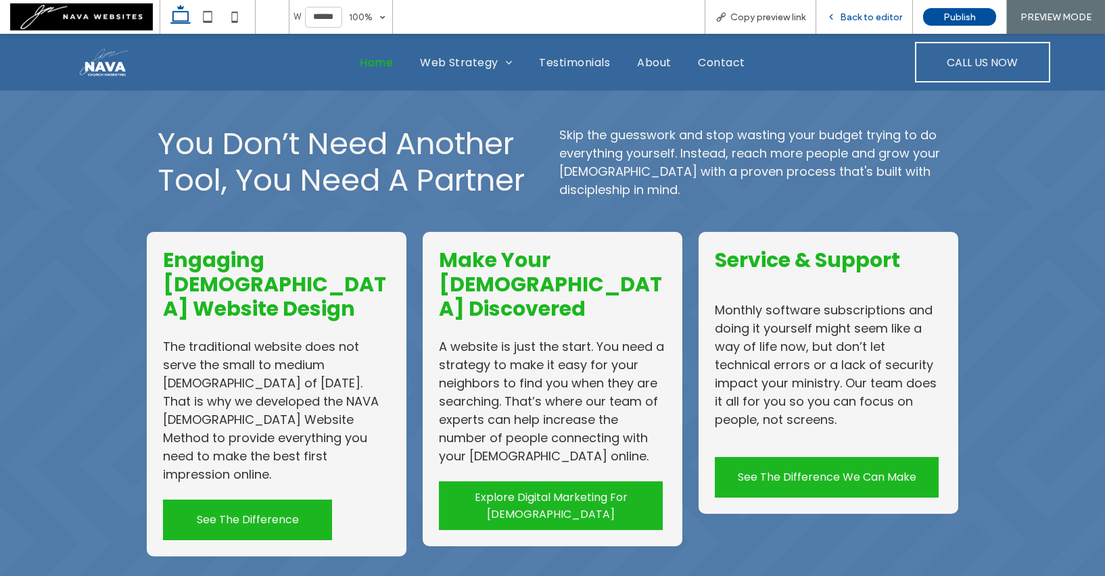
click at [885, 22] on span "Back to editor" at bounding box center [871, 16] width 62 height 11
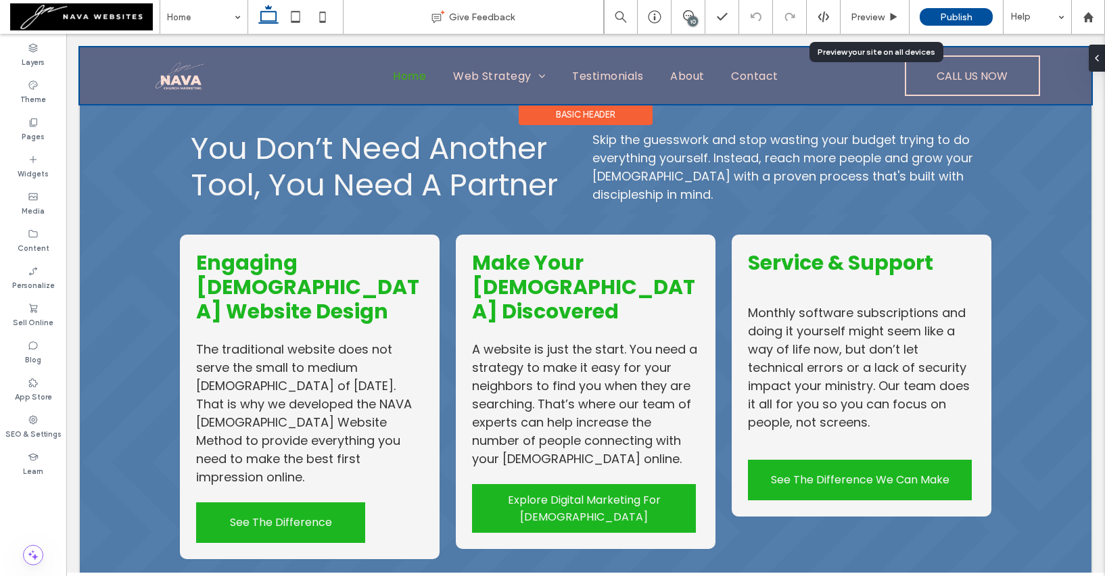
scroll to position [1241, 0]
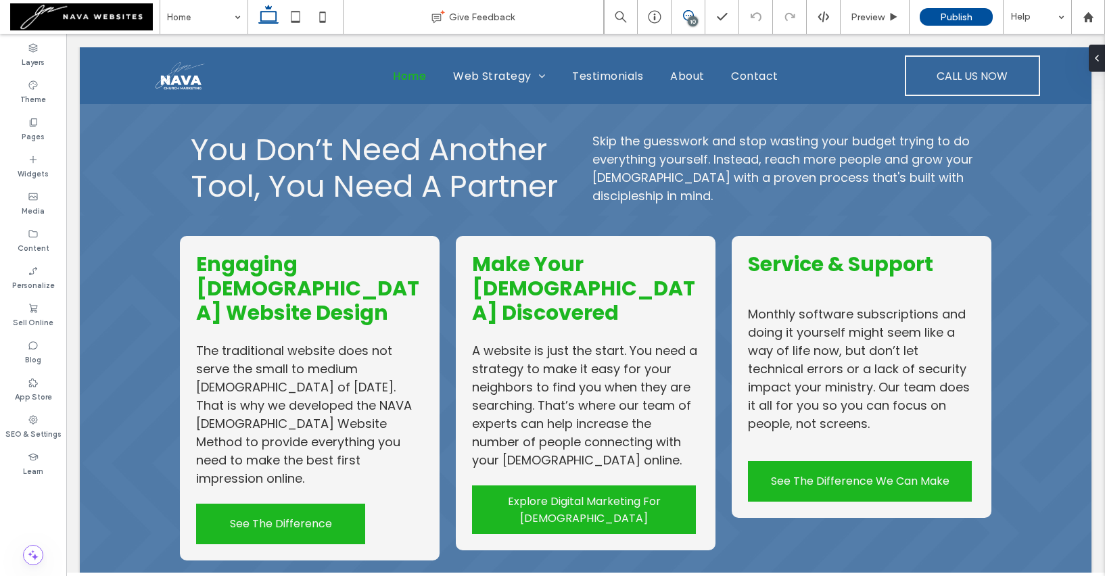
click at [697, 16] on span at bounding box center [687, 15] width 33 height 11
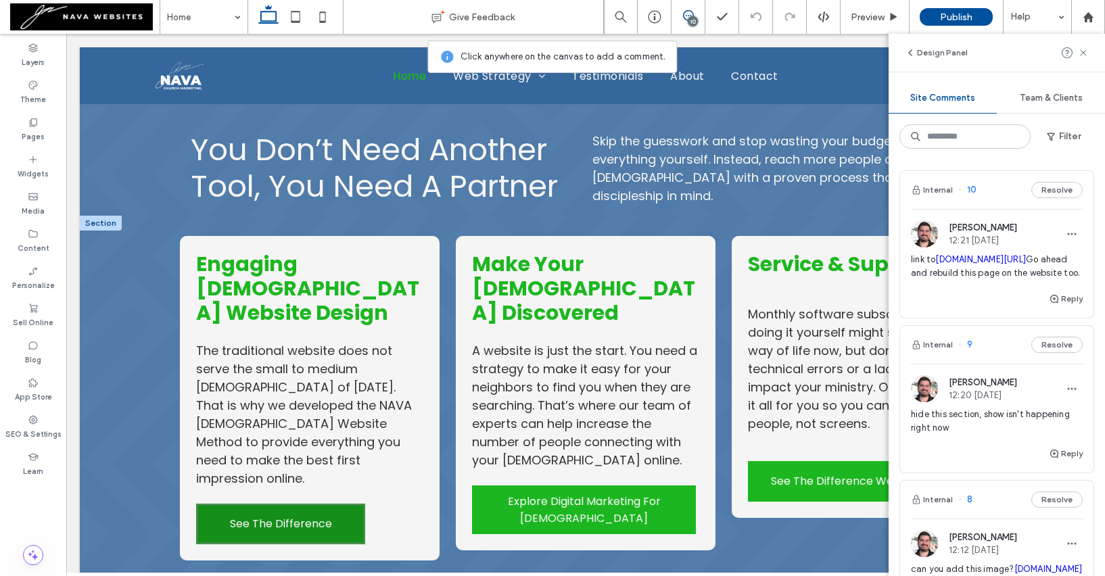
click at [329, 504] on link "See The Difference" at bounding box center [280, 524] width 169 height 41
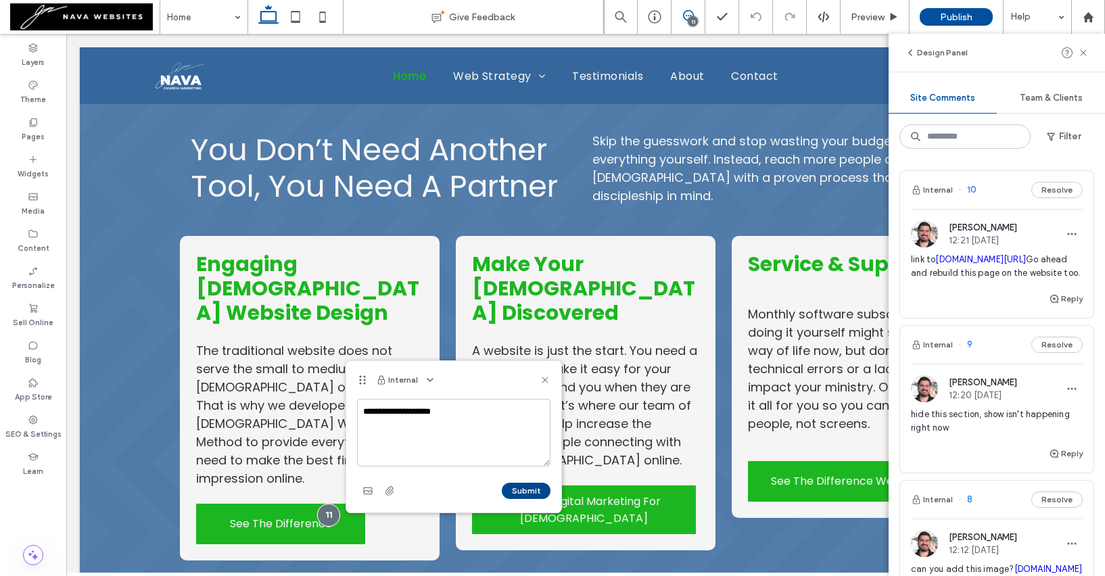
type textarea "**********"
click at [519, 489] on button "Submit" at bounding box center [526, 491] width 49 height 16
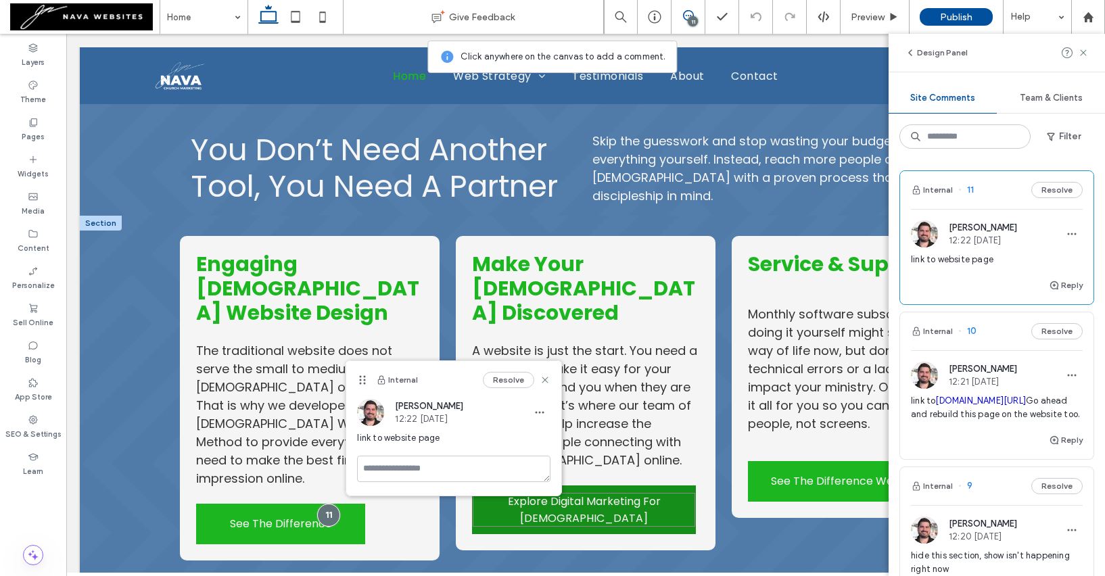
click at [620, 493] on span "Explore Digital Marketing For Churches" at bounding box center [584, 510] width 222 height 34
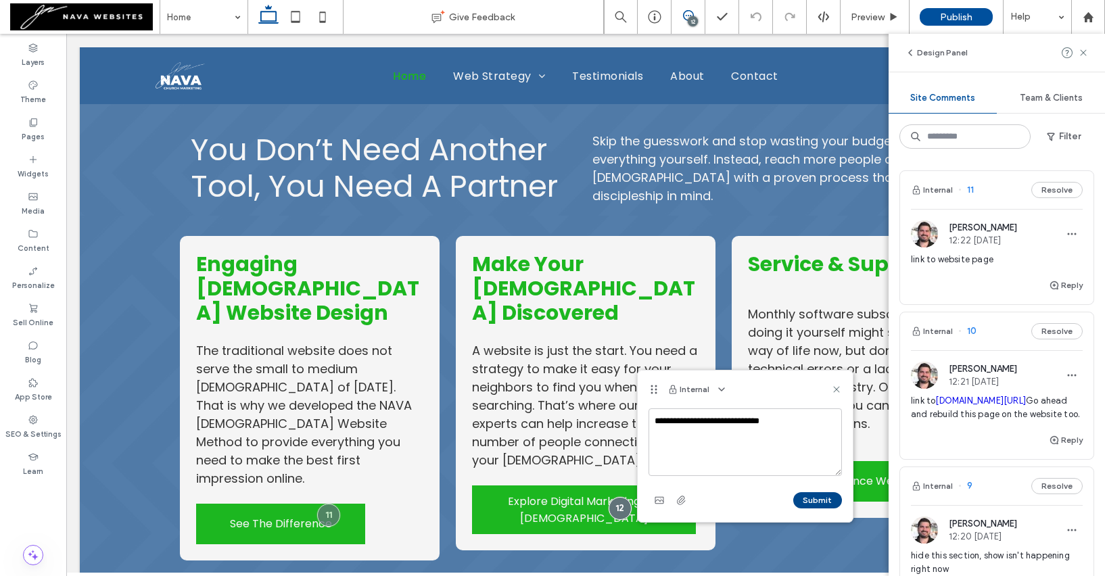
type textarea "**********"
click at [808, 501] on button "Submit" at bounding box center [817, 500] width 49 height 16
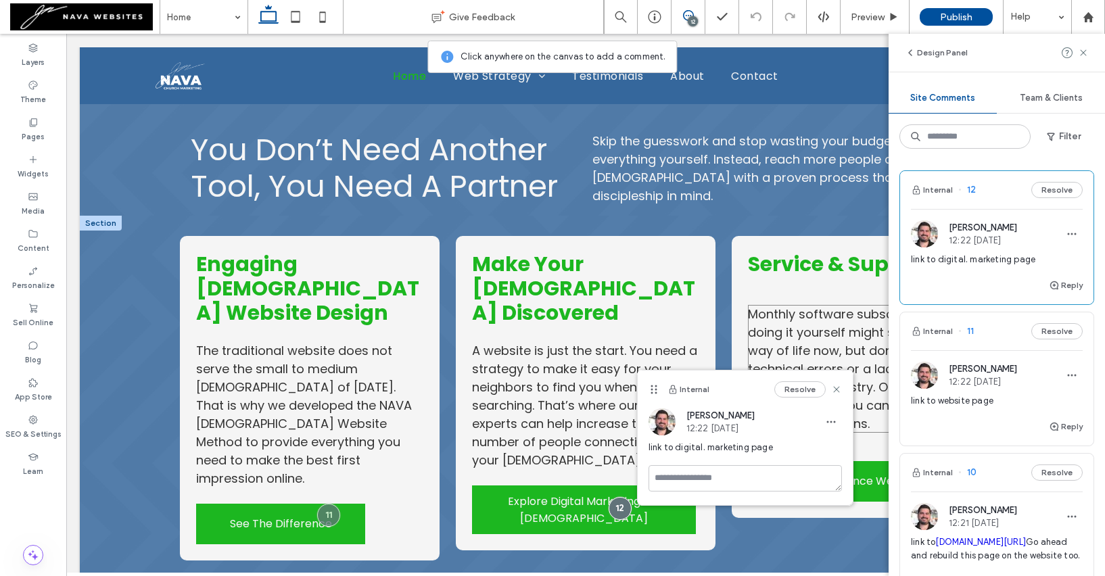
click at [820, 310] on span "Monthly software subscriptions and doing it yourself might seem like a way of l…" at bounding box center [859, 369] width 222 height 126
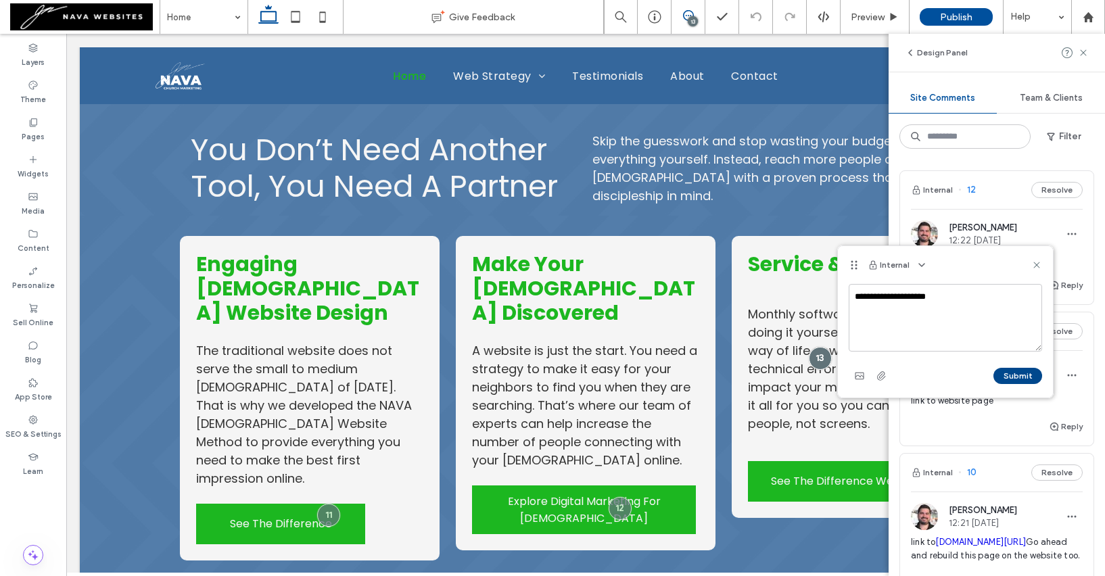
type textarea "**********"
click at [1023, 376] on button "Submit" at bounding box center [1017, 376] width 49 height 16
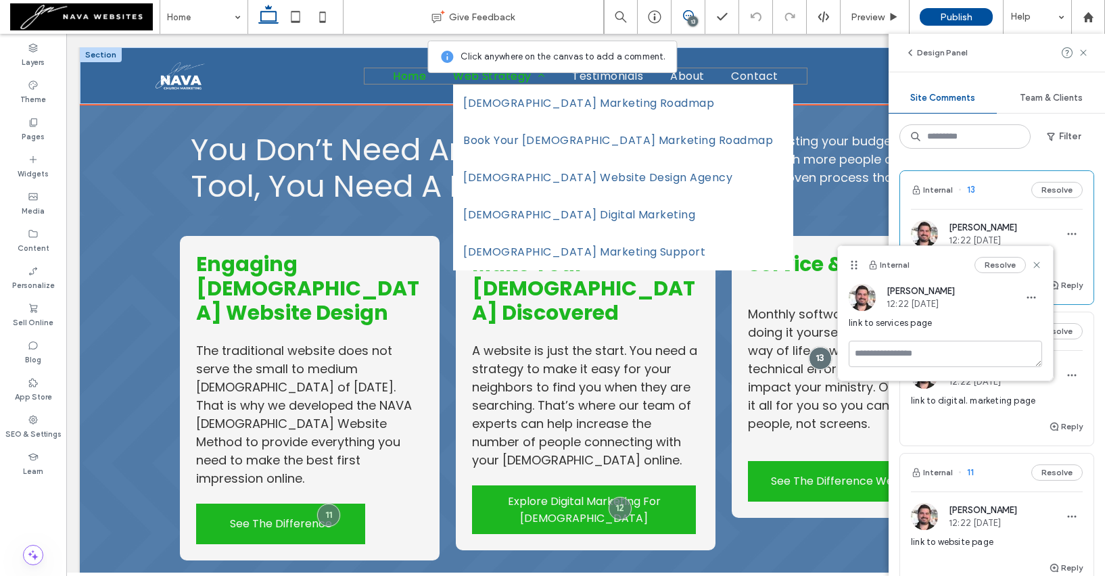
click at [493, 80] on span "Web Strategy" at bounding box center [499, 76] width 92 height 17
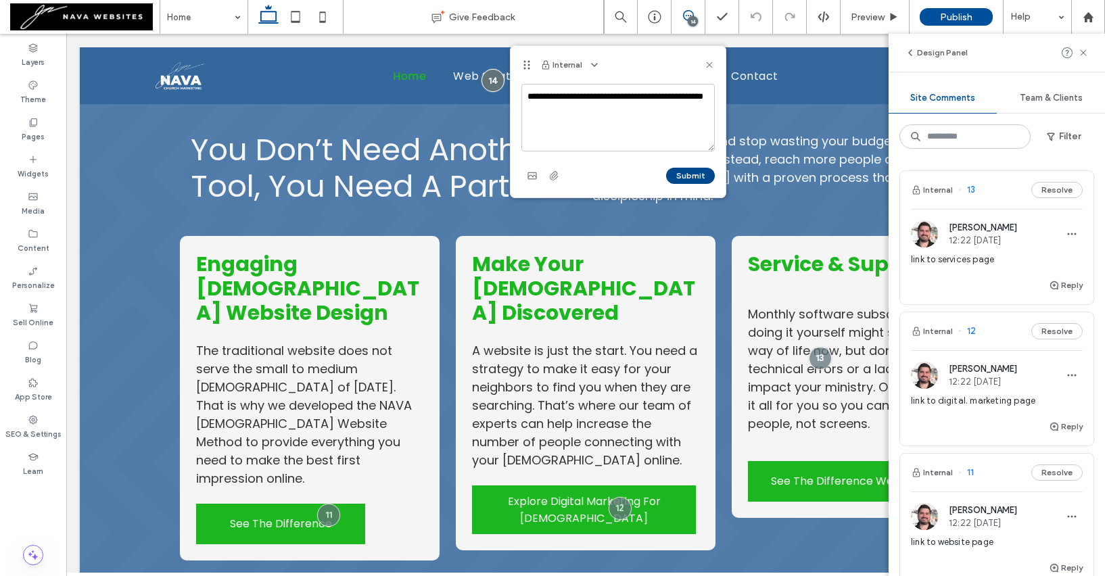
type textarea "**********"
click at [687, 175] on button "Submit" at bounding box center [690, 176] width 49 height 16
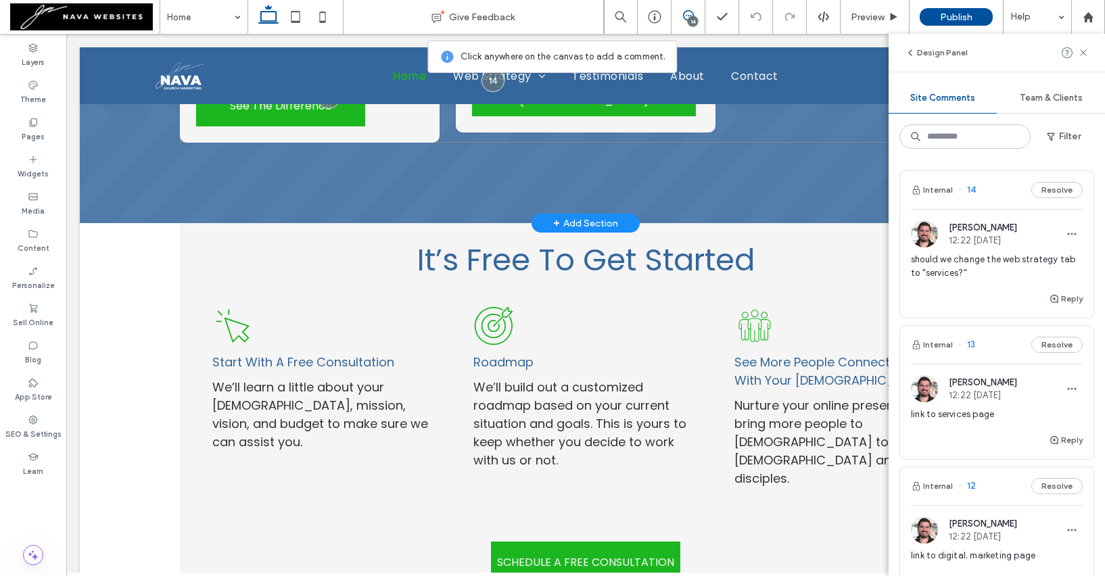
scroll to position [1661, 0]
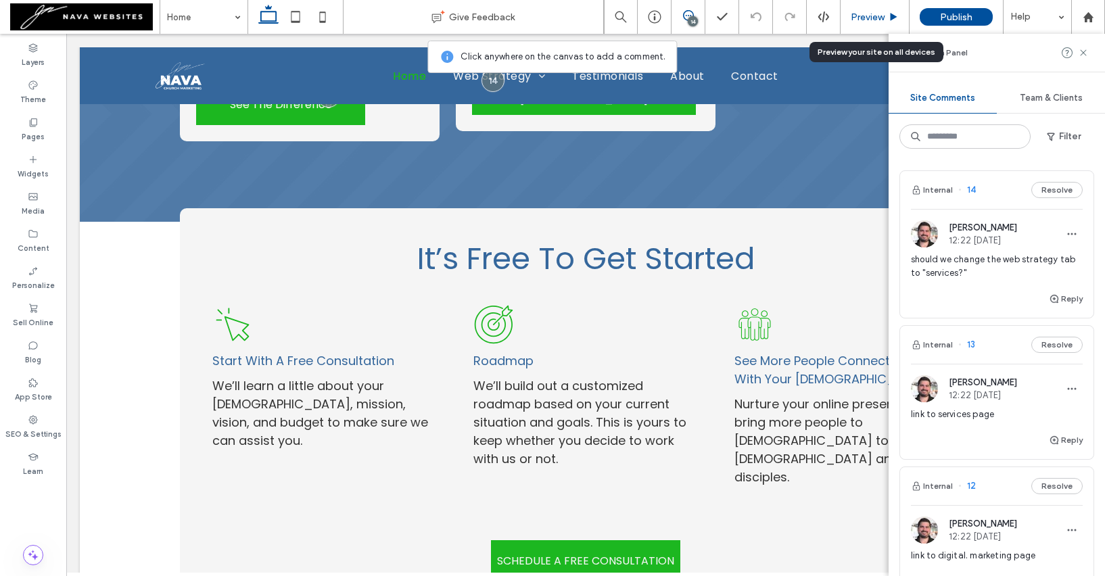
click at [879, 10] on div "Preview" at bounding box center [874, 17] width 69 height 34
click at [1083, 55] on icon at bounding box center [1083, 52] width 11 height 11
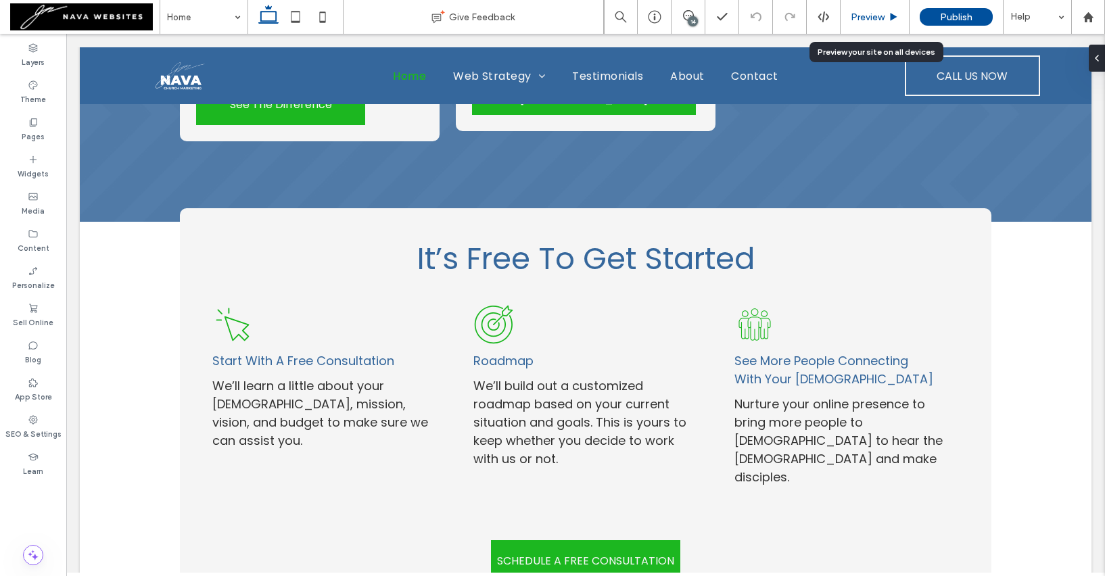
click at [886, 16] on div "Preview" at bounding box center [874, 16] width 68 height 11
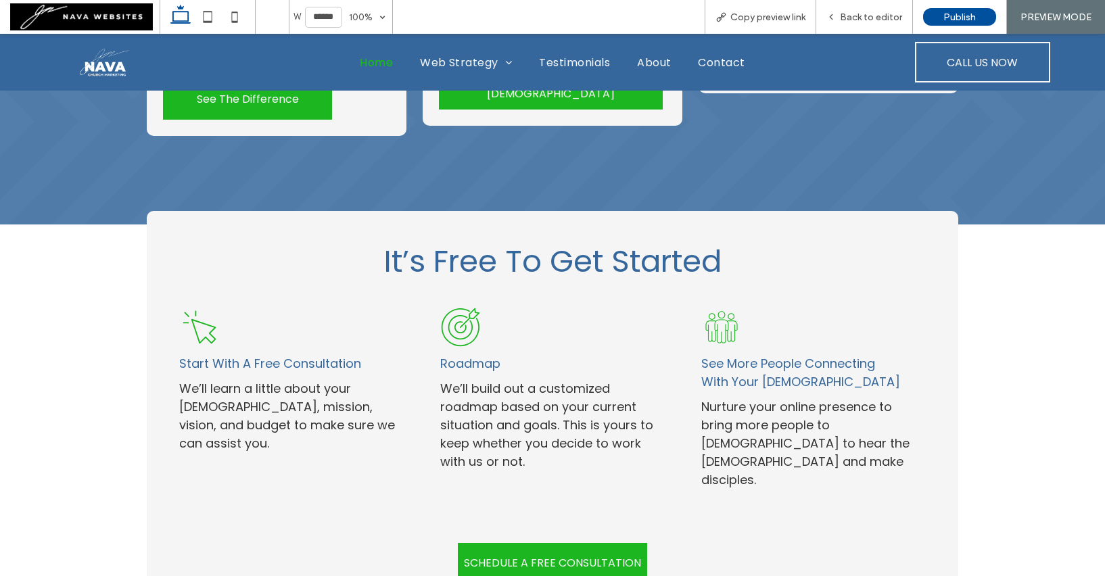
scroll to position [1670, 0]
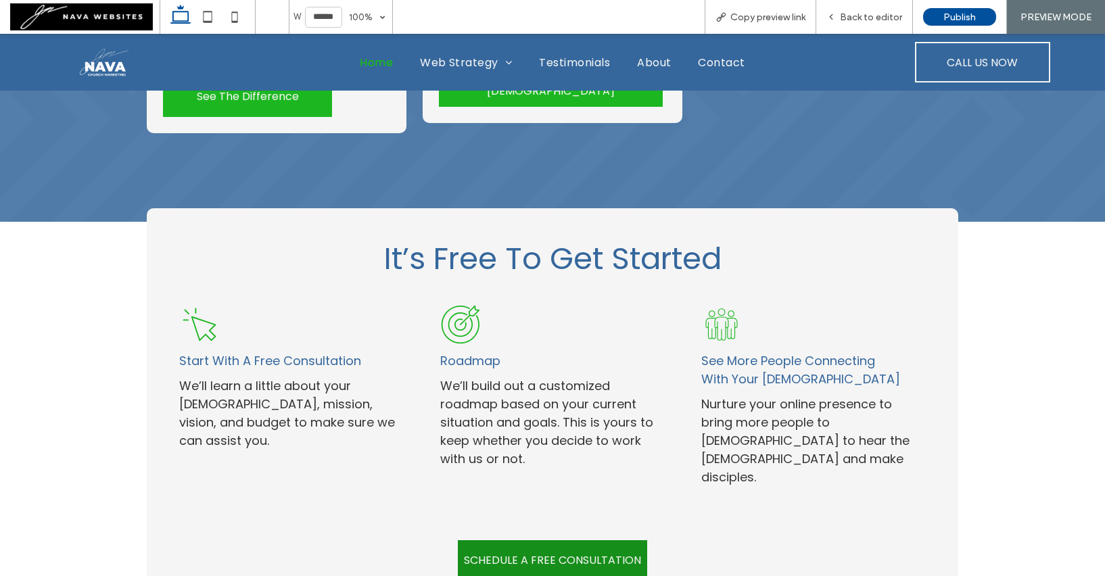
click at [587, 552] on span "SCHEDULE A FREE CONSULTATION" at bounding box center [552, 560] width 177 height 17
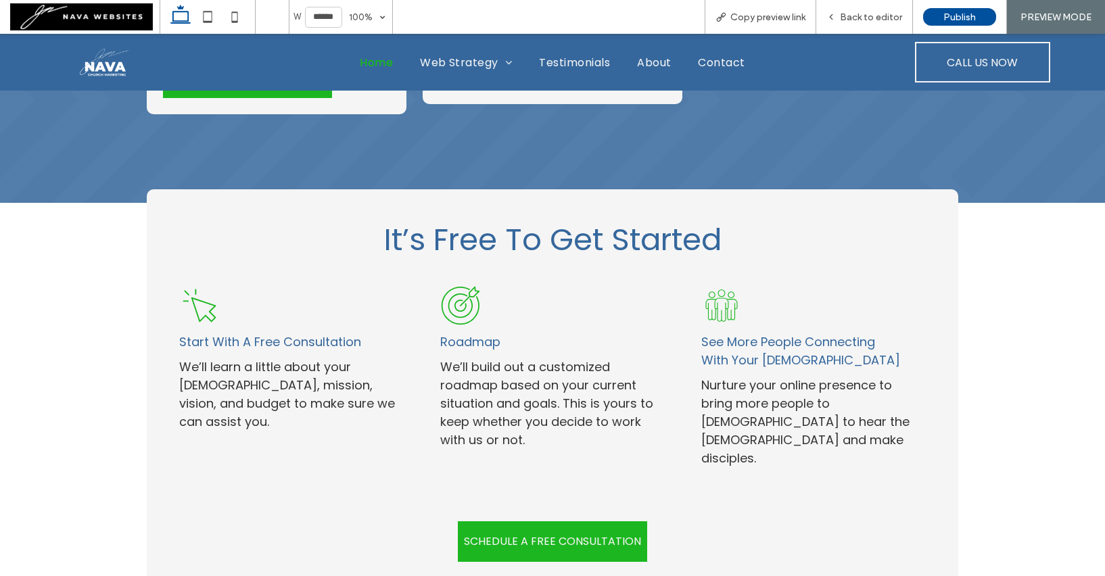
scroll to position [1688, 0]
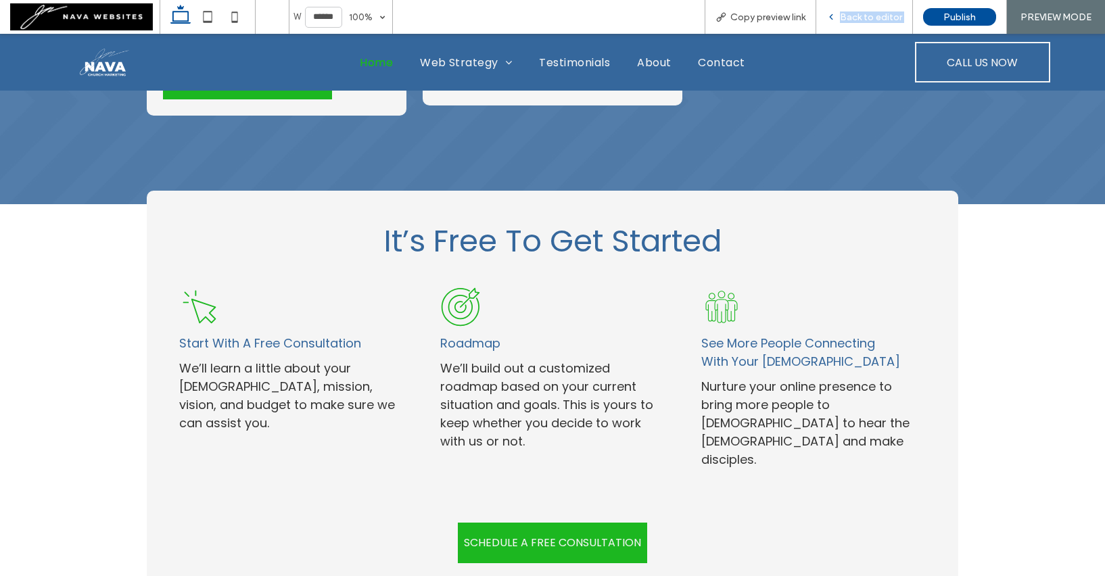
click at [840, 13] on div "Back to editor" at bounding box center [864, 16] width 96 height 11
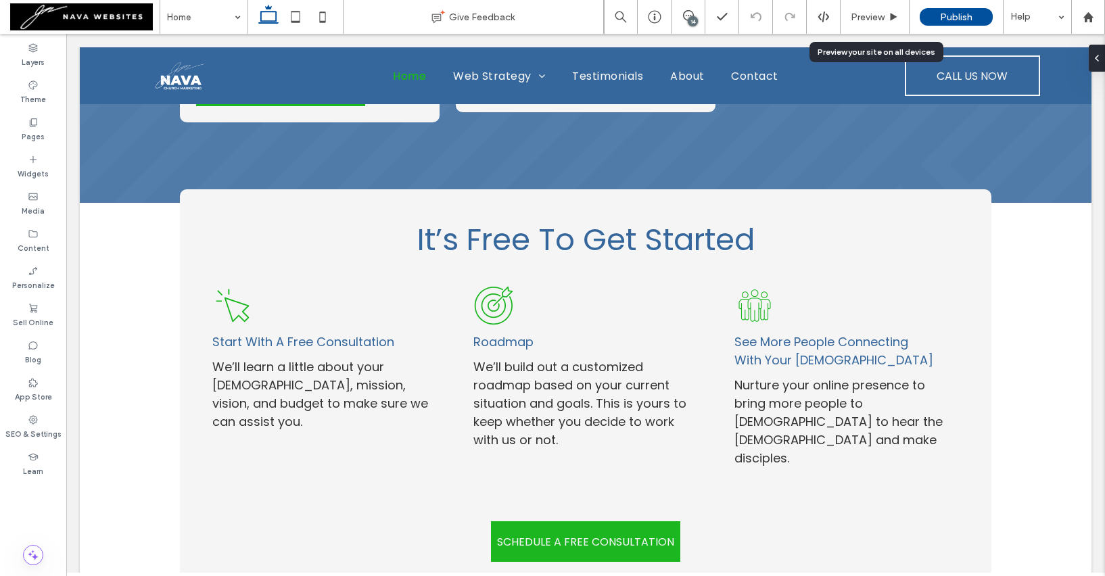
scroll to position [1678, 0]
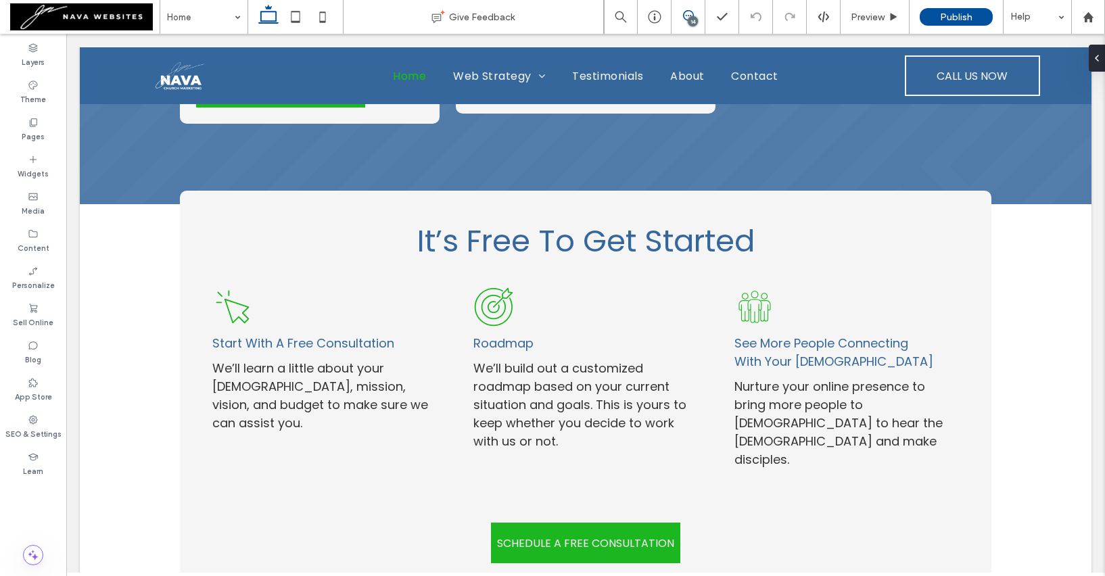
click at [683, 20] on icon at bounding box center [688, 15] width 11 height 11
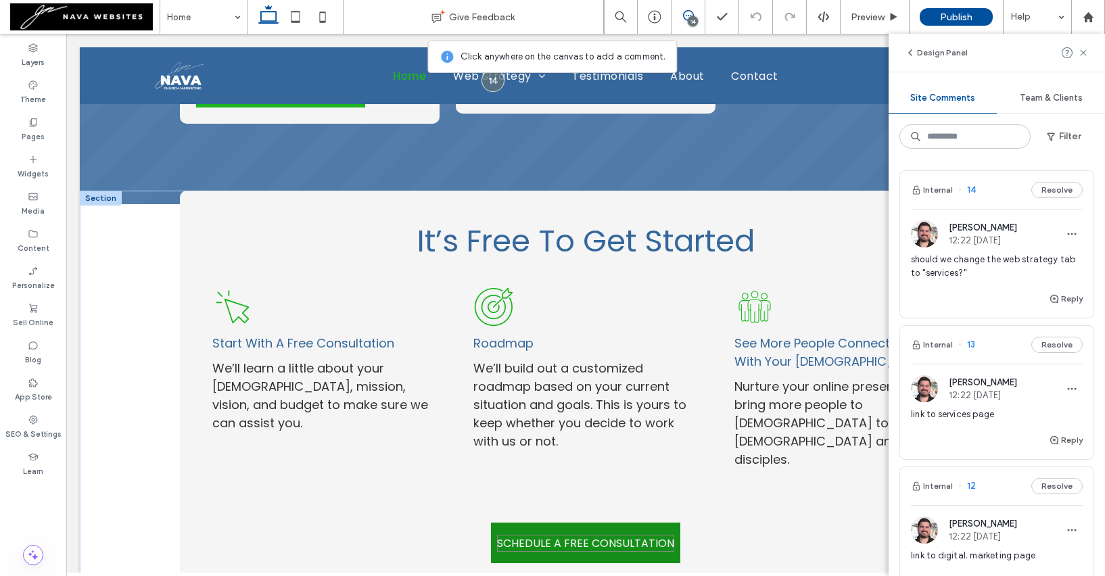
click at [625, 535] on span "SCHEDULE A FREE CONSULTATION" at bounding box center [585, 543] width 177 height 17
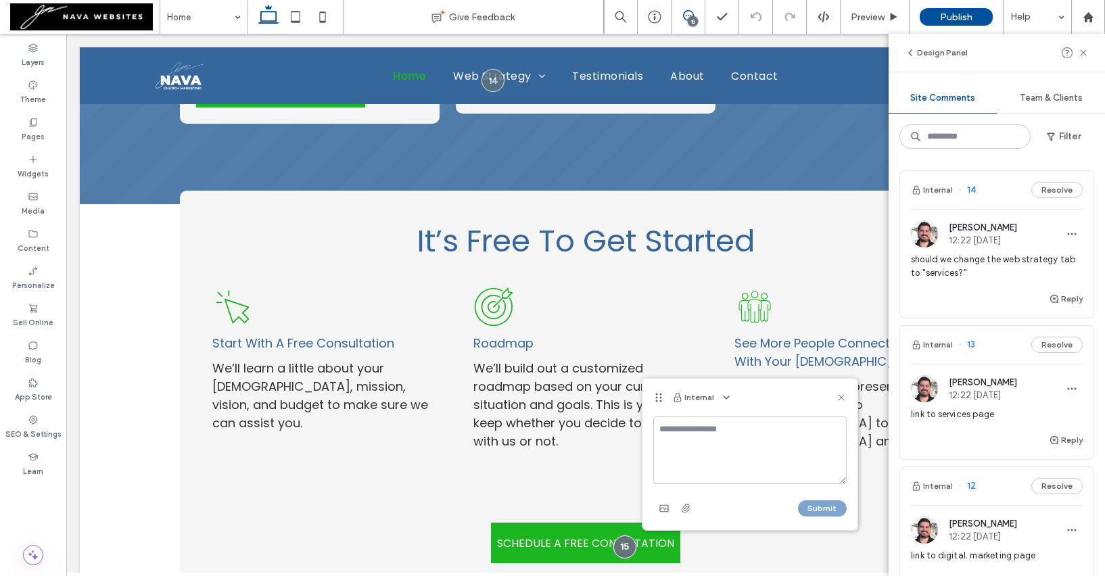
click at [697, 432] on textarea at bounding box center [749, 450] width 193 height 68
type textarea "**********"
click at [818, 510] on button "Submit" at bounding box center [822, 508] width 49 height 16
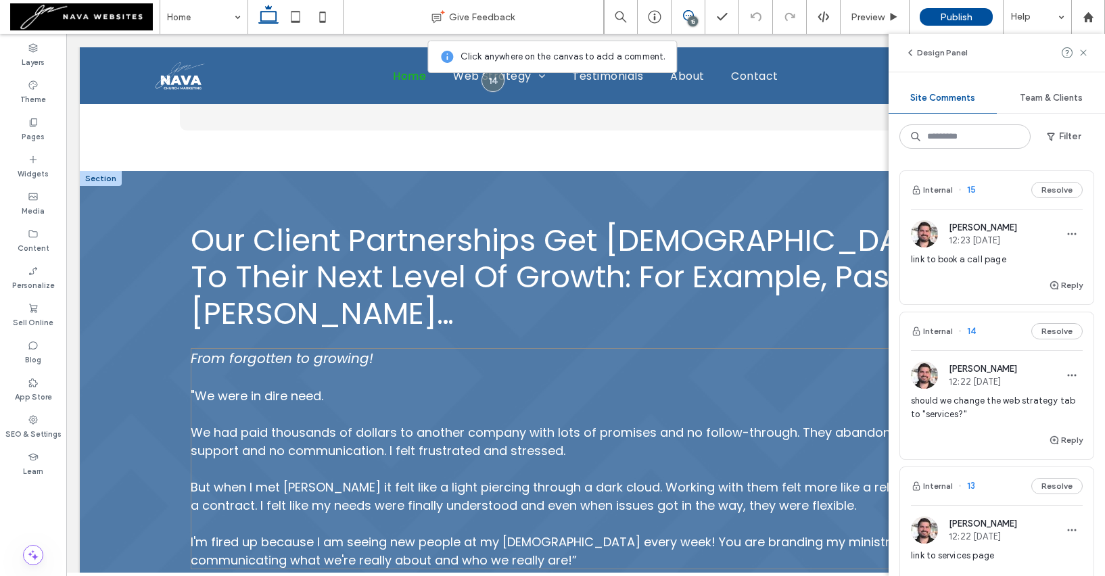
scroll to position [2146, 0]
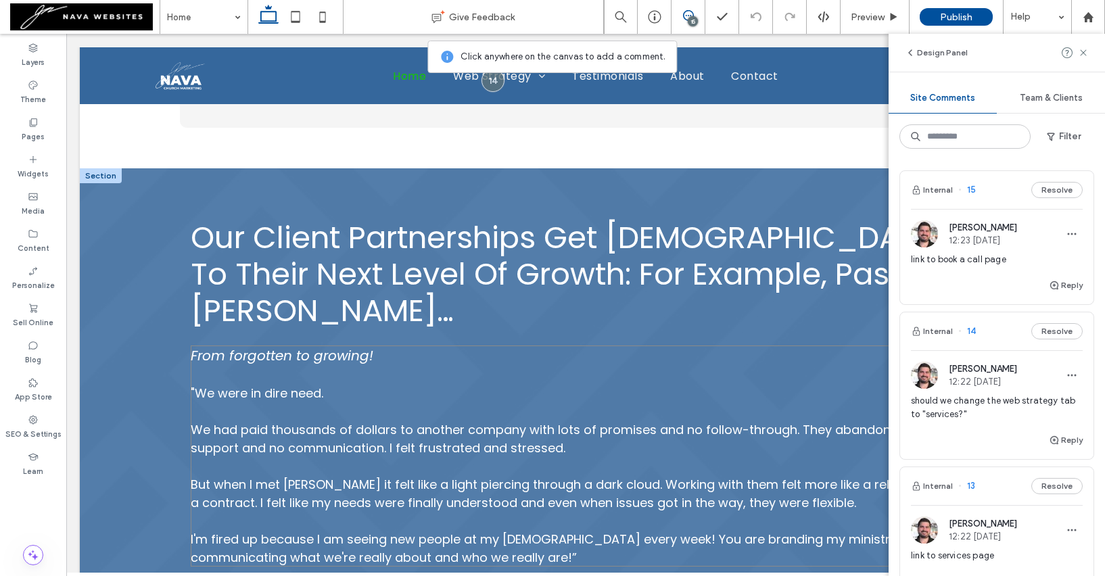
click at [521, 421] on span "We had paid thousands of dollars to another company with lots of promises and n…" at bounding box center [581, 438] width 780 height 35
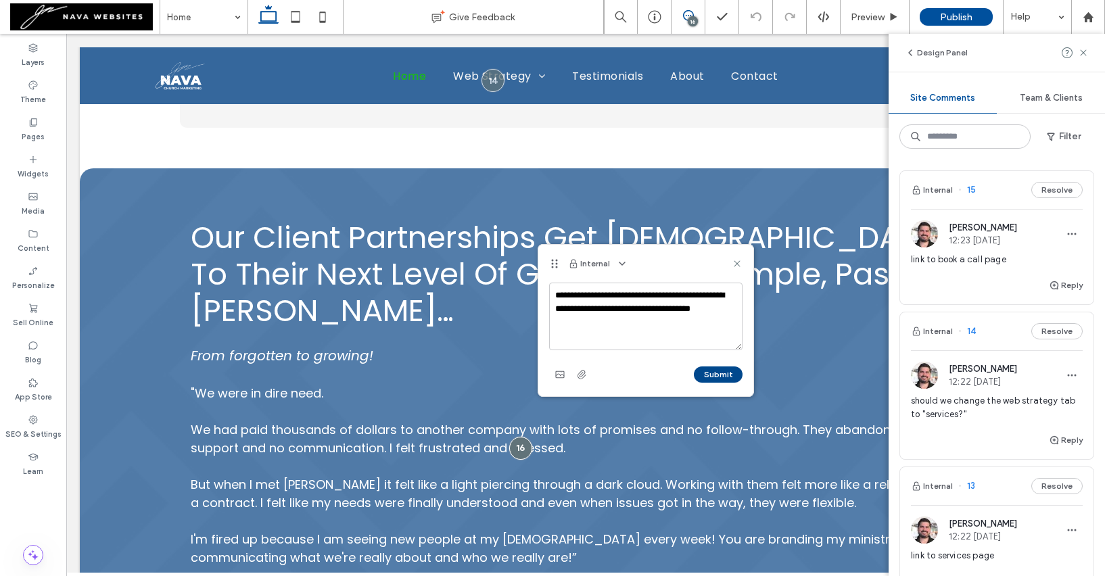
type textarea "**********"
click at [712, 370] on button "Submit" at bounding box center [718, 374] width 49 height 16
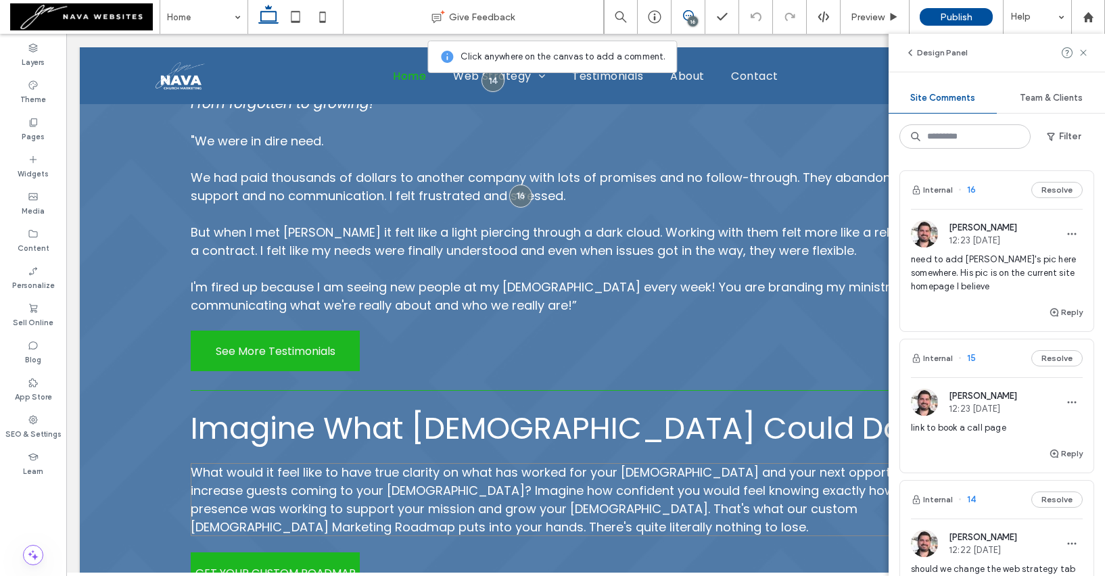
scroll to position [2413, 0]
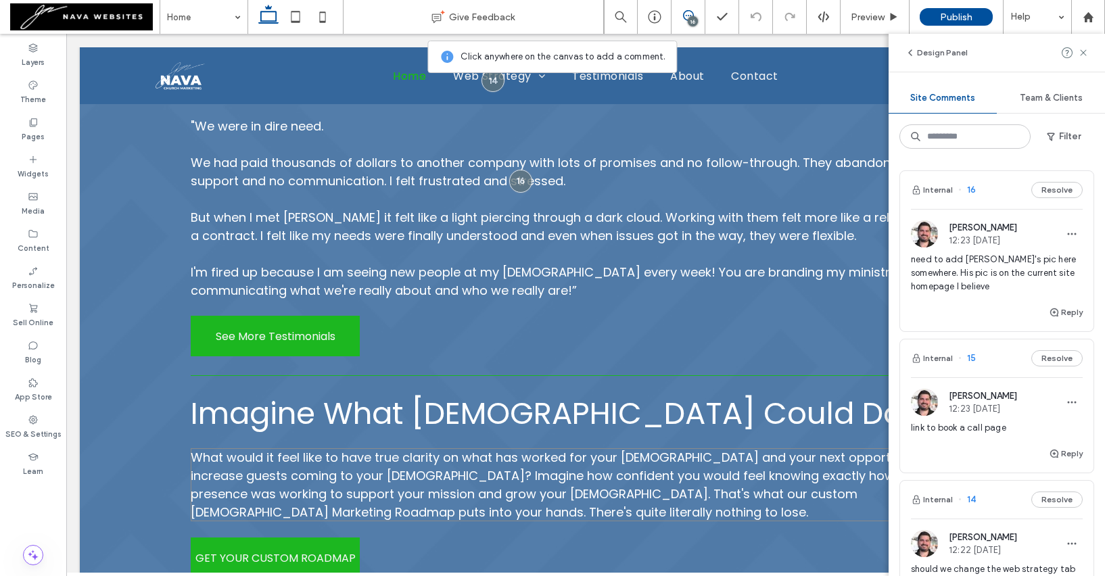
click at [477, 449] on span "What would it feel like to have true clarity on what has worked for your church…" at bounding box center [577, 485] width 773 height 72
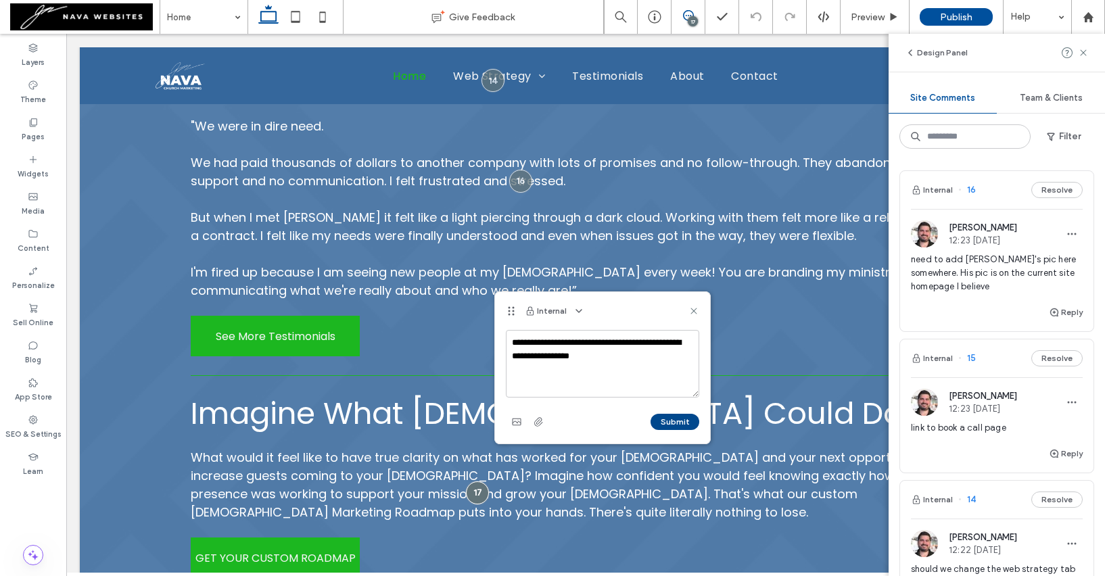
type textarea "**********"
click at [665, 425] on button "Submit" at bounding box center [674, 422] width 49 height 16
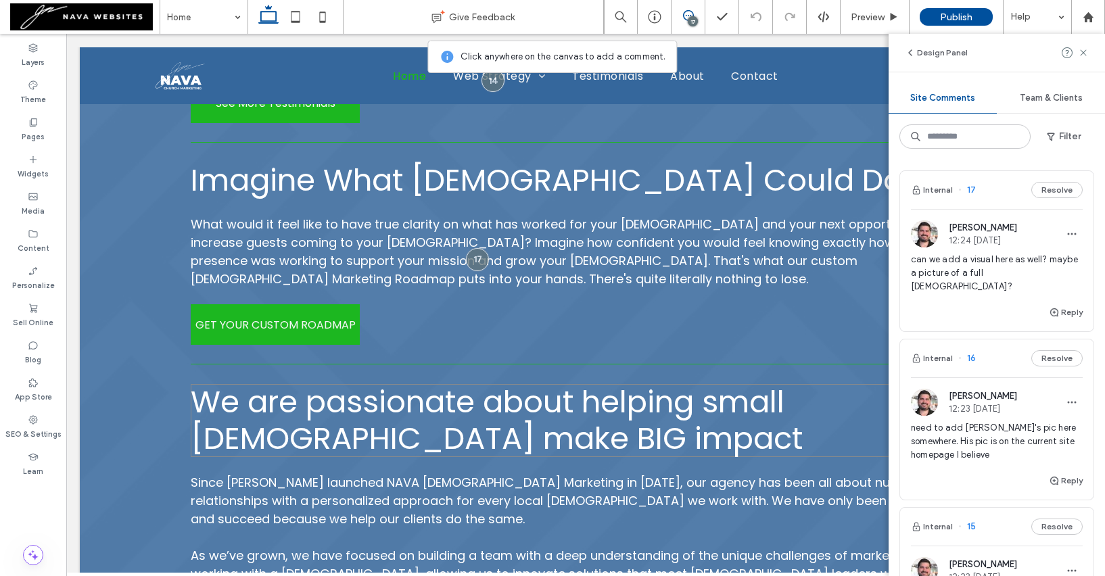
scroll to position [2692, 0]
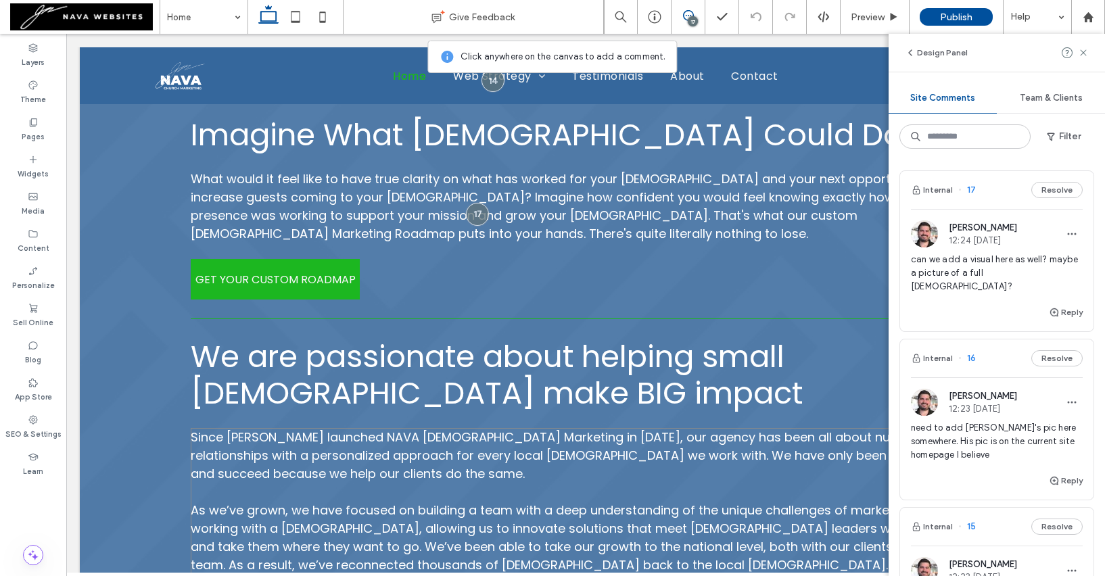
click at [501, 428] on p "Since Justin Nava launched NAVA Church Marketing in 2021, our agency has been a…" at bounding box center [586, 455] width 790 height 55
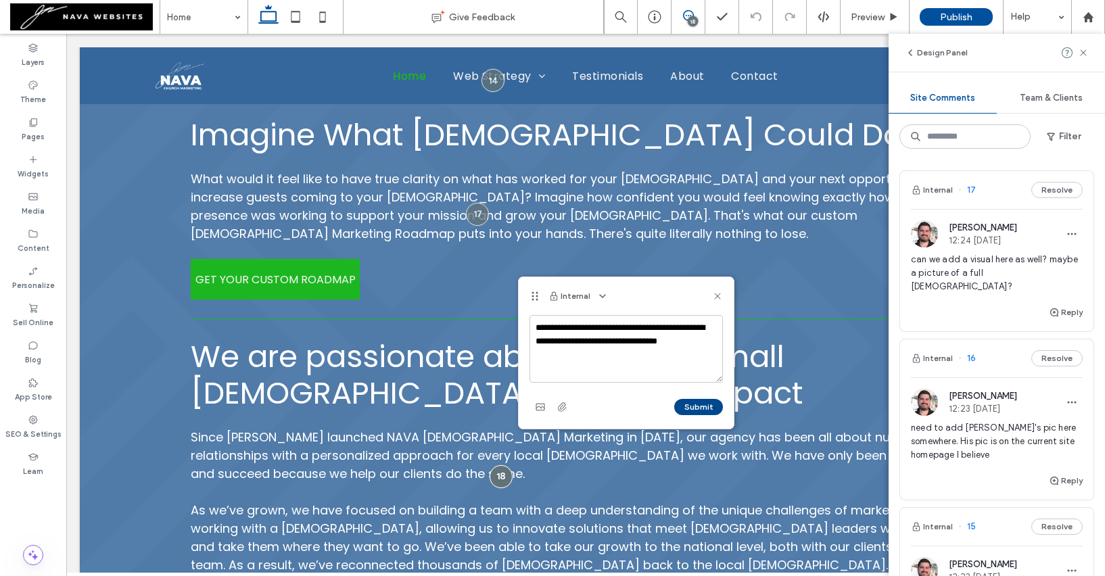
type textarea "**********"
click at [689, 414] on button "Submit" at bounding box center [698, 407] width 49 height 16
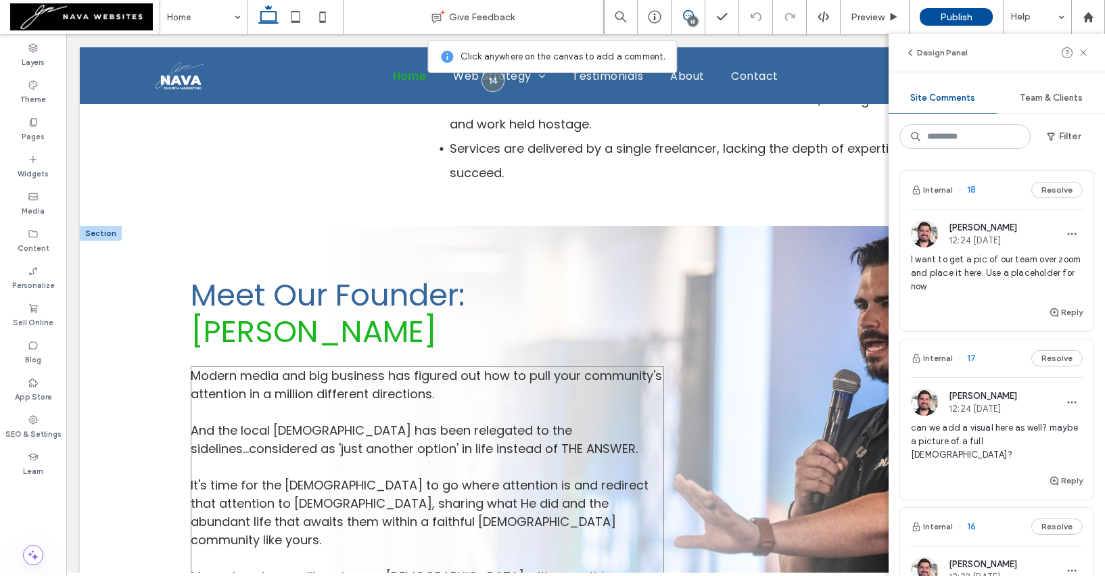
scroll to position [4038, 0]
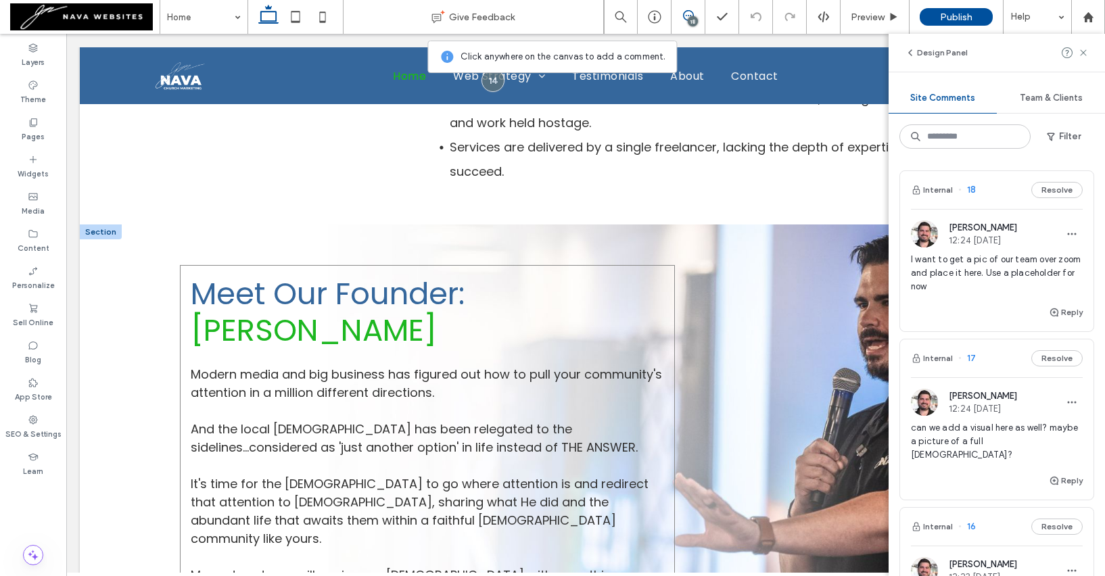
click at [335, 444] on div "Meet Our Founder: Justin Nava Modern media and big business has figured out how…" at bounding box center [427, 456] width 495 height 383
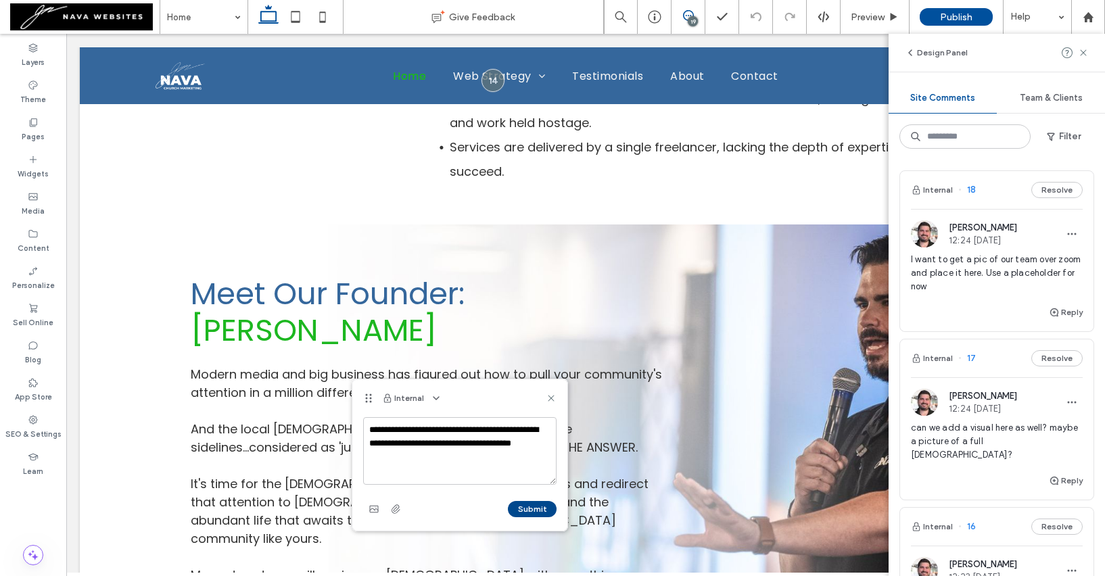
type textarea "**********"
click at [531, 510] on button "Submit" at bounding box center [532, 509] width 49 height 16
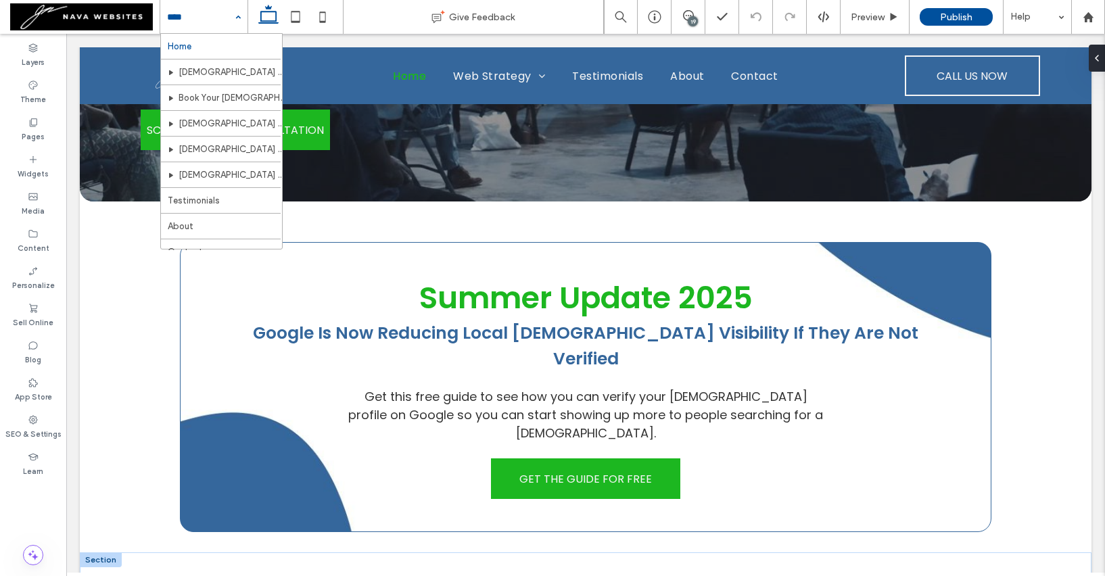
scroll to position [0, 0]
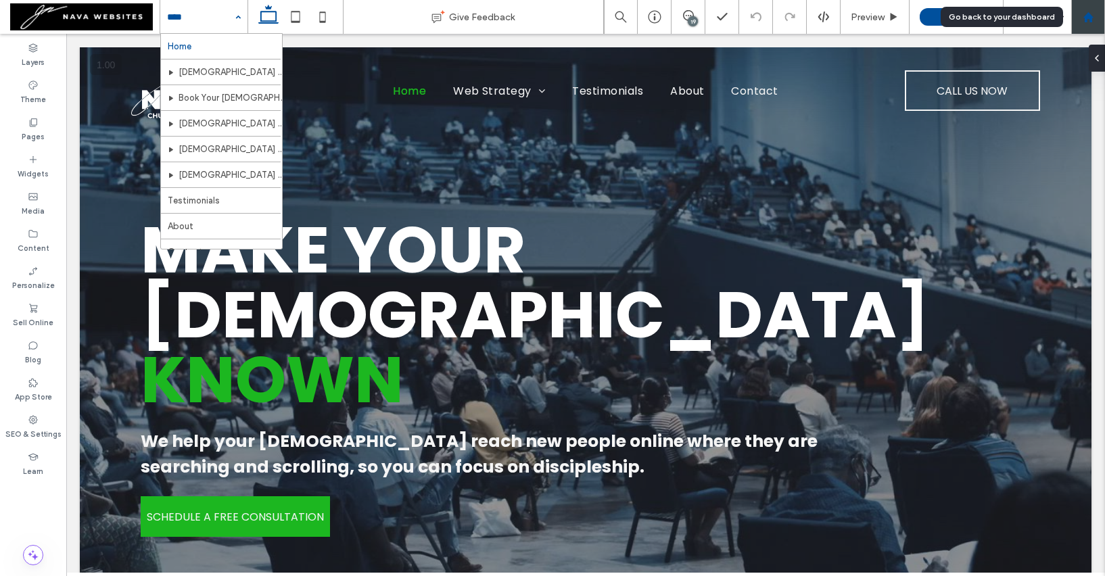
click at [1093, 19] on icon at bounding box center [1087, 16] width 11 height 11
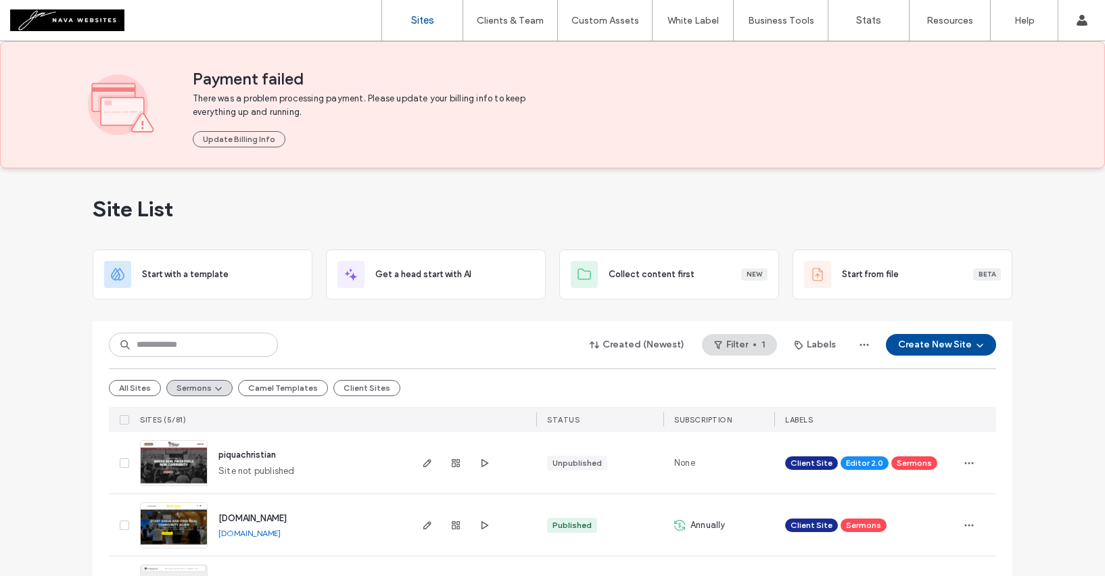
scroll to position [183, 0]
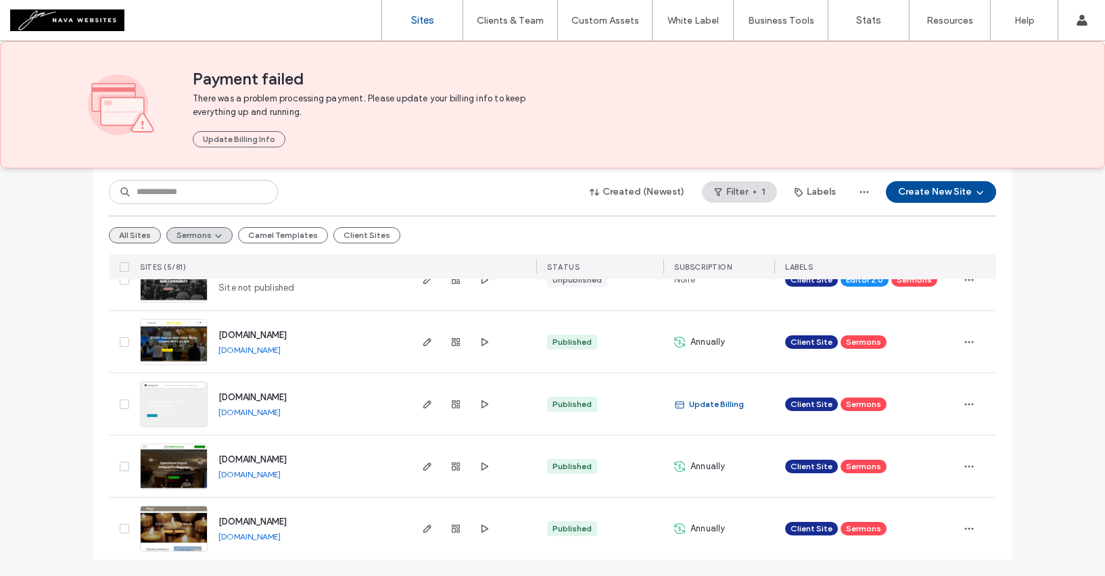
click at [147, 235] on button "All Sites" at bounding box center [135, 235] width 52 height 16
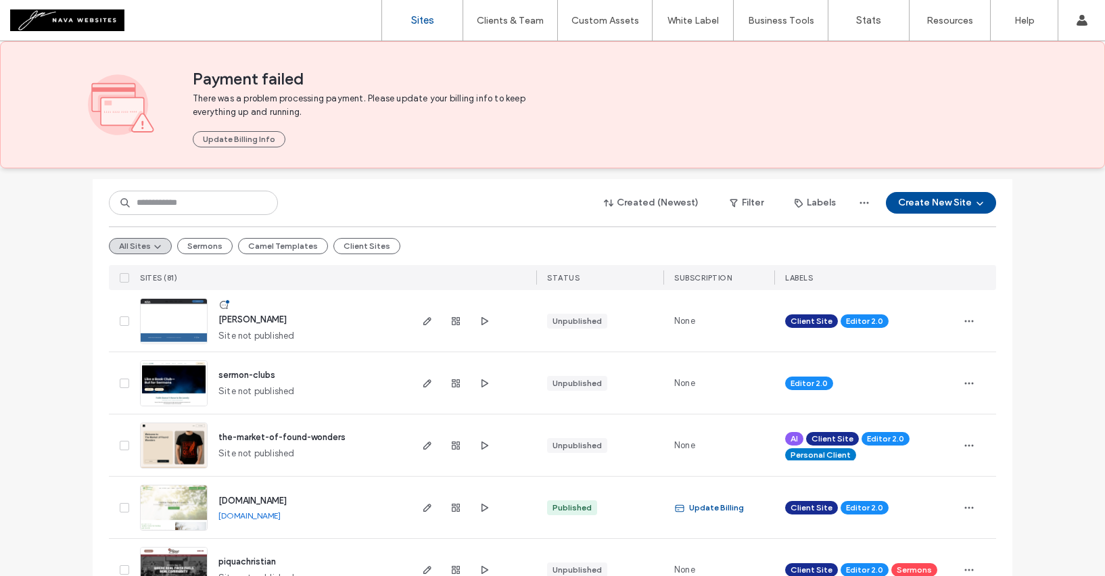
scroll to position [143, 0]
click at [479, 384] on icon "button" at bounding box center [484, 382] width 11 height 11
click at [479, 324] on icon "button" at bounding box center [484, 320] width 11 height 11
click at [481, 380] on use "button" at bounding box center [484, 382] width 7 height 8
click at [422, 387] on icon "button" at bounding box center [427, 382] width 11 height 11
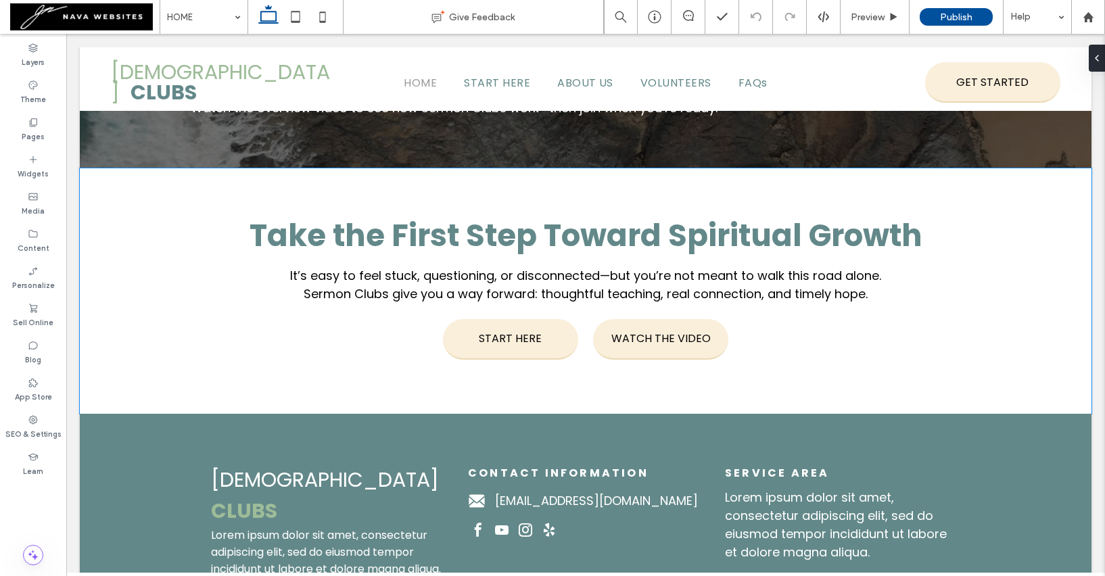
scroll to position [2153, 0]
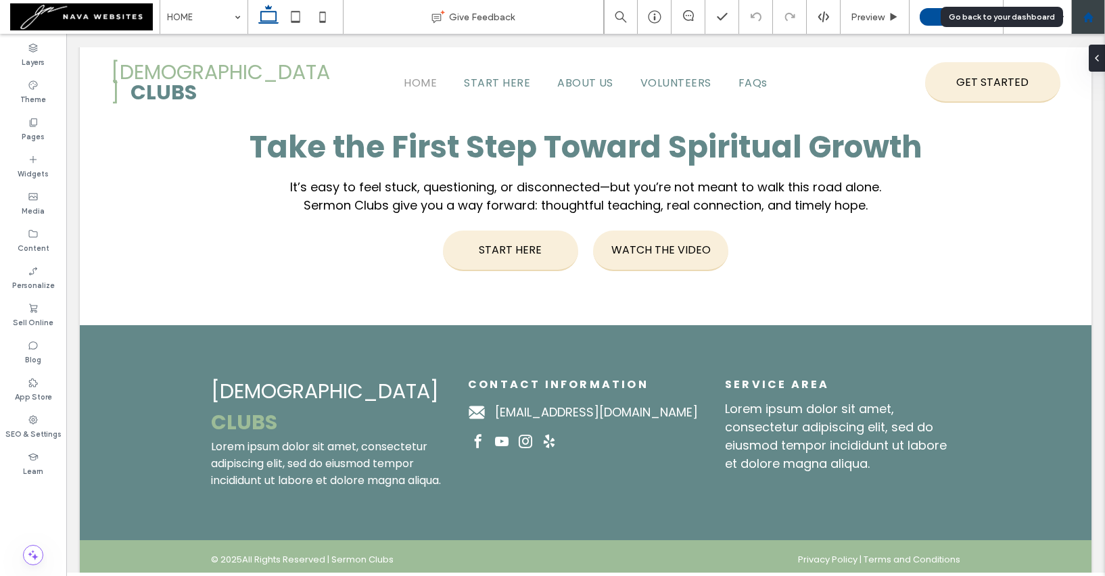
click at [1092, 16] on use at bounding box center [1087, 16] width 10 height 10
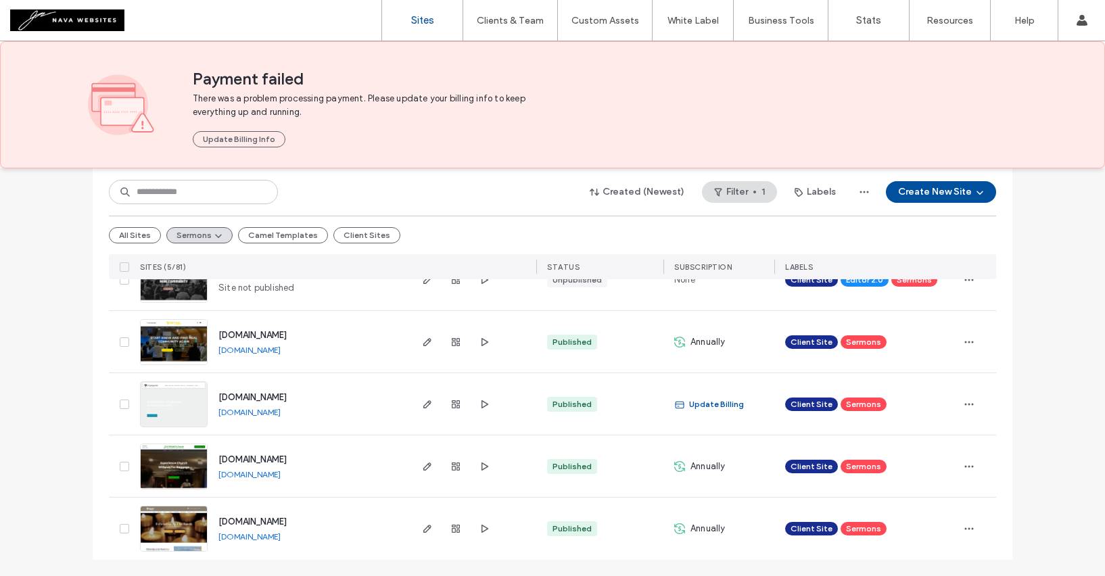
scroll to position [124, 0]
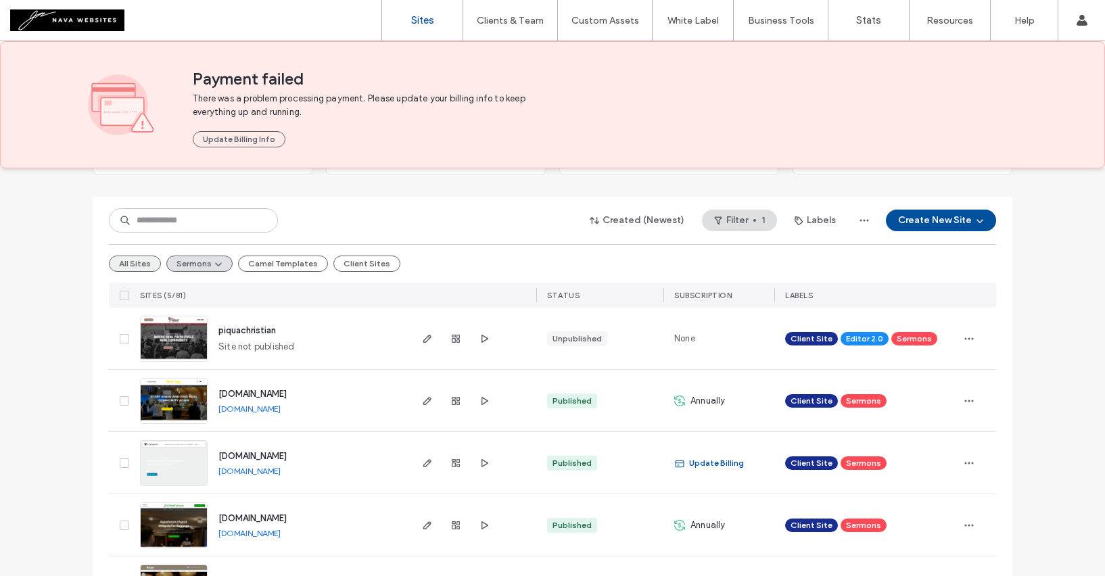
click at [141, 270] on button "All Sites" at bounding box center [135, 264] width 52 height 16
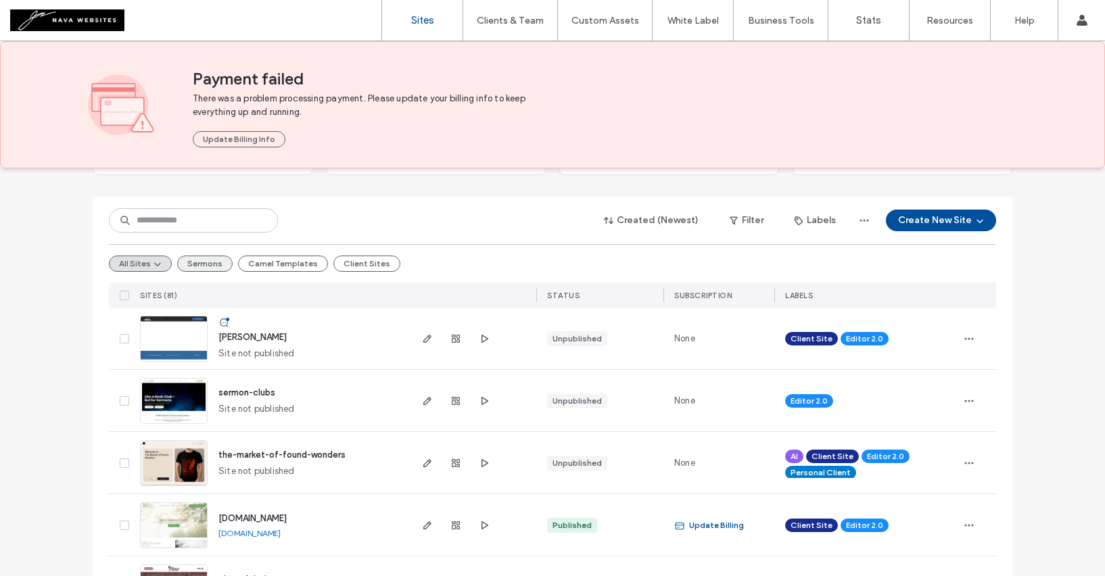
click at [202, 269] on button "Sermons" at bounding box center [204, 264] width 55 height 16
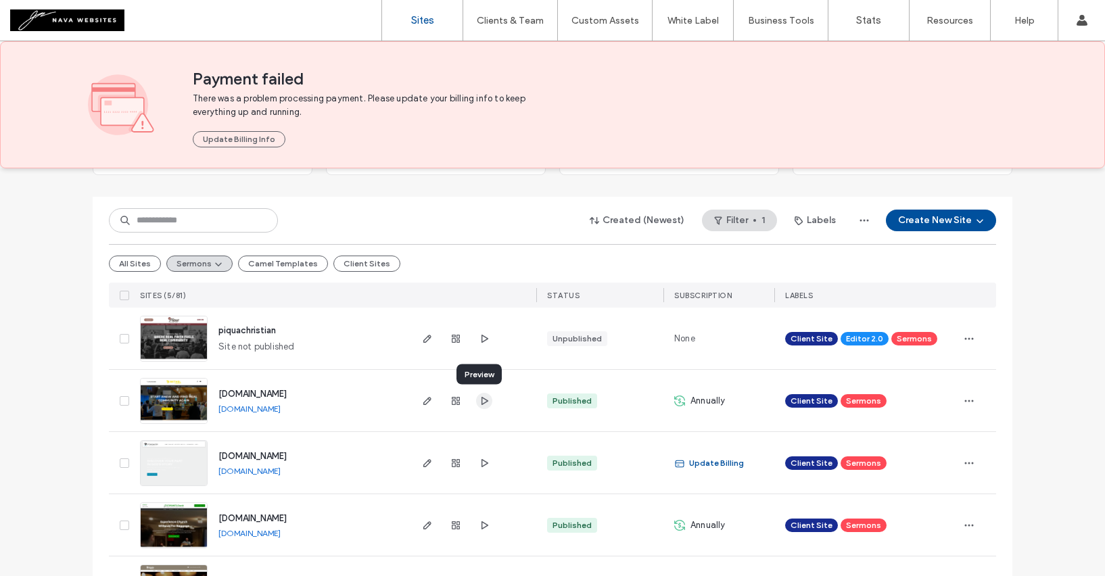
click at [480, 396] on icon "button" at bounding box center [484, 401] width 11 height 11
